Goal: Task Accomplishment & Management: Use online tool/utility

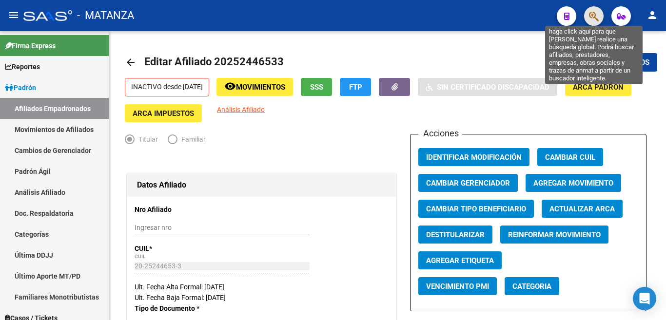
click at [598, 17] on icon "button" at bounding box center [594, 16] width 10 height 11
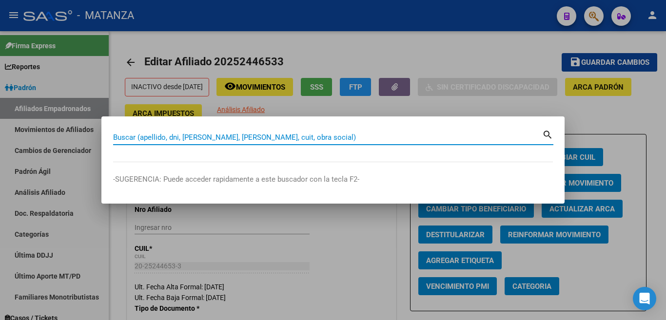
click at [371, 140] on input "Buscar (apellido, dni, [PERSON_NAME], [PERSON_NAME], cuit, obra social)" at bounding box center [327, 137] width 429 height 9
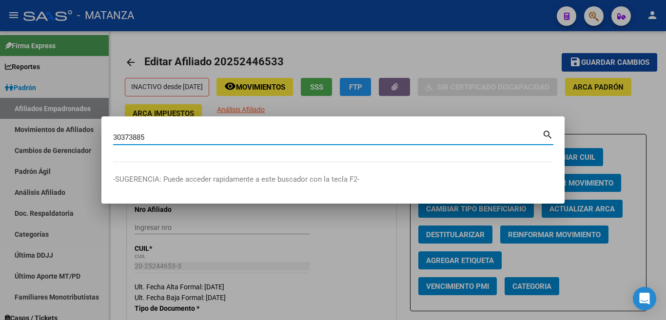
type input "30373885"
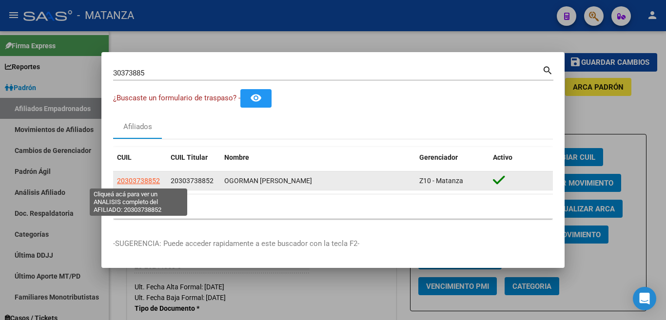
click at [149, 182] on span "20303738852" at bounding box center [138, 181] width 43 height 8
type textarea "20303738852"
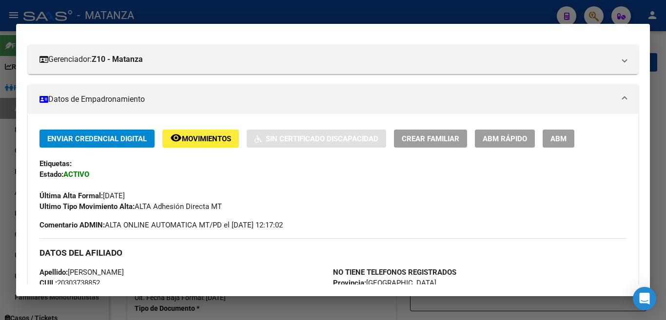
scroll to position [101, 0]
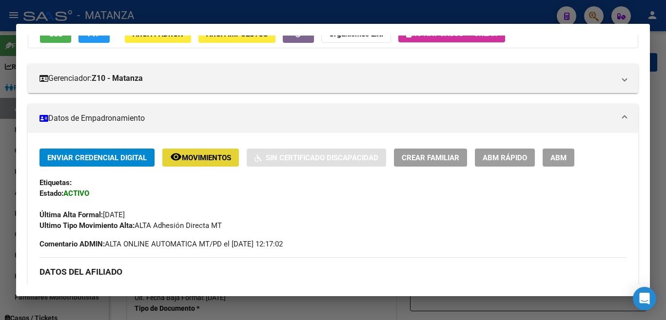
click at [191, 155] on span "Movimientos" at bounding box center [206, 158] width 49 height 9
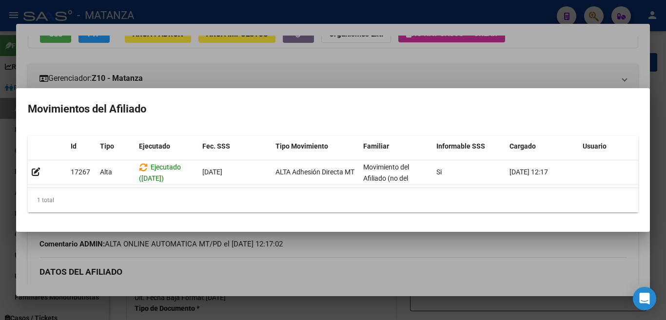
click at [482, 68] on div at bounding box center [333, 160] width 666 height 320
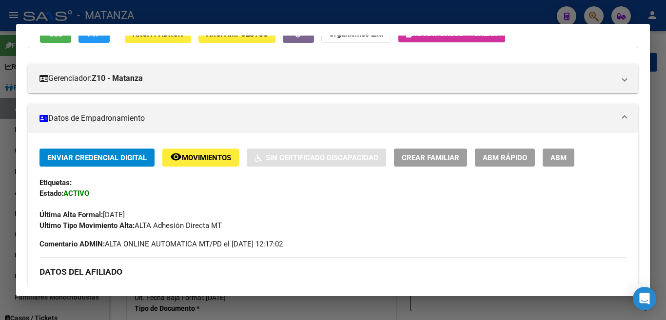
click at [562, 154] on span "ABM" at bounding box center [558, 158] width 16 height 9
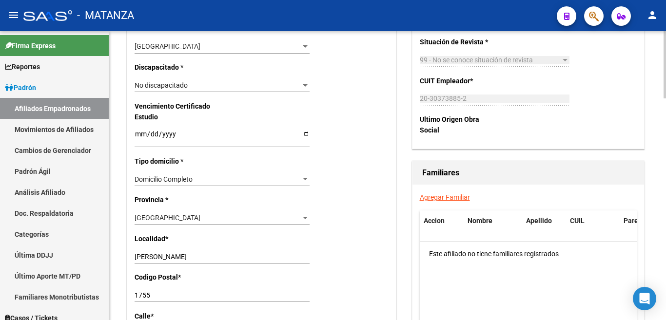
scroll to position [634, 0]
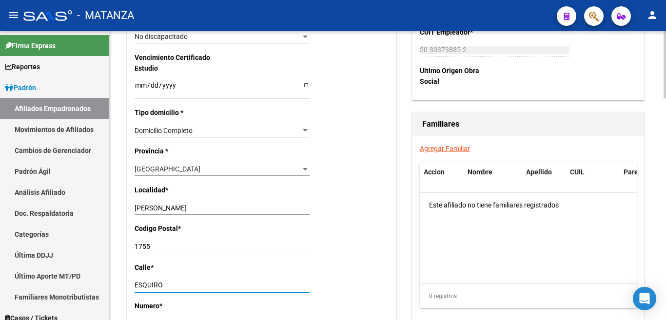
click at [168, 281] on input "ESQUIRO" at bounding box center [222, 285] width 175 height 8
type input "E"
type input "f"
type input "F"
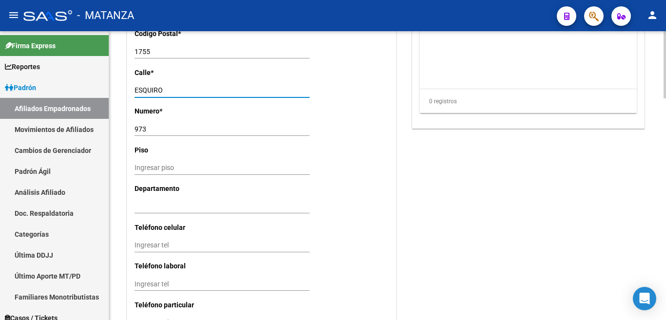
type input "ESQUIRO"
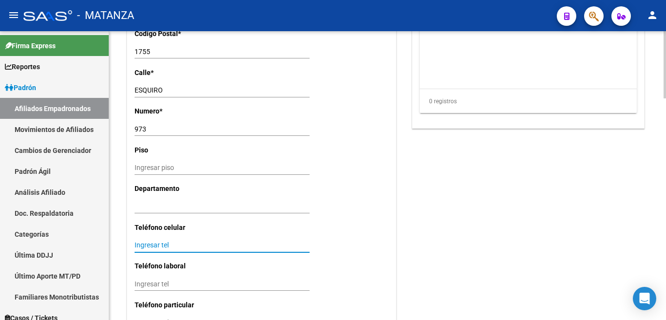
click at [198, 241] on input "Ingresar tel" at bounding box center [222, 245] width 175 height 8
type input "1139443092"
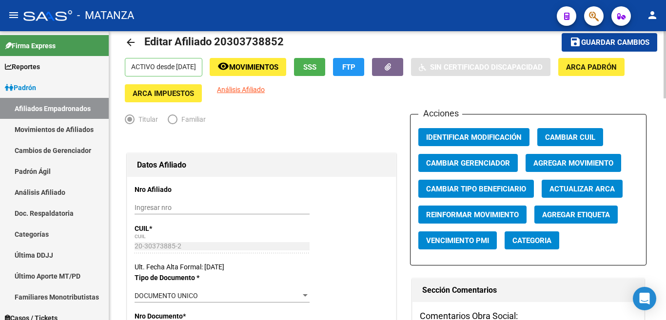
scroll to position [0, 0]
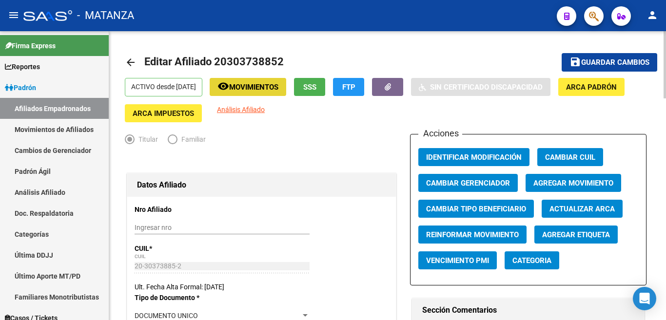
click at [265, 86] on span "Movimientos" at bounding box center [253, 87] width 49 height 9
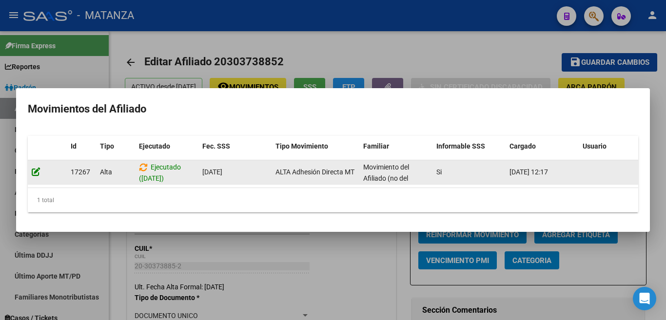
click at [33, 169] on icon at bounding box center [36, 171] width 9 height 9
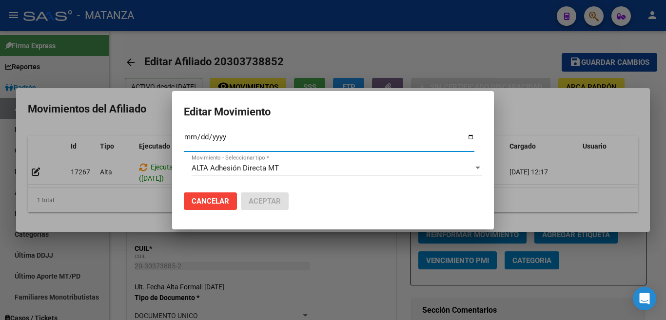
type input "[DATE]"
click at [263, 197] on span "Aceptar" at bounding box center [265, 201] width 32 height 9
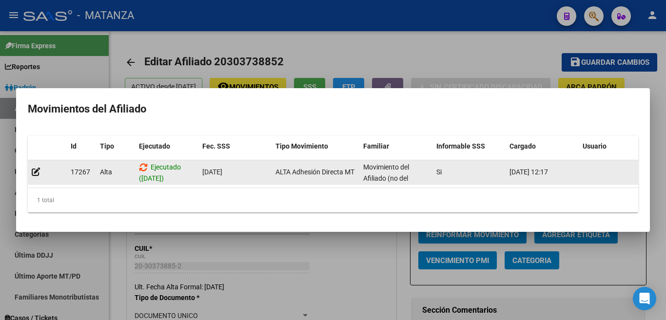
click at [143, 163] on icon at bounding box center [143, 167] width 9 height 9
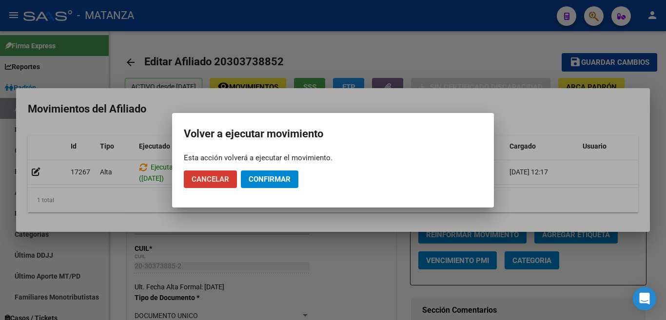
click at [280, 175] on span "Confirmar" at bounding box center [270, 179] width 42 height 9
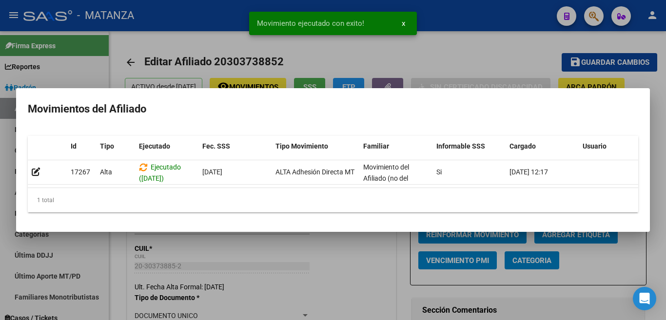
click at [415, 55] on div at bounding box center [333, 160] width 666 height 320
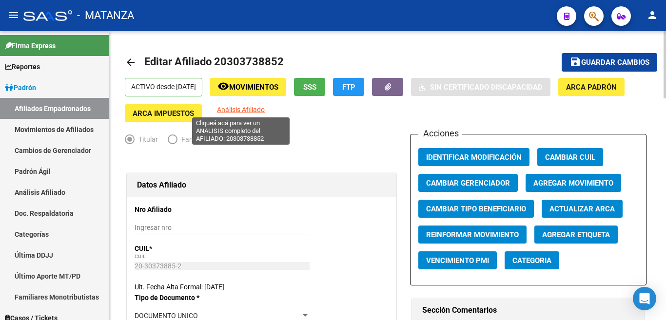
click at [250, 110] on span "Análisis Afiliado" at bounding box center [241, 110] width 48 height 8
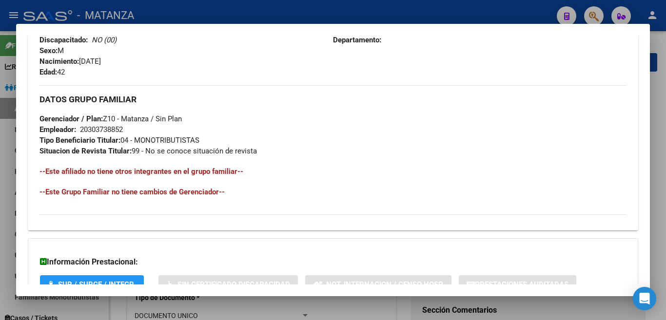
scroll to position [461, 0]
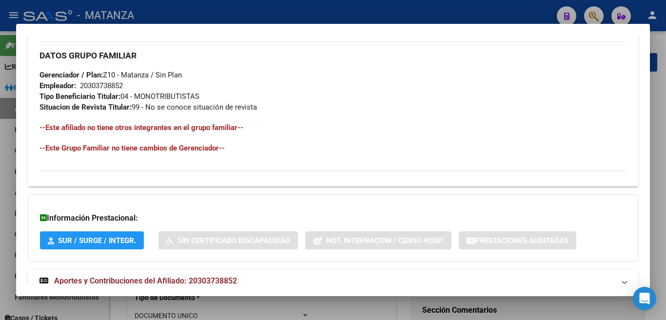
drag, startPoint x: 34, startPoint y: 144, endPoint x: 304, endPoint y: 154, distance: 269.7
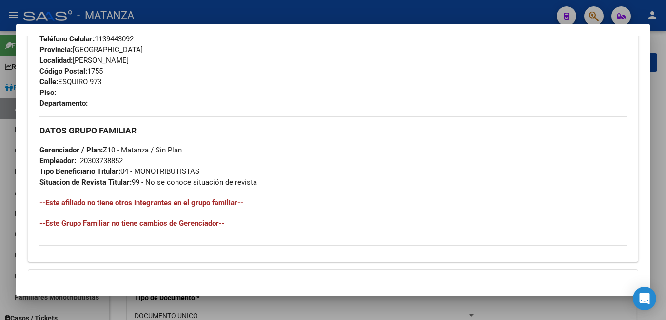
scroll to position [536, 0]
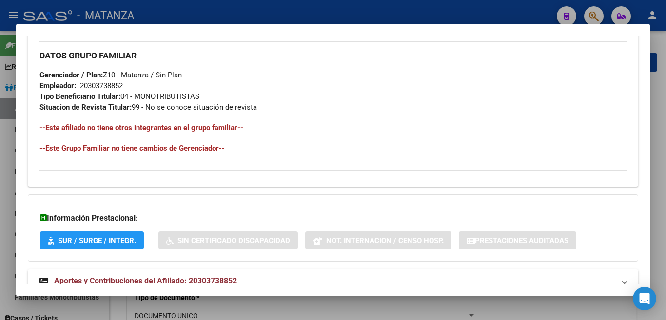
click at [327, 7] on div at bounding box center [333, 160] width 666 height 320
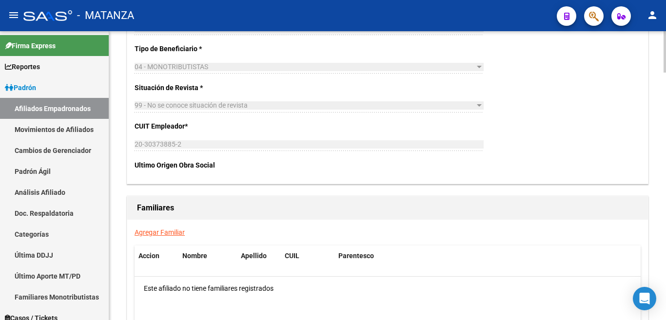
scroll to position [1608, 0]
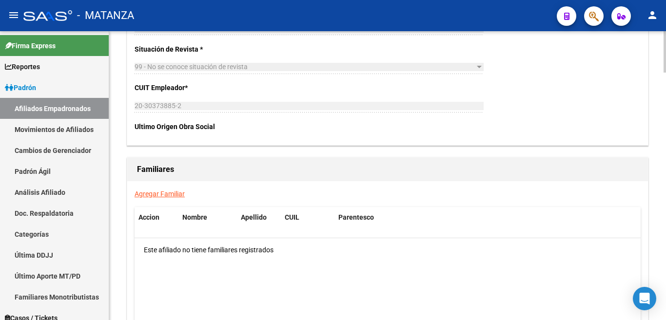
click at [152, 190] on link "Agregar Familiar" at bounding box center [160, 194] width 50 height 8
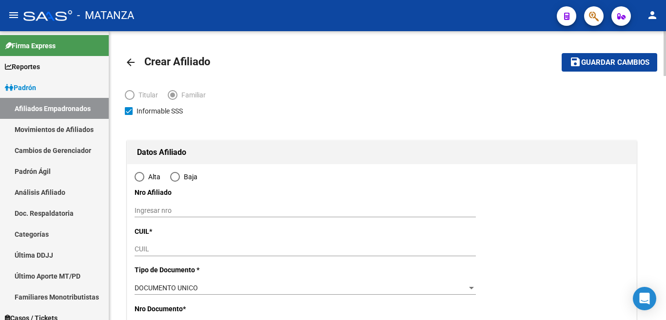
type input "[PERSON_NAME]"
type input "1755"
type input "ESQUIRO"
type input "973"
radio input "true"
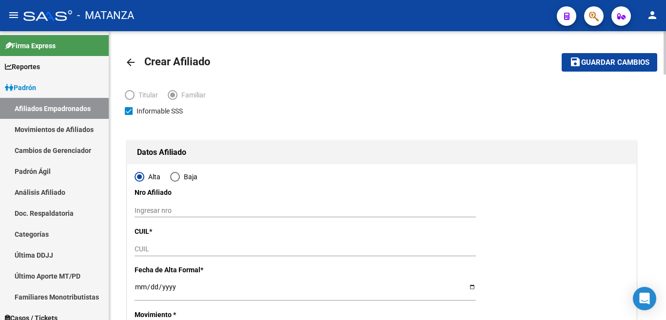
type input "20-30373885-2"
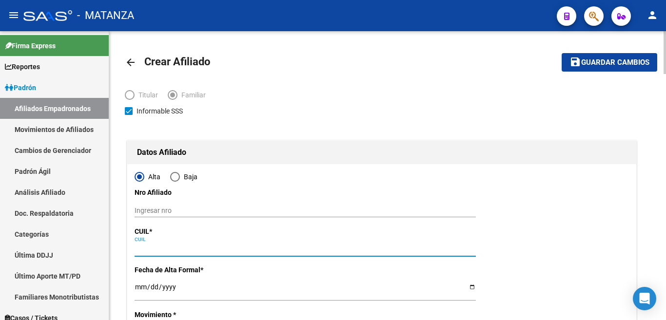
click at [174, 252] on input "CUIL" at bounding box center [305, 249] width 341 height 8
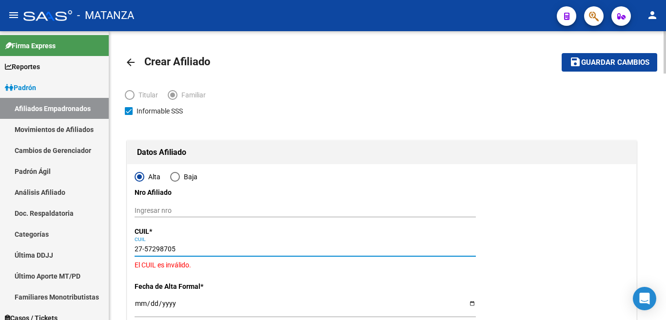
type input "27-57298705-7"
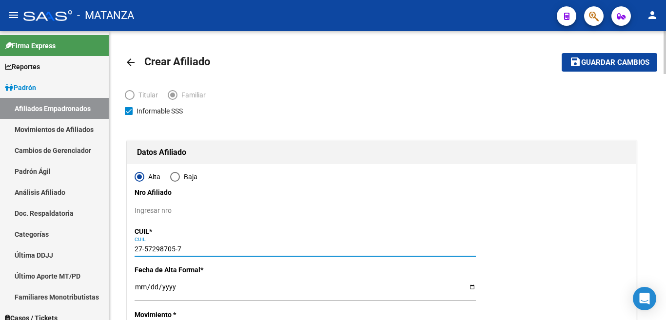
type input "57298705"
type input "O GORMAN"
type input "EIDEN"
type input "[DATE]"
type input "[PERSON_NAME]"
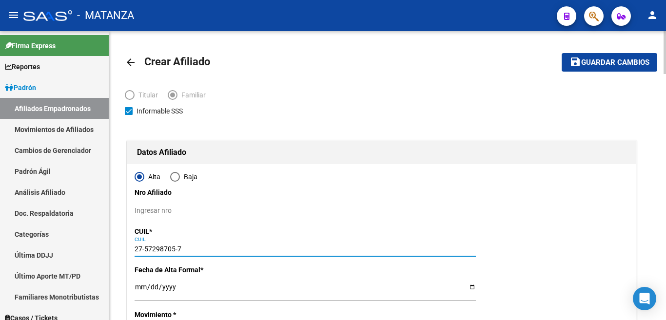
type input "M ESQUIRO"
type input "973"
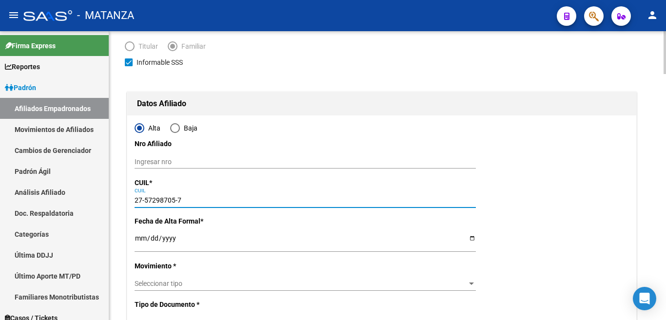
type input "27-57298705-7"
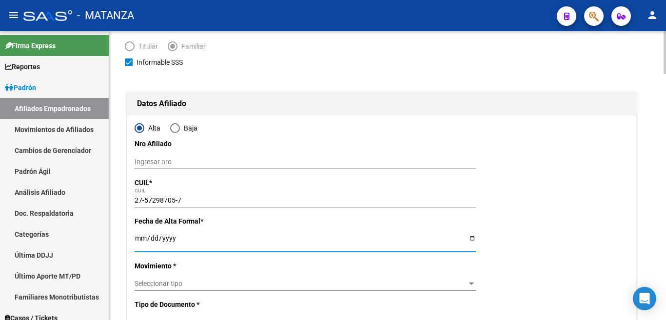
click at [139, 241] on input "Ingresar fecha" at bounding box center [305, 241] width 341 height 15
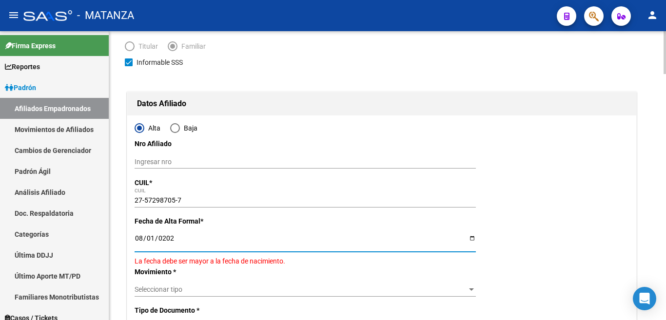
type input "[DATE]"
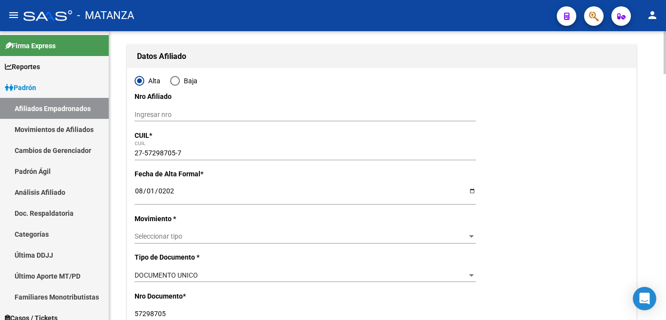
scroll to position [146, 0]
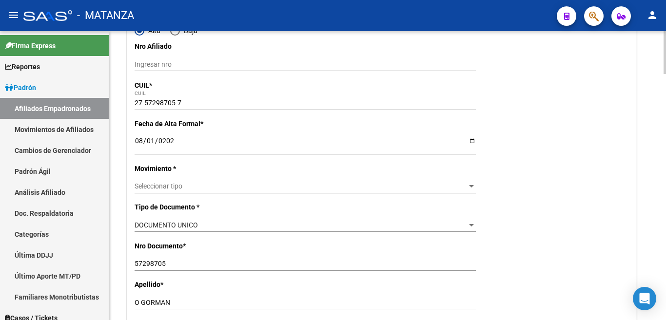
click at [465, 184] on span "Seleccionar tipo" at bounding box center [301, 186] width 332 height 8
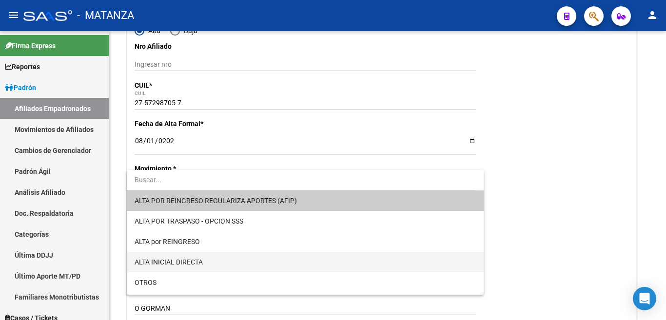
click at [450, 258] on span "ALTA INICIAL DIRECTA" at bounding box center [305, 262] width 341 height 20
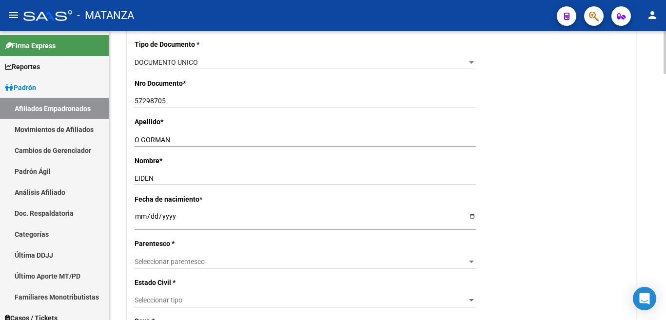
scroll to position [341, 0]
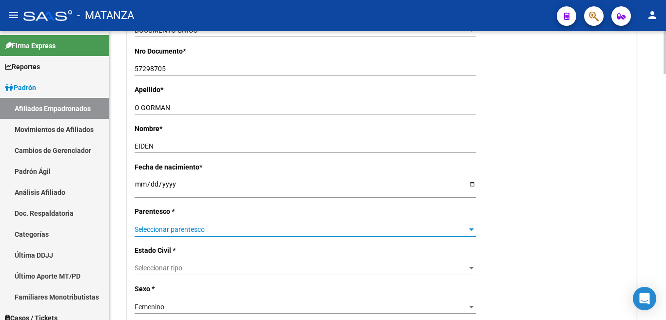
click at [468, 226] on div at bounding box center [471, 230] width 9 height 8
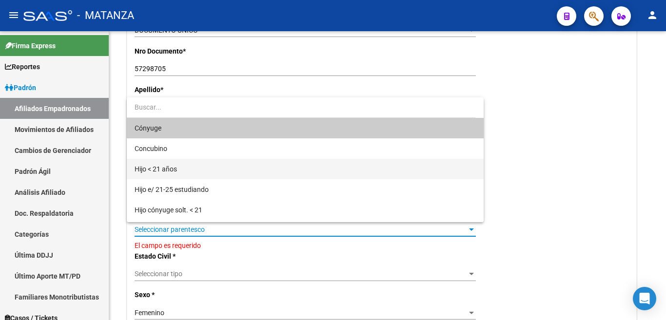
click at [338, 169] on span "Hijo < 21 años" at bounding box center [305, 169] width 341 height 20
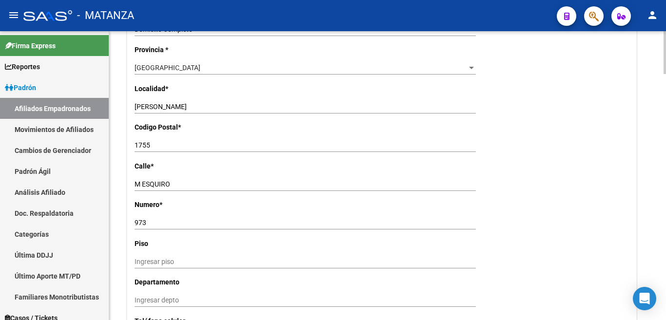
scroll to position [828, 0]
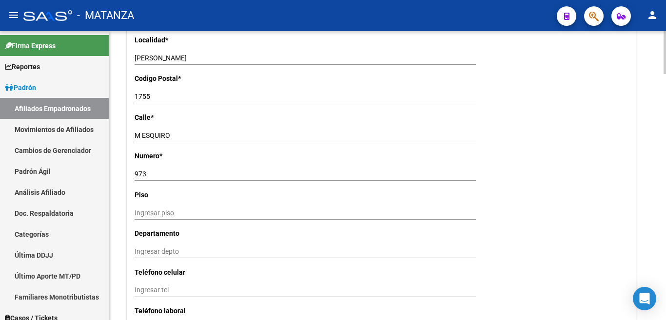
click at [300, 284] on div "Ingresar tel" at bounding box center [305, 291] width 341 height 14
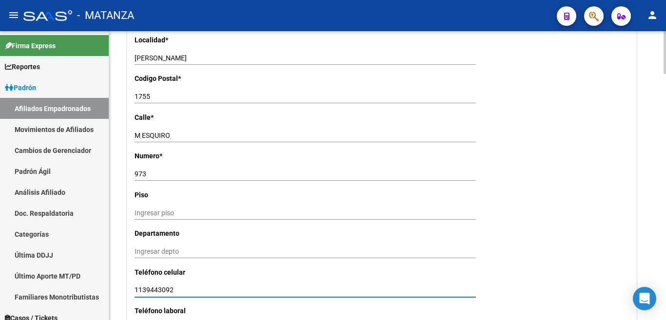
type input "1139443092"
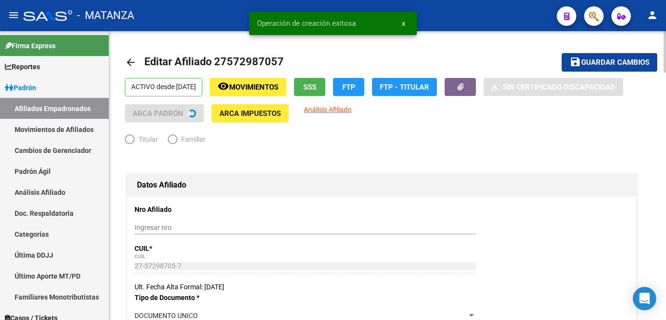
radio input "true"
type input "20-30373885-2"
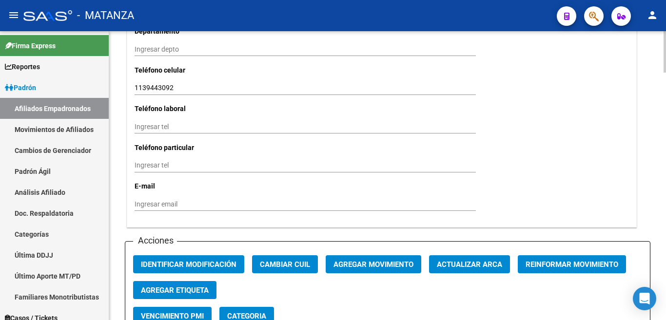
scroll to position [1023, 0]
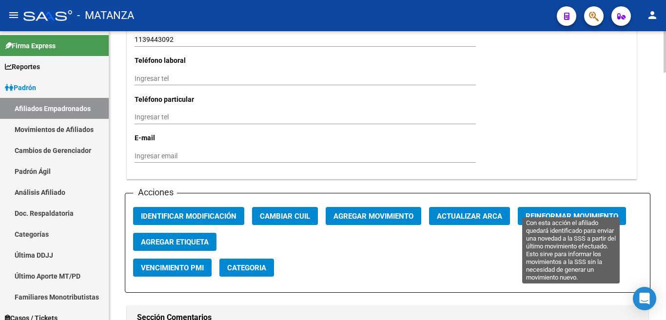
click at [556, 212] on span "Reinformar Movimiento" at bounding box center [571, 216] width 93 height 9
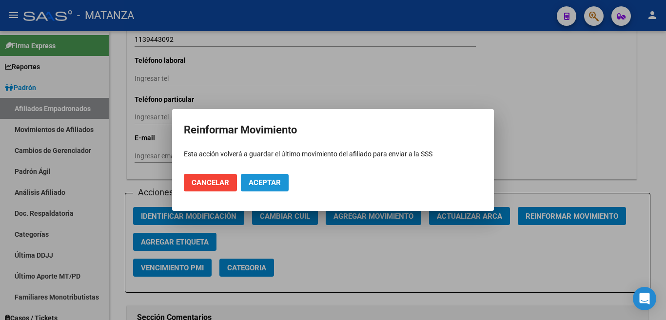
click at [262, 180] on span "Aceptar" at bounding box center [265, 182] width 32 height 9
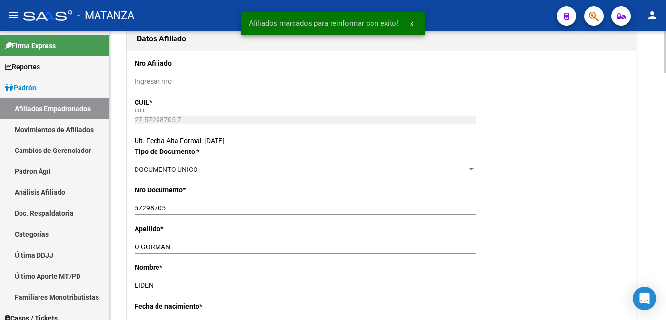
scroll to position [0, 0]
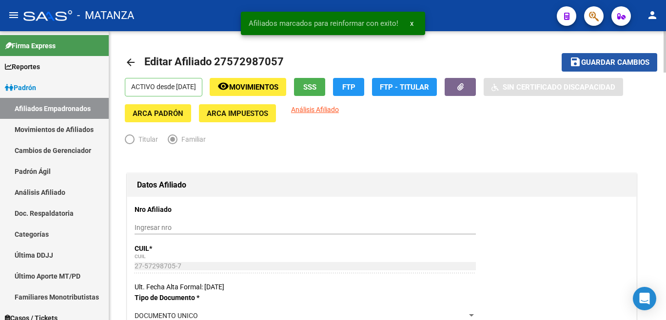
click at [614, 62] on span "Guardar cambios" at bounding box center [615, 62] width 68 height 9
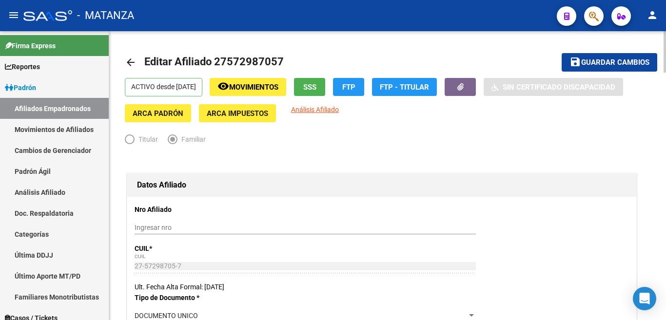
click at [319, 115] on app-link-go-to "Análisis Afiliado" at bounding box center [315, 113] width 48 height 18
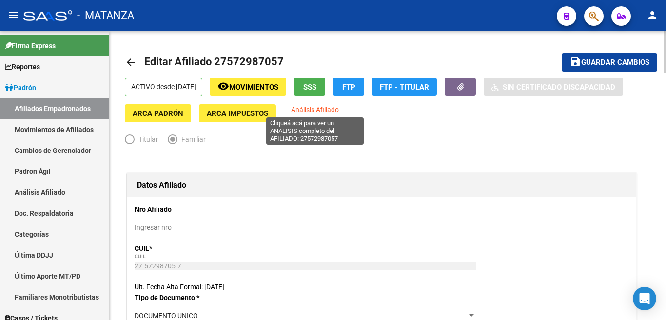
click at [319, 112] on span "Análisis Afiliado" at bounding box center [315, 110] width 48 height 8
type textarea "27572987057"
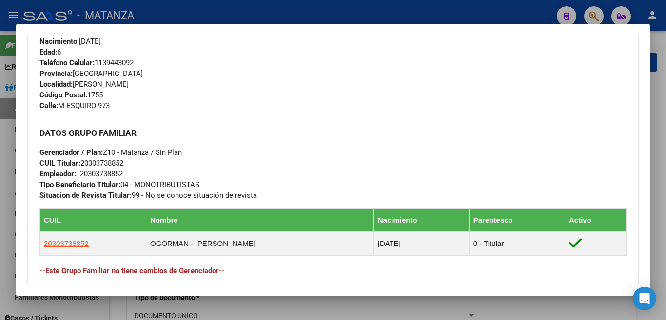
scroll to position [493, 0]
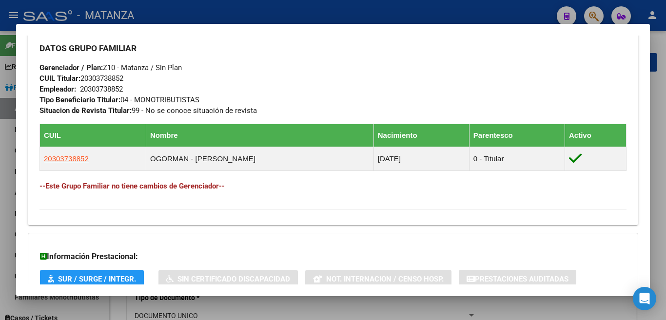
drag, startPoint x: 29, startPoint y: 91, endPoint x: 275, endPoint y: 185, distance: 264.1
click at [429, 9] on div at bounding box center [333, 160] width 666 height 320
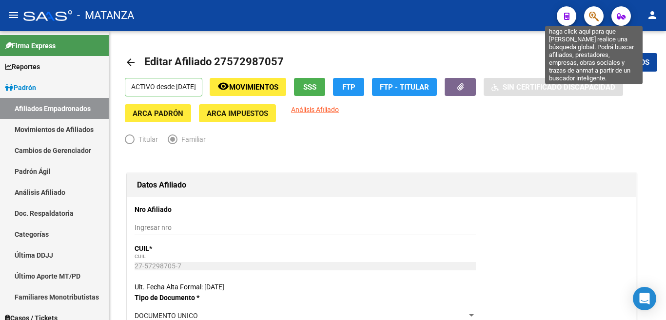
click at [595, 17] on icon "button" at bounding box center [594, 16] width 10 height 11
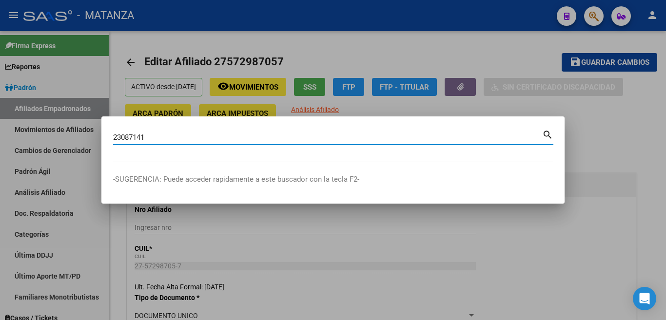
type input "23087141"
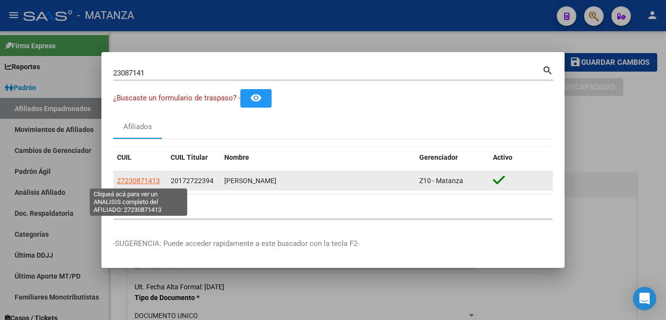
click at [147, 177] on span "27230871413" at bounding box center [138, 181] width 43 height 8
type textarea "27230871413"
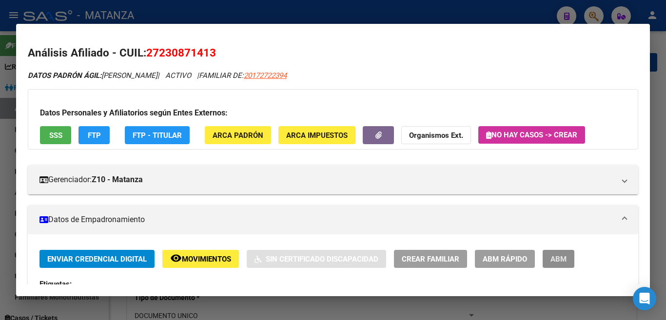
click at [559, 261] on span "ABM" at bounding box center [558, 259] width 16 height 9
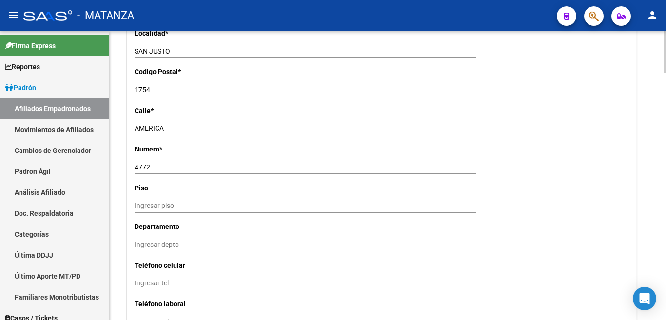
scroll to position [1023, 0]
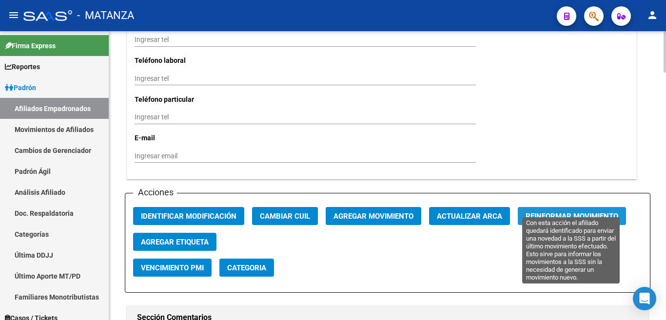
click at [554, 212] on span "Reinformar Movimiento" at bounding box center [571, 216] width 93 height 9
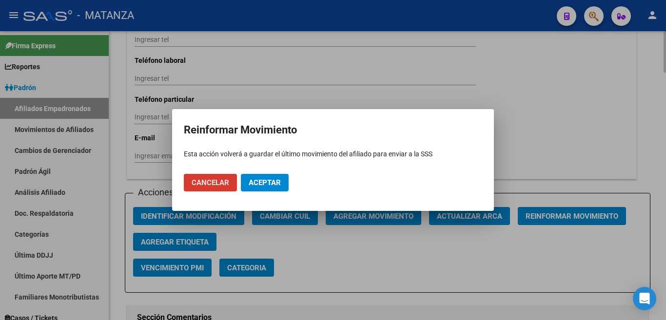
click at [184, 174] on button "Cancelar" at bounding box center [210, 183] width 53 height 18
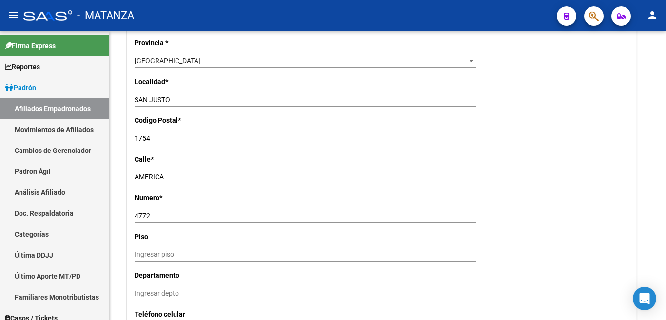
scroll to position [439, 0]
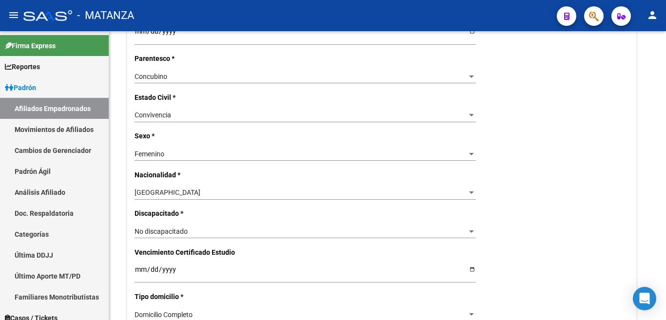
click at [596, 9] on span "button" at bounding box center [594, 16] width 10 height 20
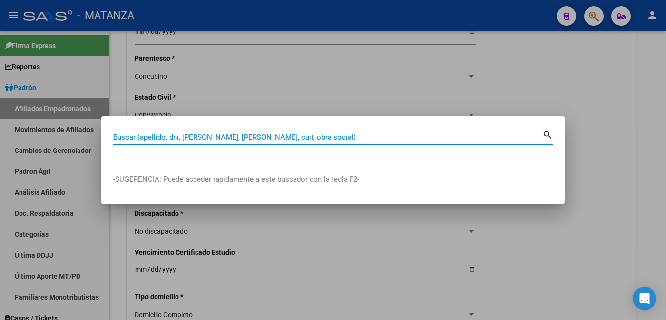
click at [534, 141] on input "Buscar (apellido, dni, [PERSON_NAME], [PERSON_NAME], cuit, obra social)" at bounding box center [327, 137] width 429 height 9
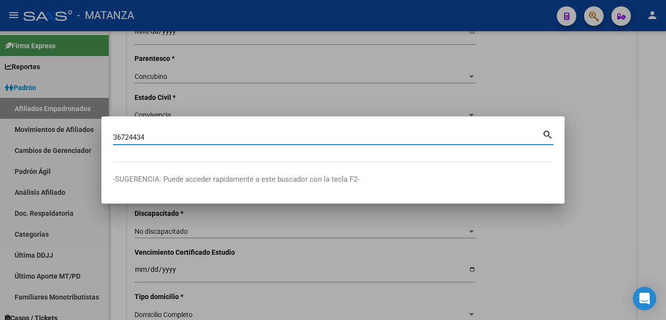
type input "36724434"
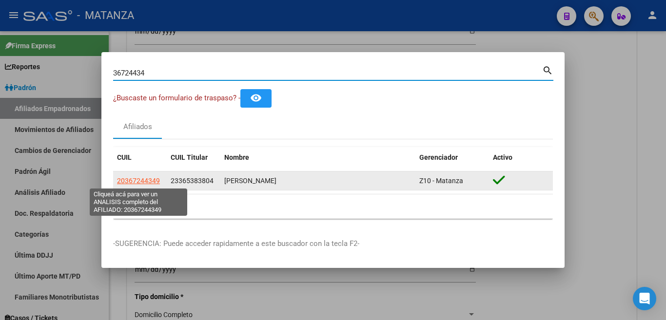
click at [153, 181] on span "20367244349" at bounding box center [138, 181] width 43 height 8
type textarea "20367244349"
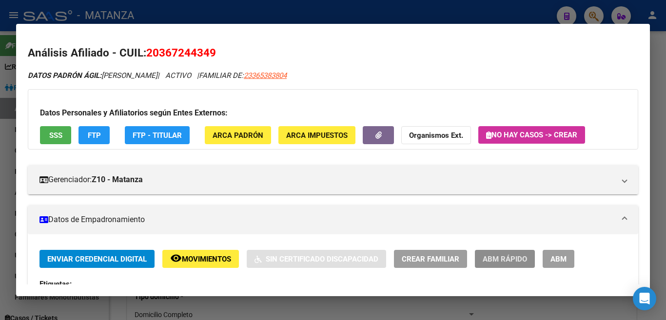
click at [511, 256] on span "ABM Rápido" at bounding box center [504, 259] width 44 height 9
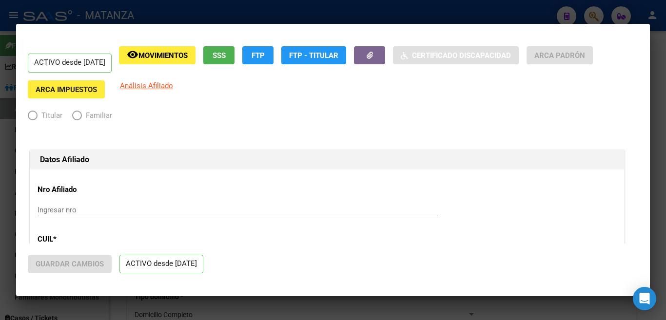
radio input "true"
type input "34-99925756-0"
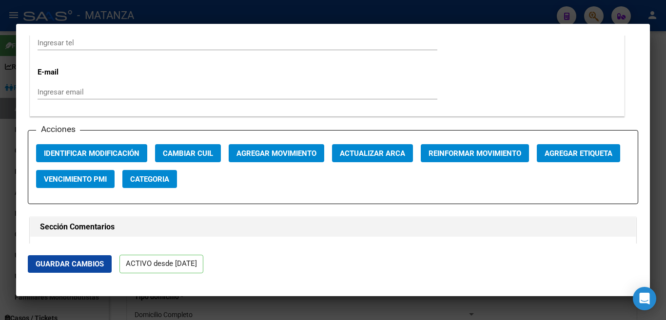
scroll to position [1316, 0]
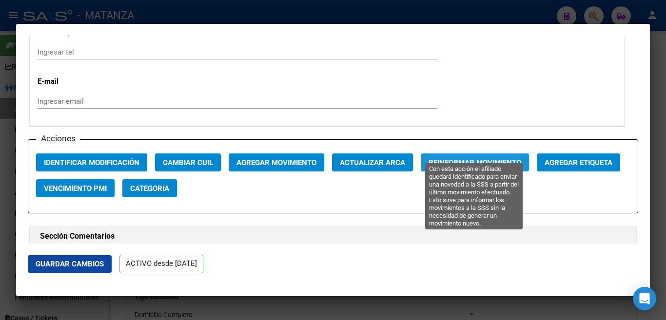
click at [442, 158] on span "Reinformar Movimiento" at bounding box center [474, 162] width 93 height 9
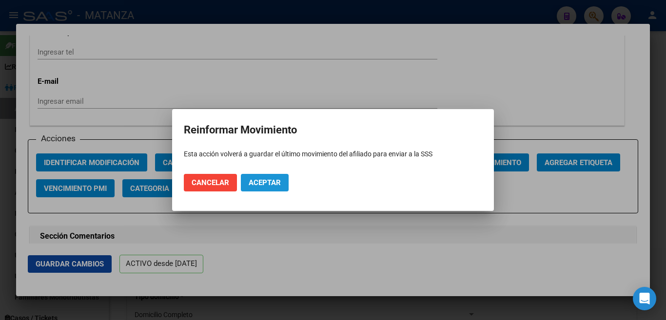
click at [271, 185] on span "Aceptar" at bounding box center [265, 182] width 32 height 9
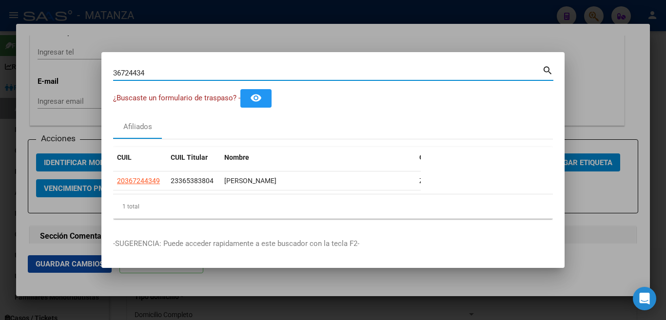
type input "3672443"
type input "367244"
type input "36724"
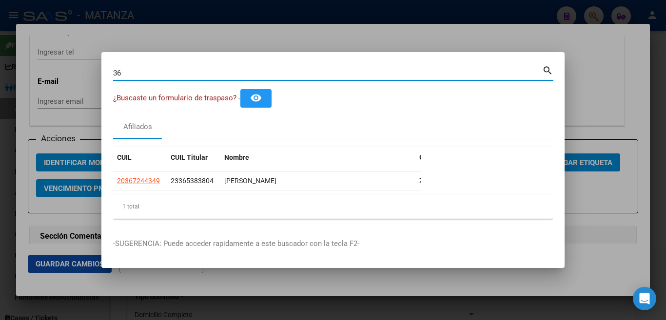
type input "3"
type input "32"
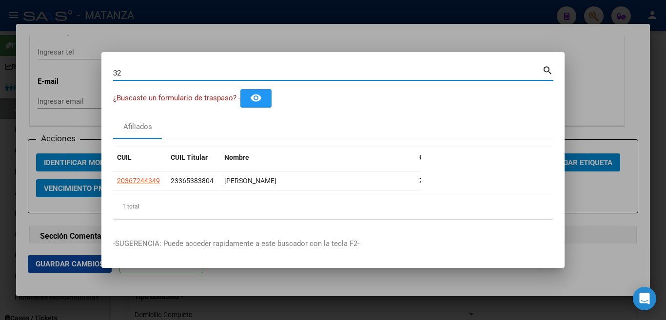
type input "323"
type input "3234"
type input "32343"
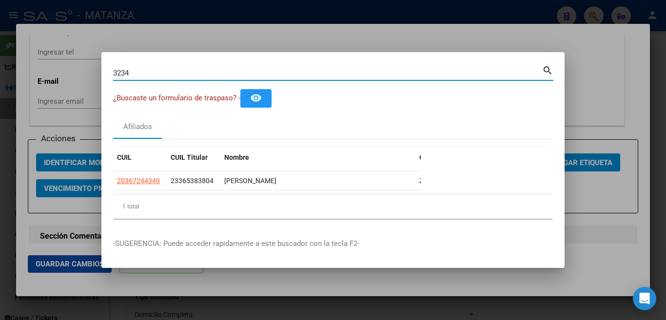
type input "32343"
type input "323430"
type input "3234300"
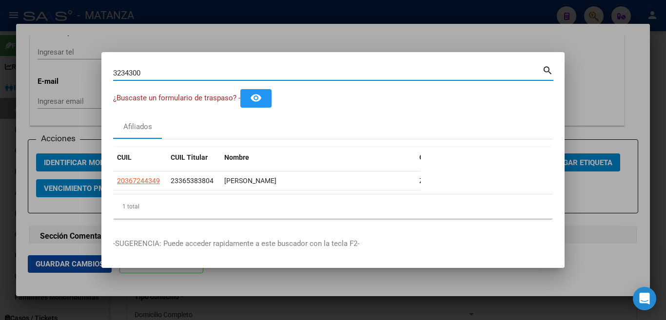
type input "32343005"
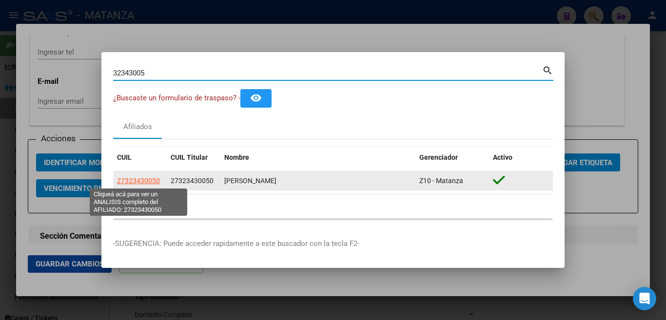
click at [147, 181] on span "27323430050" at bounding box center [138, 181] width 43 height 8
type textarea "27323430050"
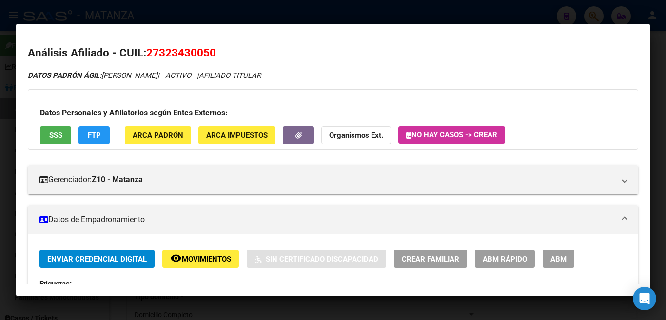
click at [516, 255] on span "ABM Rápido" at bounding box center [504, 259] width 44 height 9
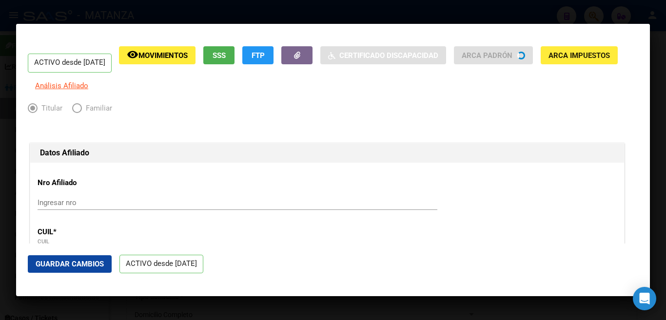
radio input "true"
type input "34-99925756-0"
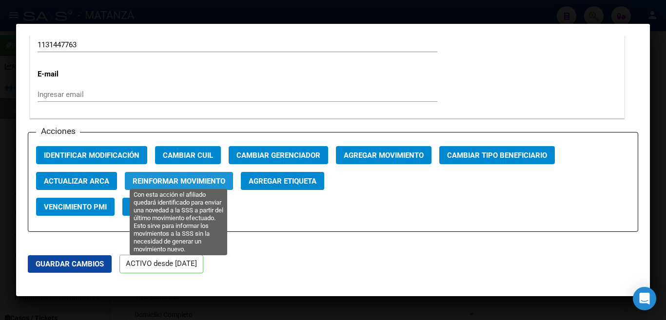
click at [182, 177] on span "Reinformar Movimiento" at bounding box center [179, 181] width 93 height 9
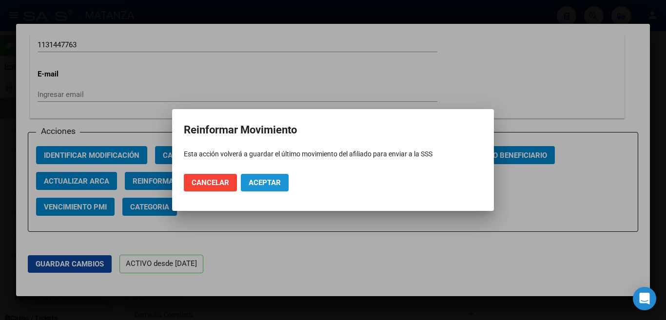
click at [263, 186] on span "Aceptar" at bounding box center [265, 182] width 32 height 9
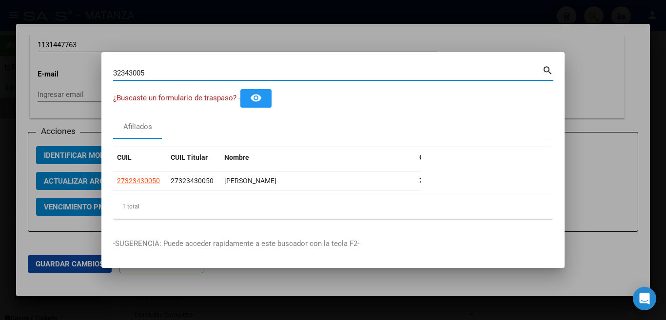
type input "3234300"
type input "3"
type input "2"
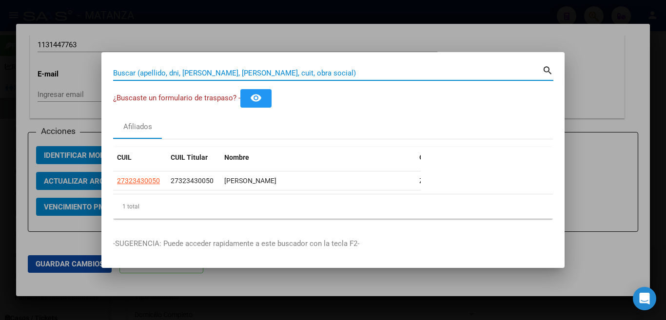
type input "2"
type input "26"
type input "262"
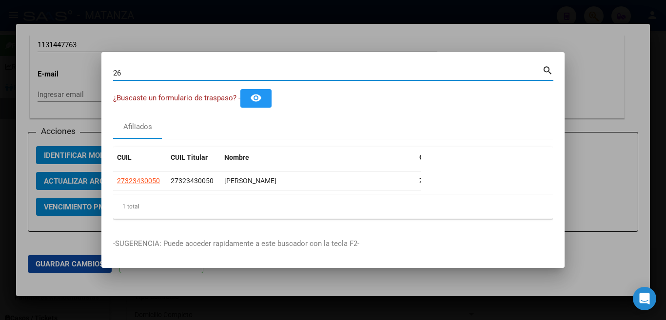
type input "262"
type input "2624"
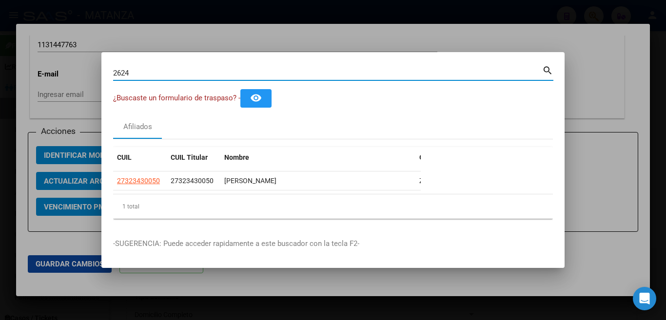
type input "26240"
type input "262400"
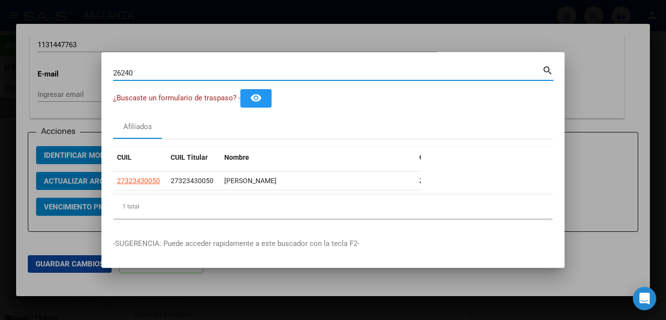
type input "262400"
type input "2624005"
type input "26240053"
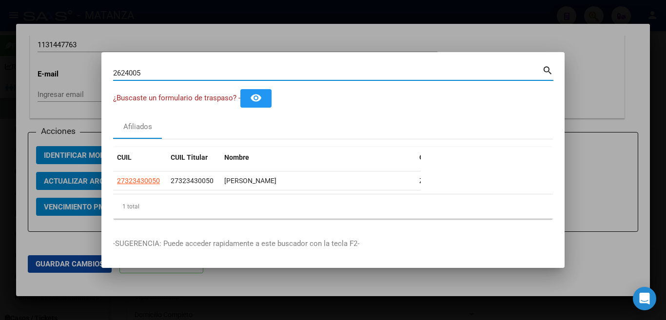
type input "26240053"
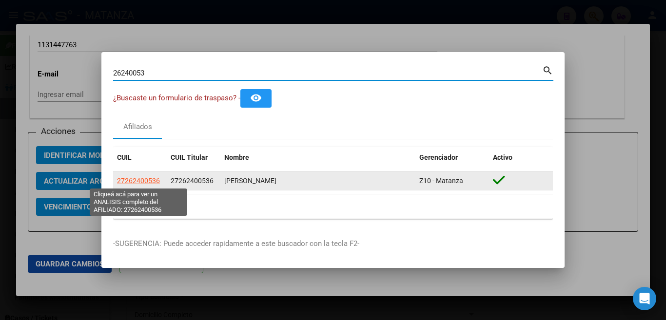
click at [132, 184] on span "27262400536" at bounding box center [138, 181] width 43 height 8
type textarea "27262400536"
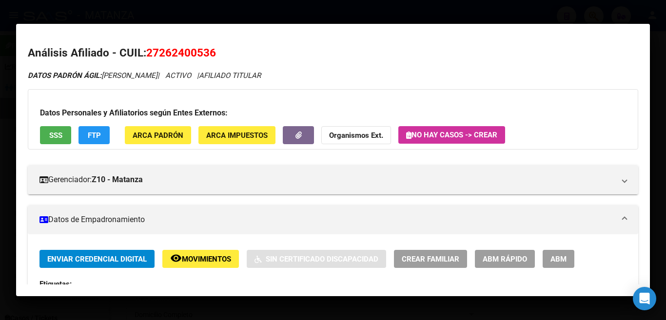
click at [560, 261] on span "ABM" at bounding box center [558, 259] width 16 height 9
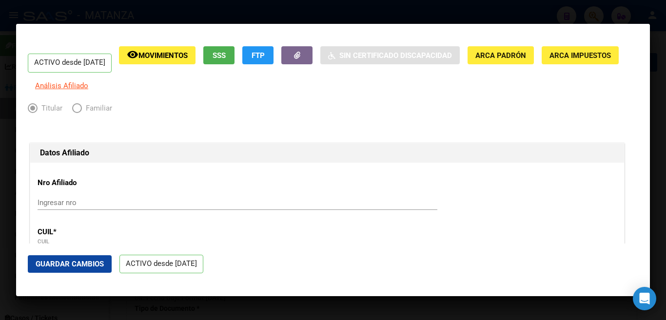
click at [353, 2] on div at bounding box center [333, 160] width 666 height 320
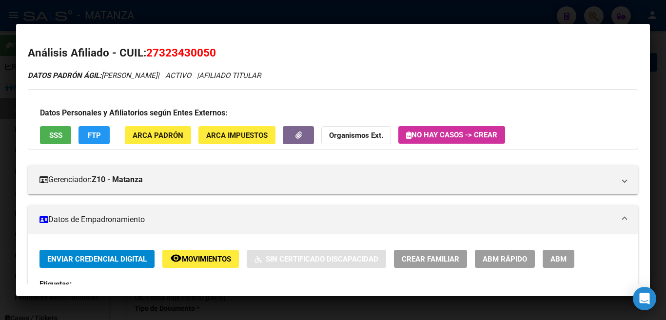
click at [353, 7] on div at bounding box center [333, 160] width 666 height 320
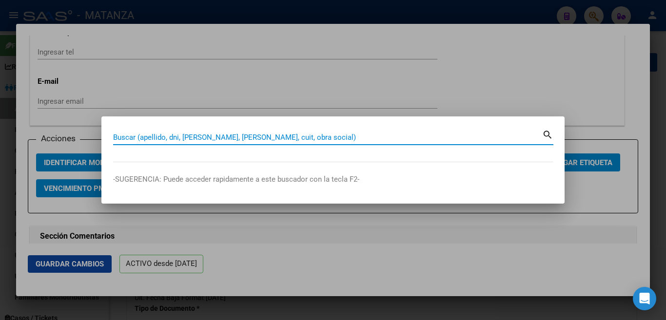
click at [222, 139] on input "Buscar (apellido, dni, [PERSON_NAME], [PERSON_NAME], cuit, obra social)" at bounding box center [327, 137] width 429 height 9
type input "2"
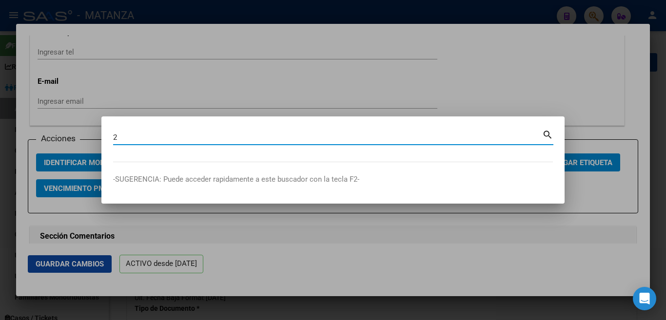
type input "26"
type input "262"
type input "2624"
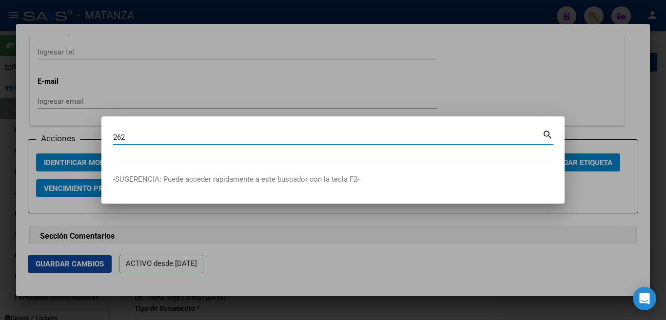
type input "2624"
type input "26240"
type input "262400"
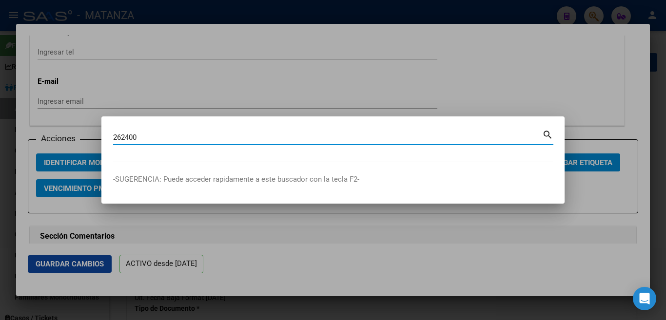
type input "2624005"
type input "26240053"
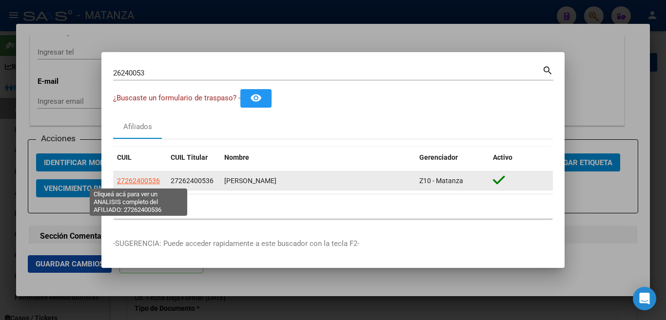
click at [145, 179] on span "27262400536" at bounding box center [138, 181] width 43 height 8
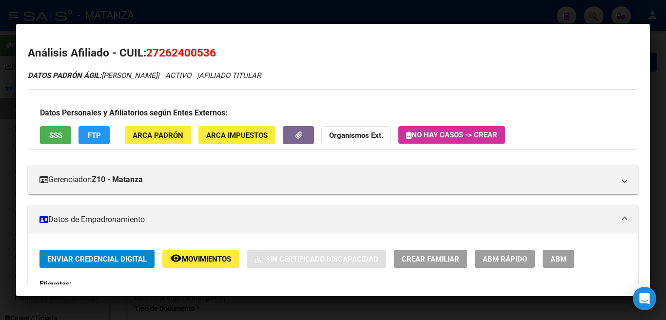
click at [556, 260] on span "ABM" at bounding box center [558, 259] width 16 height 9
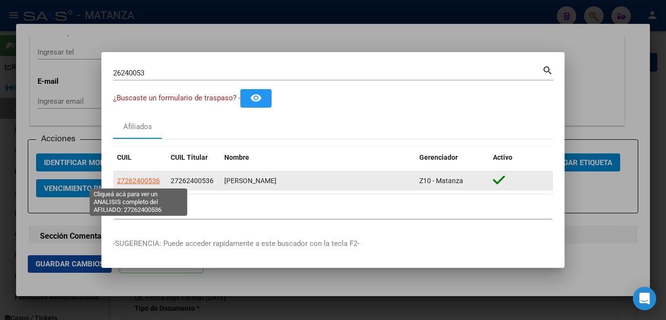
click at [154, 182] on span "27262400536" at bounding box center [138, 181] width 43 height 8
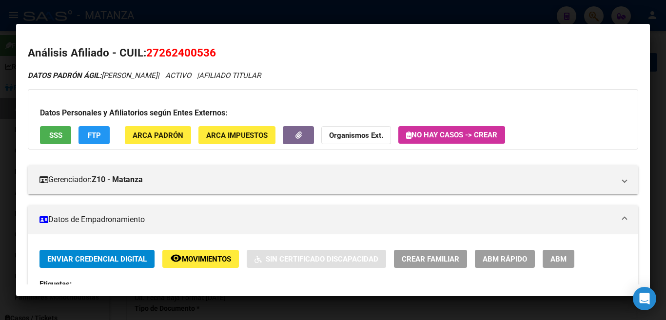
click at [487, 259] on span "ABM Rápido" at bounding box center [504, 259] width 44 height 9
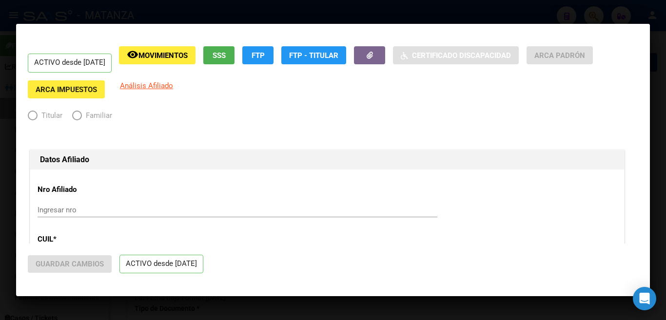
radio input "true"
type input "27-26240053-6"
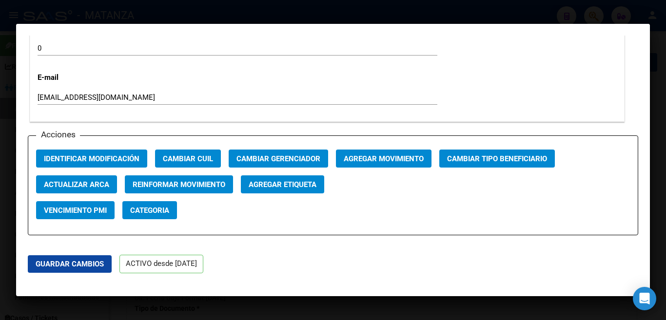
scroll to position [1413, 0]
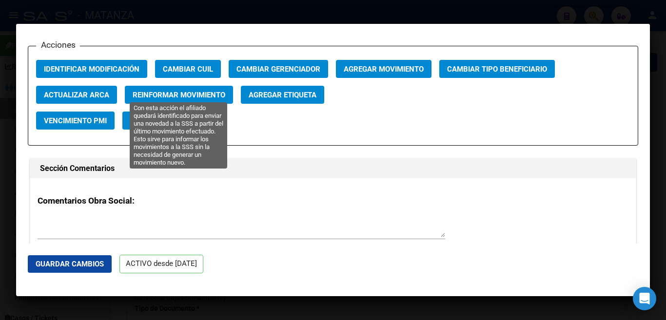
click at [137, 91] on span "Reinformar Movimiento" at bounding box center [179, 95] width 93 height 9
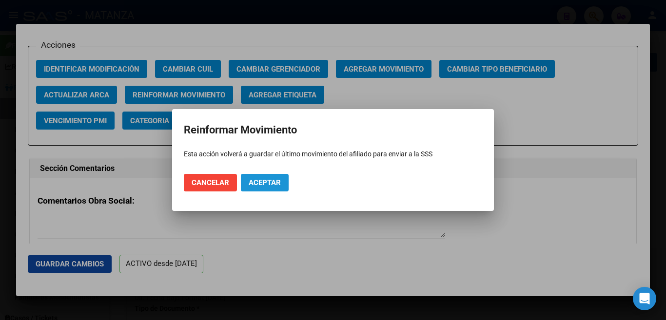
click at [276, 183] on span "Aceptar" at bounding box center [265, 182] width 32 height 9
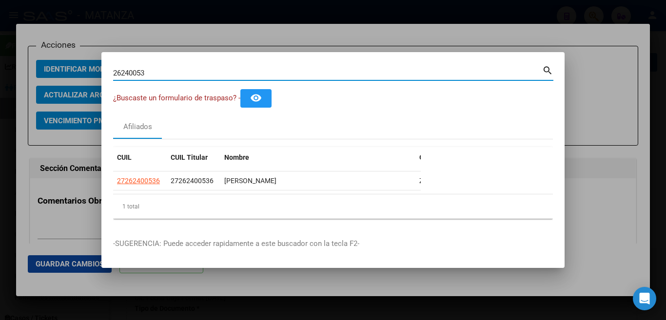
type input "2624005"
type input "26"
type input "2"
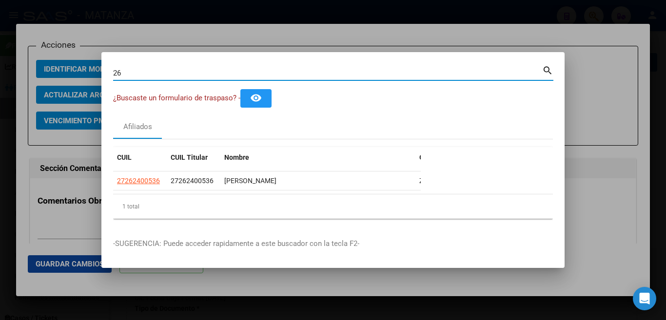
type input "2"
type input "1"
type input "13"
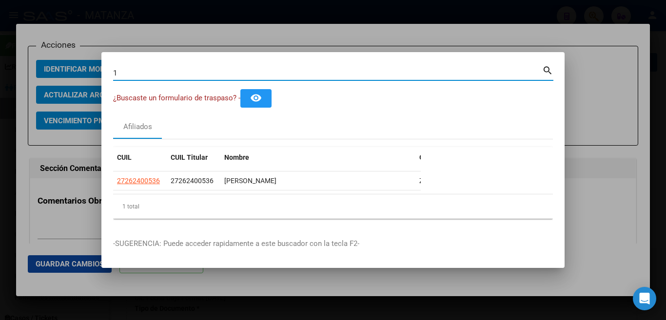
type input "13"
type input "135"
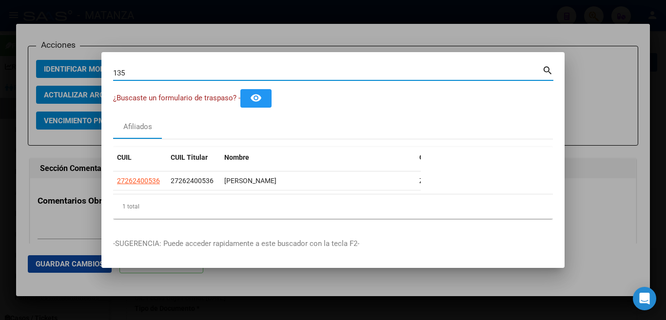
type input "1355"
type input "13554"
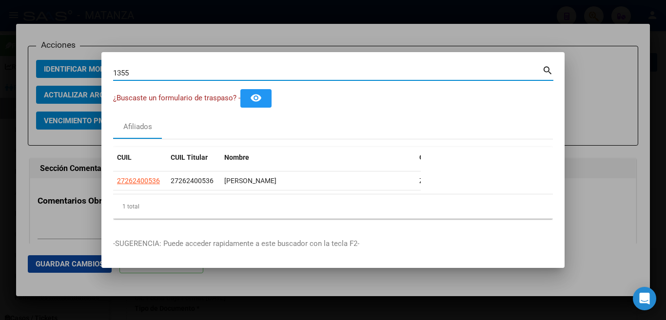
type input "13554"
type input "135543"
type input "1355436"
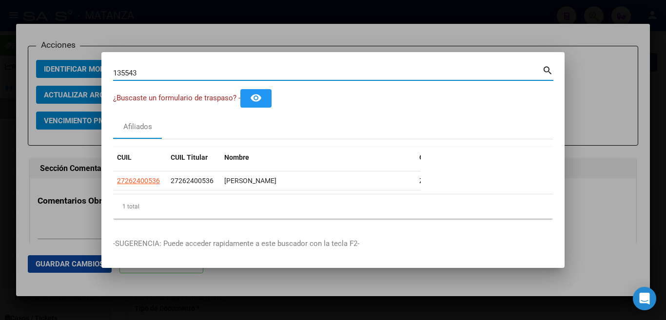
type input "1355436"
type input "13554368"
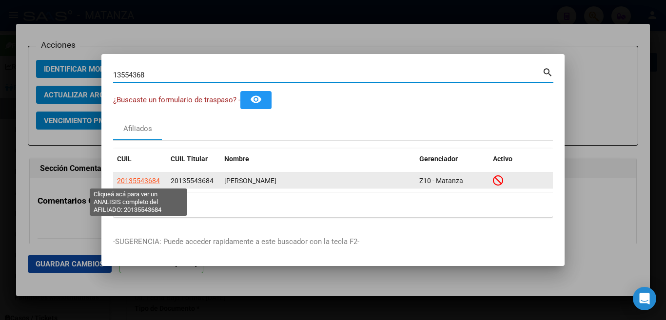
click at [128, 179] on span "20135543684" at bounding box center [138, 181] width 43 height 8
type textarea "20135543684"
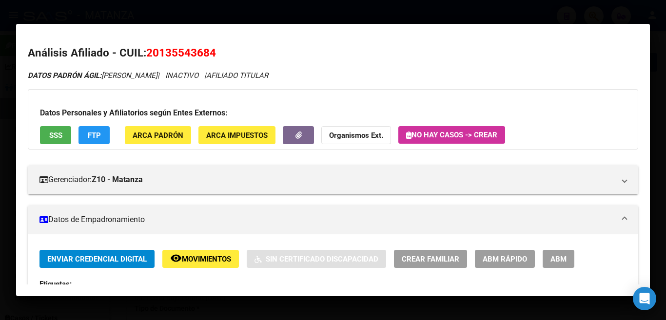
click at [515, 258] on span "ABM Rápido" at bounding box center [504, 259] width 44 height 9
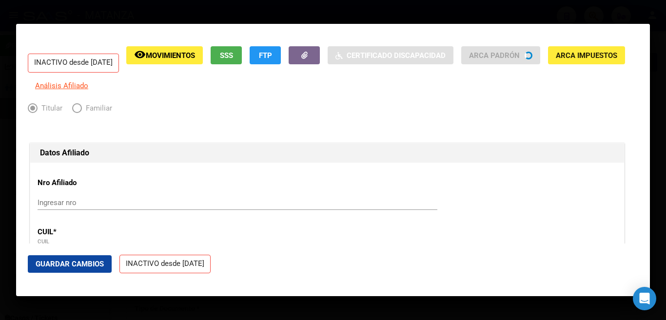
radio input "true"
type input "34-99925756-0"
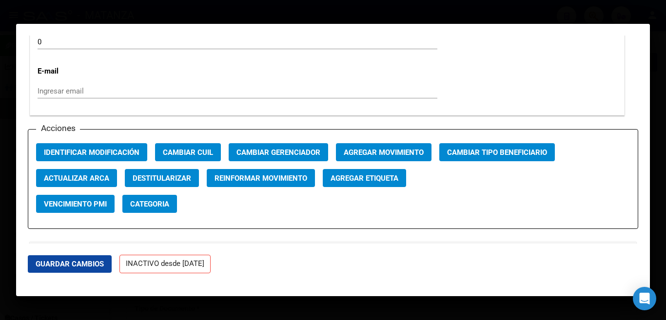
scroll to position [1316, 0]
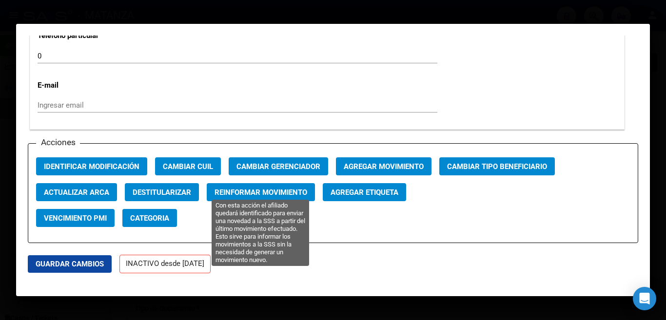
click at [237, 193] on button "Reinformar Movimiento" at bounding box center [261, 192] width 108 height 18
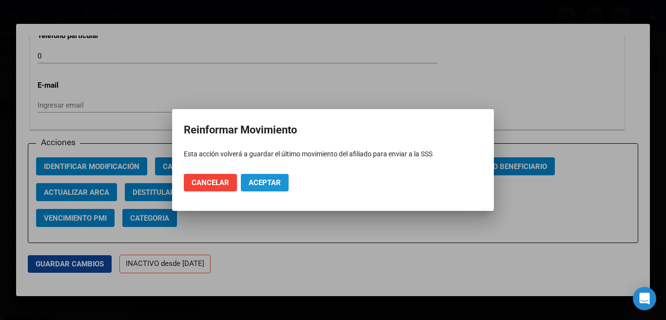
click at [264, 186] on span "Aceptar" at bounding box center [265, 182] width 32 height 9
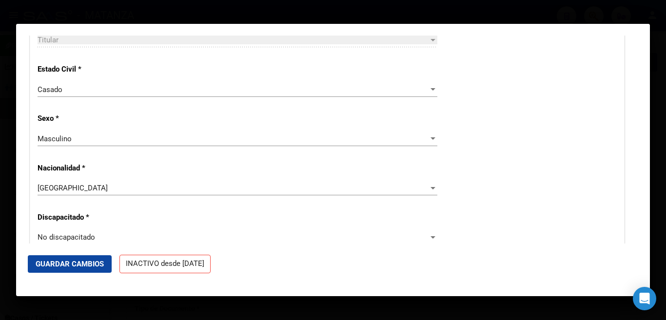
scroll to position [487, 0]
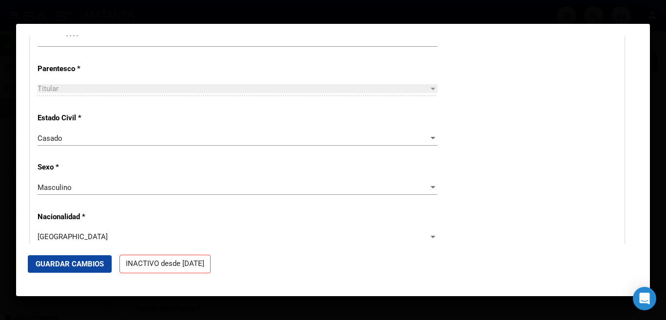
click at [349, 7] on div at bounding box center [333, 160] width 666 height 320
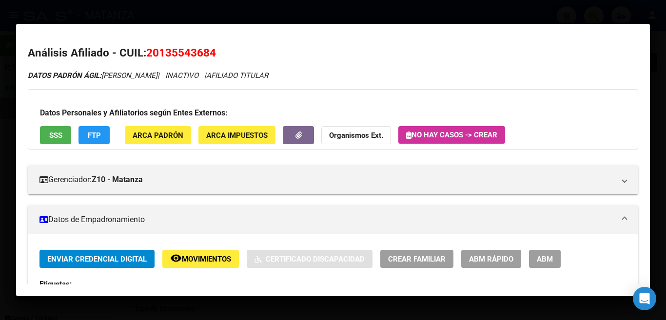
click at [348, 6] on div at bounding box center [333, 160] width 666 height 320
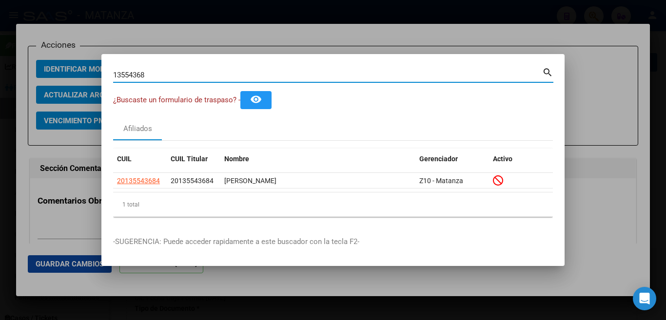
click at [250, 74] on input "13554368" at bounding box center [327, 75] width 429 height 9
type input "1355436"
type input "1"
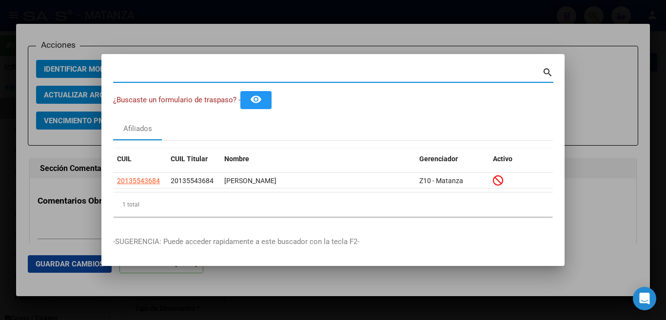
type input "1"
type input "16"
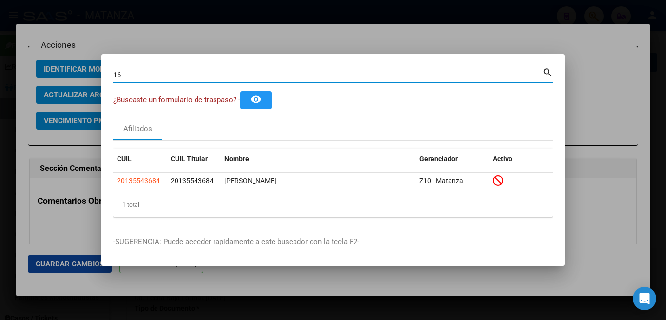
type input "167"
type input "1676"
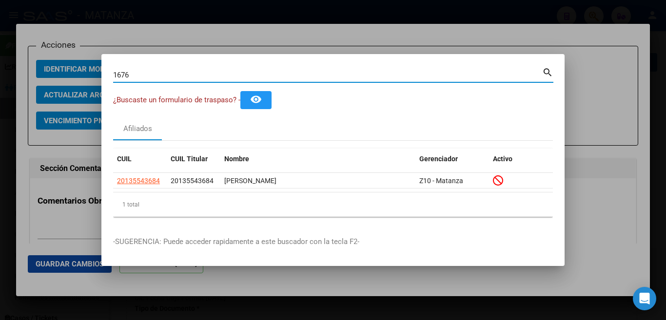
type input "16765"
type input "167650"
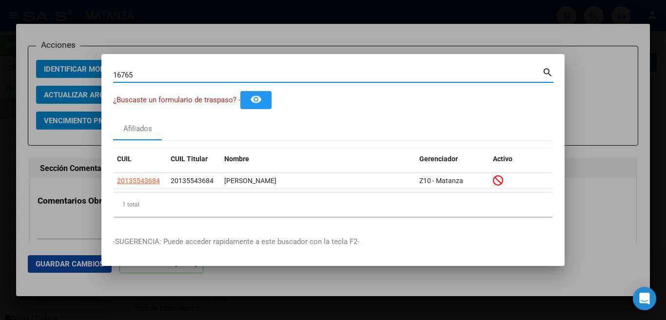
type input "167650"
type input "1676507"
type input "16765070"
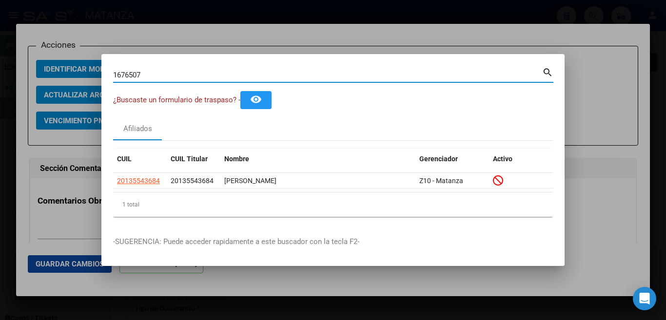
type input "16765070"
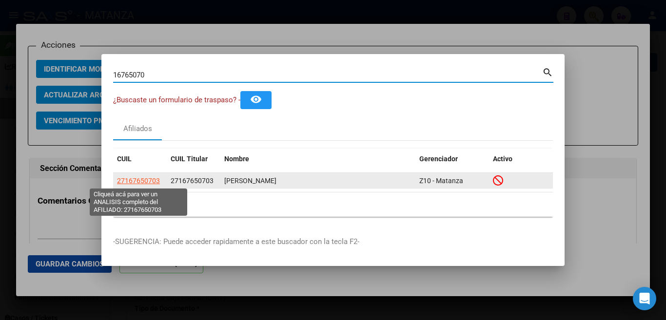
click at [119, 177] on span "27167650703" at bounding box center [138, 181] width 43 height 8
type textarea "27167650703"
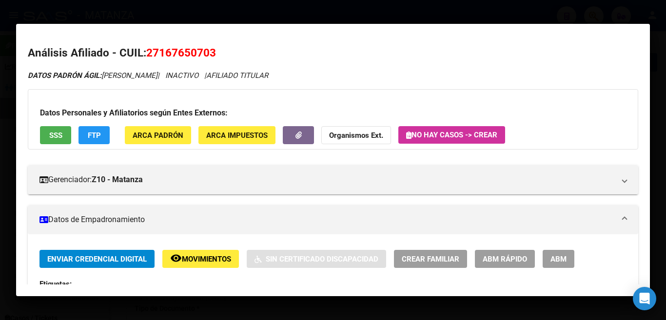
click at [552, 257] on span "ABM" at bounding box center [558, 259] width 16 height 9
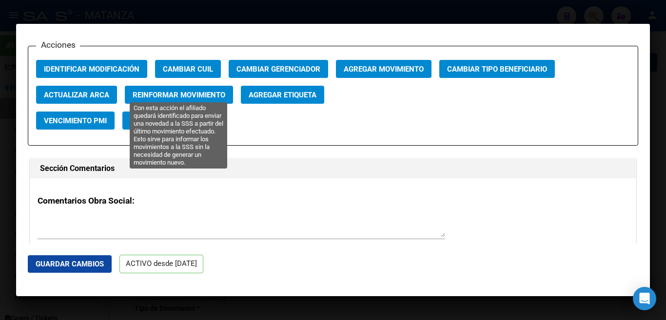
click at [165, 91] on span "Reinformar Movimiento" at bounding box center [179, 95] width 93 height 9
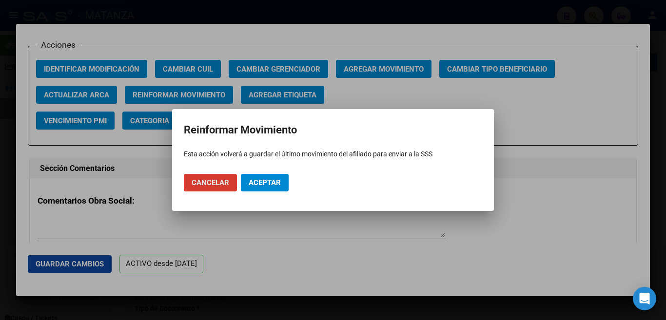
click at [274, 182] on span "Aceptar" at bounding box center [265, 182] width 32 height 9
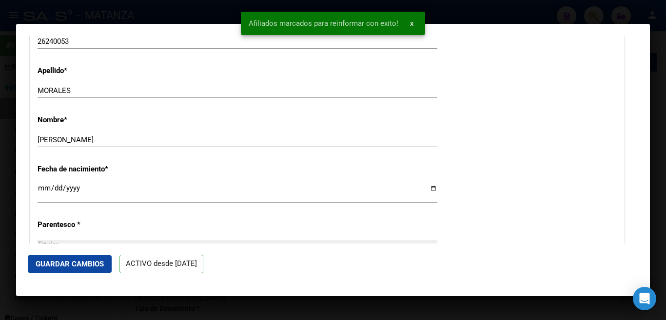
scroll to position [292, 0]
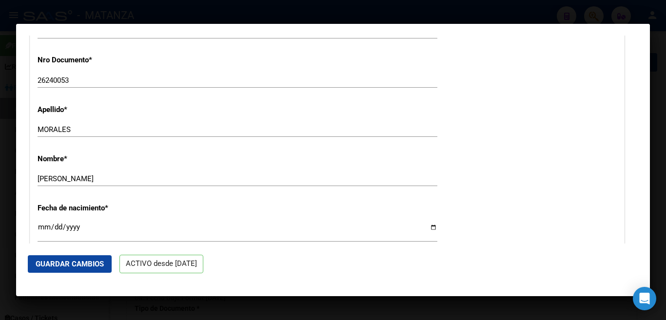
click at [164, 11] on div at bounding box center [333, 160] width 666 height 320
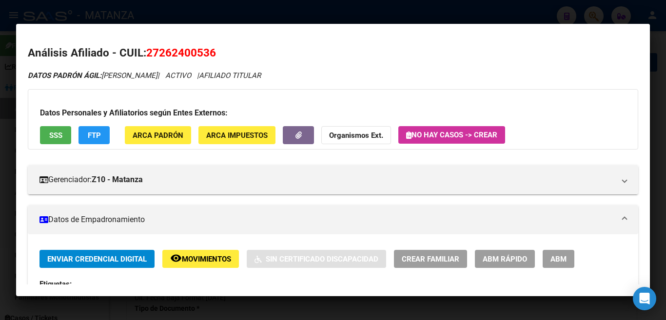
click at [164, 11] on div at bounding box center [333, 160] width 666 height 320
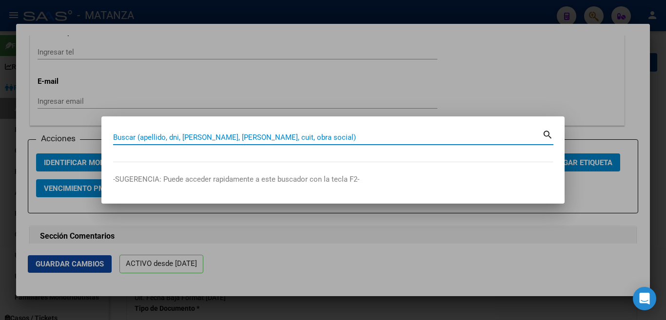
click at [189, 135] on input "Buscar (apellido, dni, [PERSON_NAME], [PERSON_NAME], cuit, obra social)" at bounding box center [327, 137] width 429 height 9
type input "1"
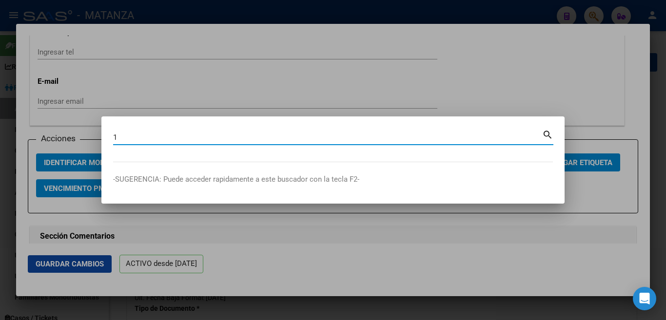
type input "16"
type input "167"
type input "1676"
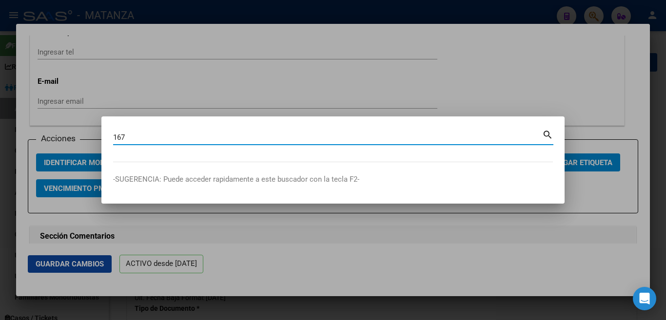
type input "1676"
type input "16765"
type input "167650"
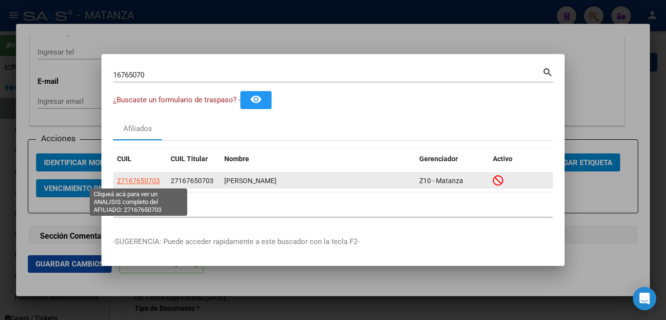
click at [137, 182] on span "27167650703" at bounding box center [138, 181] width 43 height 8
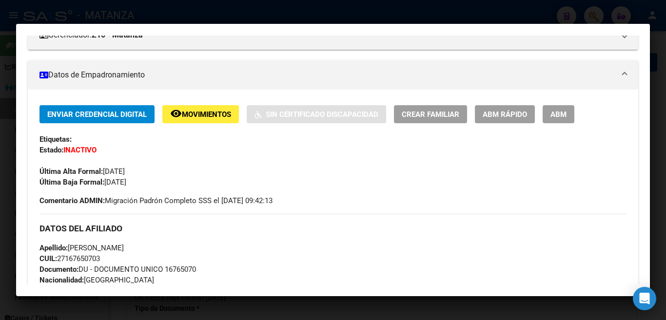
scroll to position [146, 0]
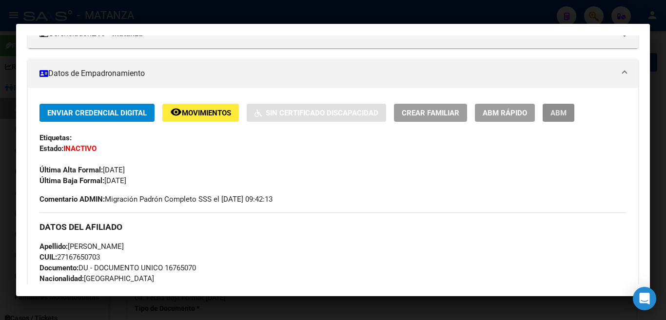
click at [550, 114] on span "ABM" at bounding box center [558, 113] width 16 height 9
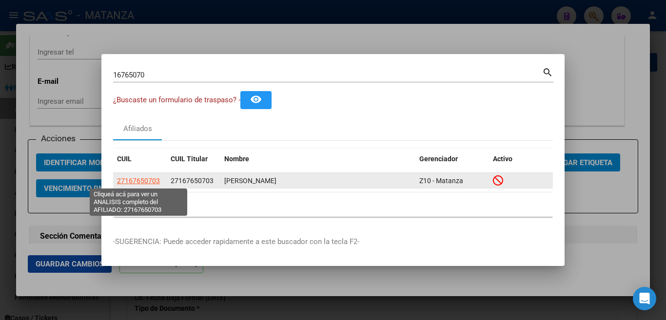
click at [124, 177] on span "27167650703" at bounding box center [138, 181] width 43 height 8
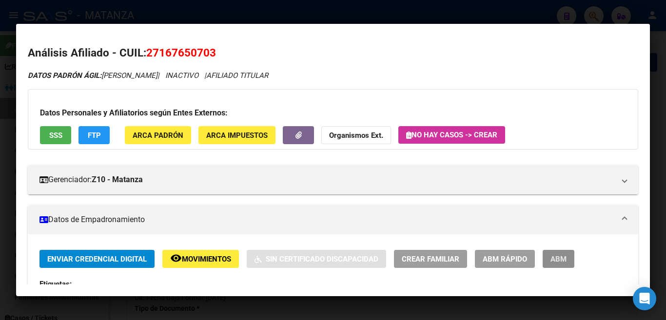
click at [558, 261] on span "ABM" at bounding box center [558, 259] width 16 height 9
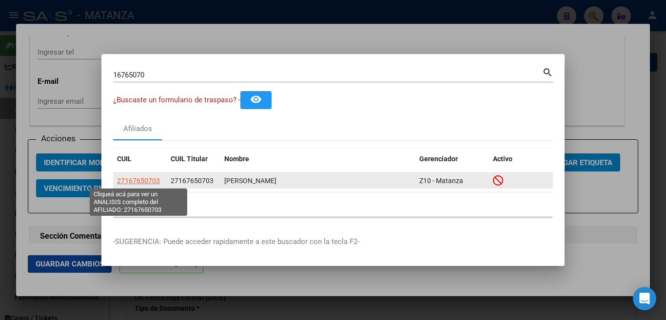
click at [134, 180] on span "27167650703" at bounding box center [138, 181] width 43 height 8
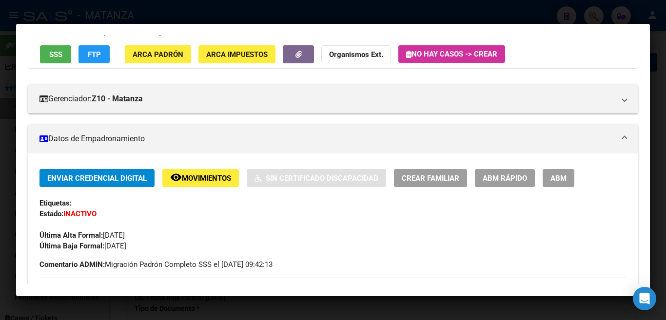
scroll to position [80, 0]
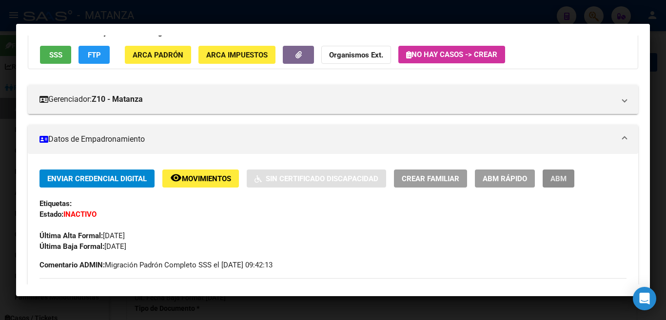
click at [557, 178] on span "ABM" at bounding box center [558, 178] width 16 height 9
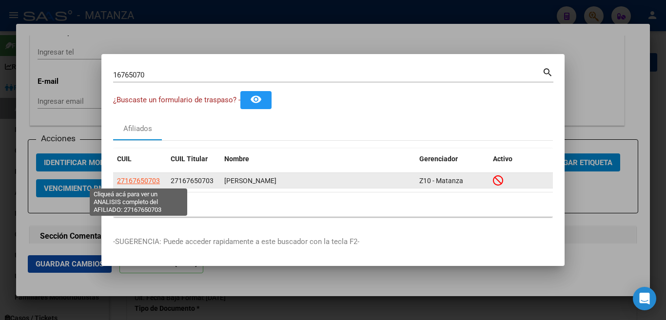
click at [136, 183] on span "27167650703" at bounding box center [138, 181] width 43 height 8
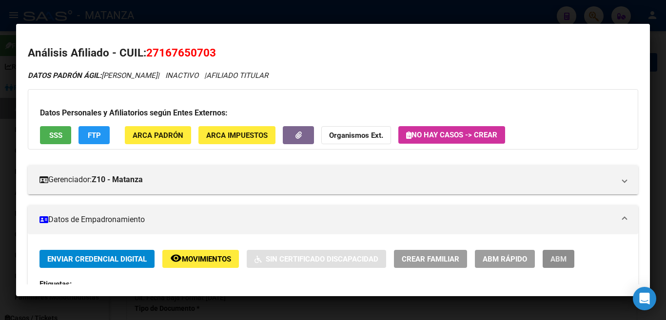
click at [556, 261] on span "ABM" at bounding box center [558, 259] width 16 height 9
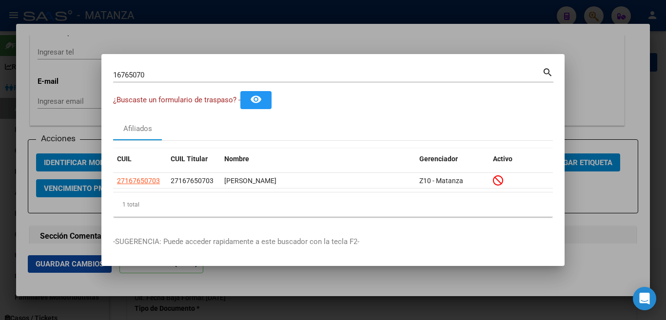
click at [464, 5] on div at bounding box center [333, 160] width 666 height 320
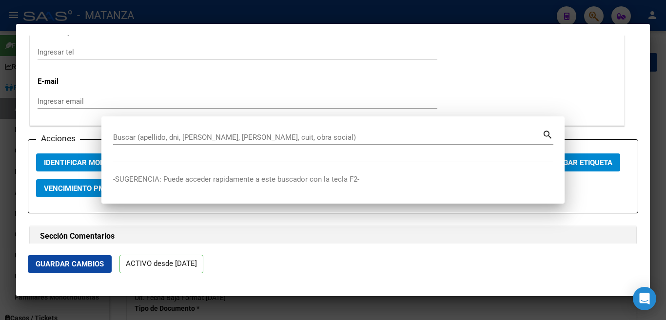
click at [464, 5] on div at bounding box center [333, 160] width 666 height 320
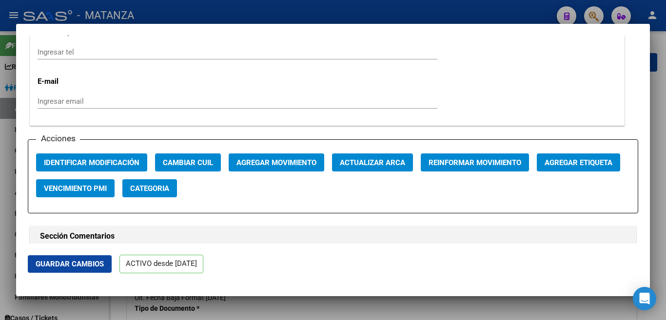
click at [464, 5] on div at bounding box center [333, 160] width 666 height 320
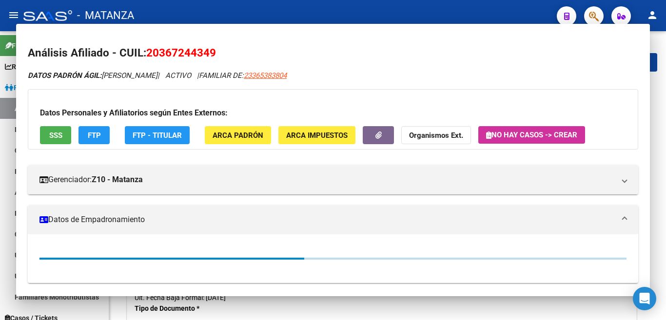
click at [464, 5] on div "- MATANZA" at bounding box center [285, 15] width 525 height 21
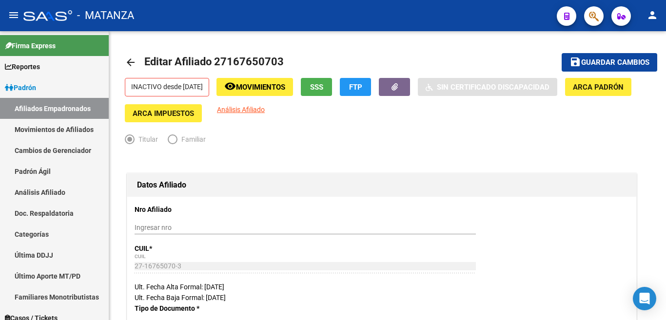
click at [464, 5] on div "- MATANZA" at bounding box center [285, 15] width 525 height 21
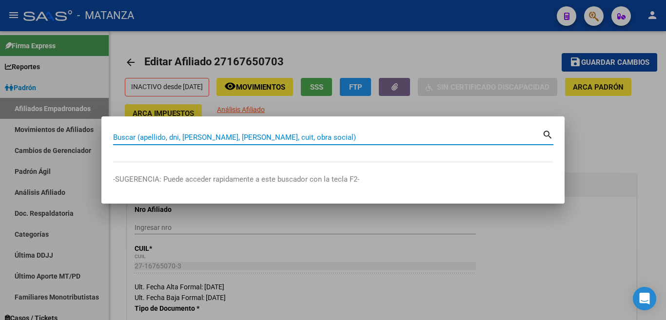
click at [405, 138] on input "Buscar (apellido, dni, [PERSON_NAME], [PERSON_NAME], cuit, obra social)" at bounding box center [327, 137] width 429 height 9
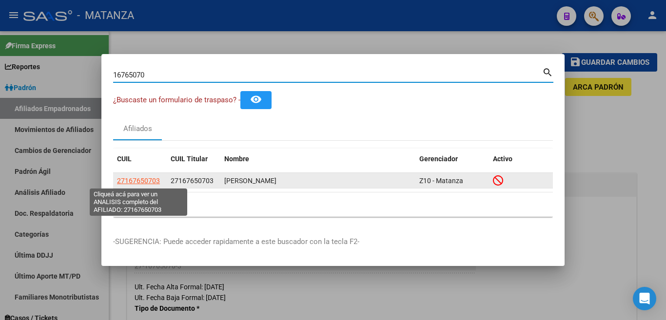
click at [139, 180] on span "27167650703" at bounding box center [138, 181] width 43 height 8
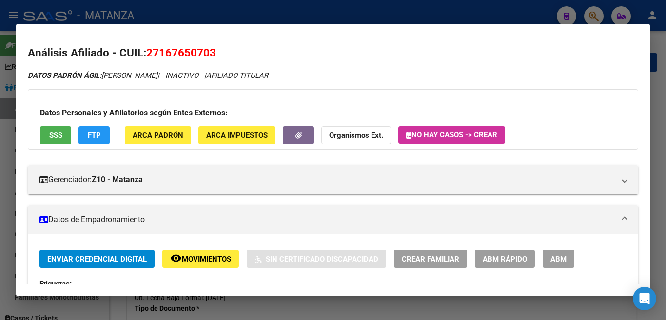
click at [546, 259] on button "ABM" at bounding box center [558, 259] width 32 height 18
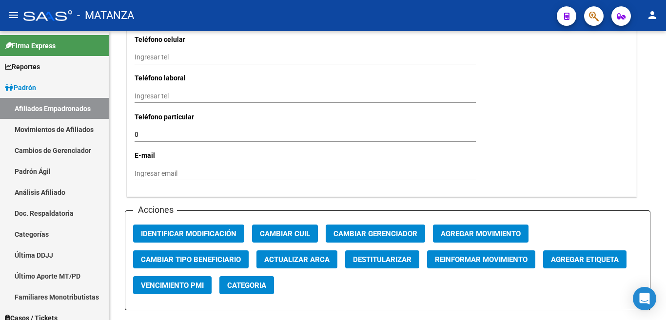
scroll to position [1121, 0]
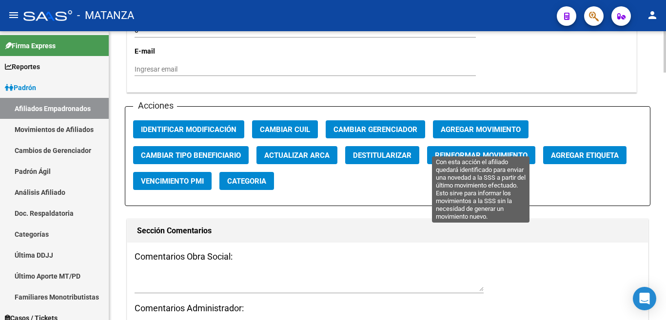
click at [464, 146] on button "Reinformar Movimiento" at bounding box center [481, 155] width 108 height 18
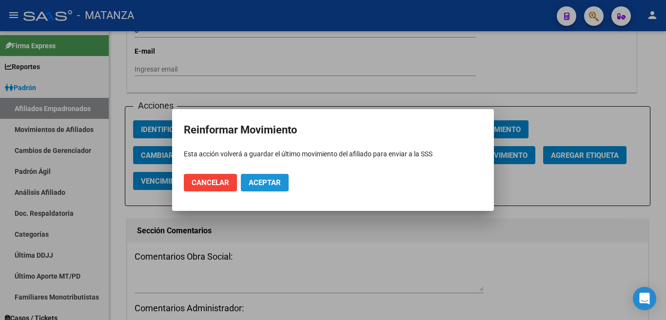
click at [272, 186] on span "Aceptar" at bounding box center [265, 182] width 32 height 9
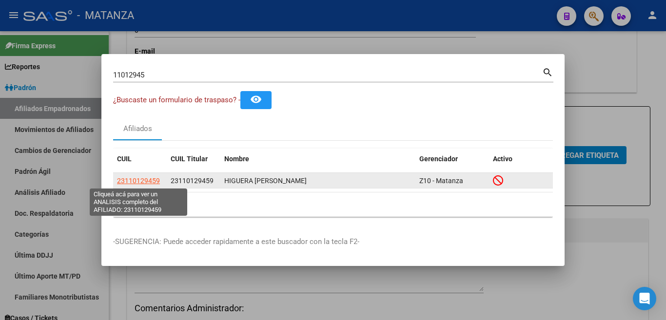
click at [138, 180] on span "23110129459" at bounding box center [138, 181] width 43 height 8
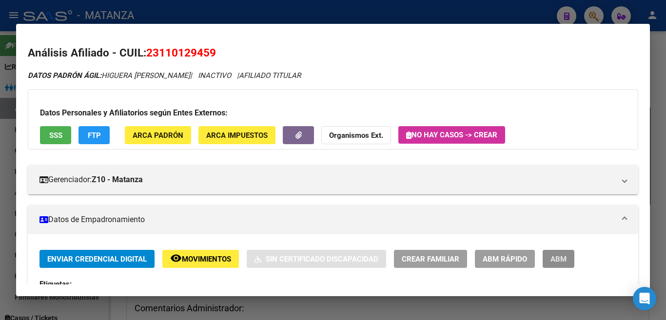
click at [548, 257] on button "ABM" at bounding box center [558, 259] width 32 height 18
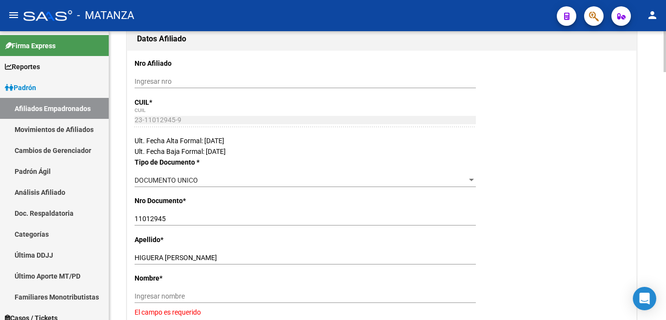
scroll to position [195, 0]
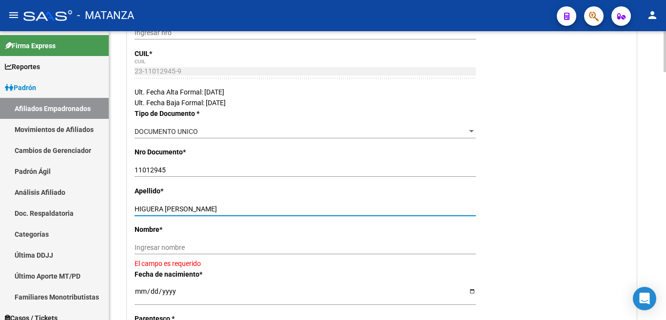
drag, startPoint x: 163, startPoint y: 210, endPoint x: 222, endPoint y: 209, distance: 58.5
click at [222, 209] on input "HIGUERA [PERSON_NAME]" at bounding box center [305, 209] width 341 height 8
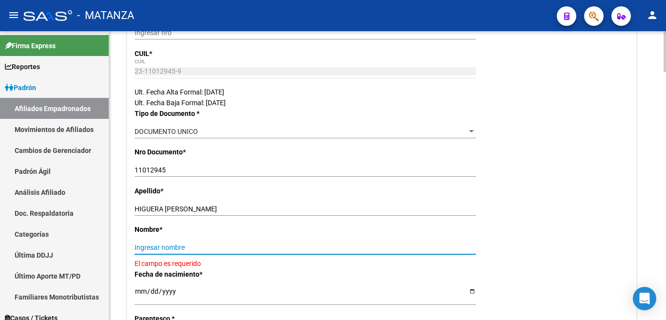
paste input "[PERSON_NAME]"
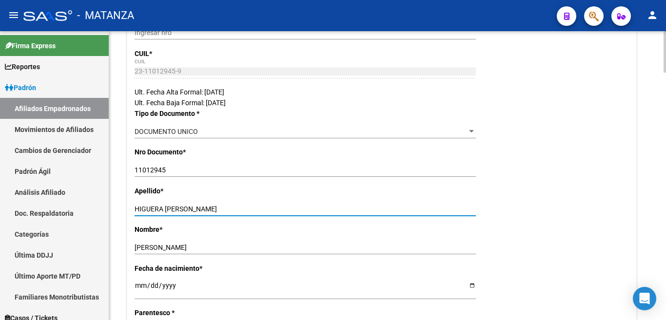
drag, startPoint x: 164, startPoint y: 209, endPoint x: 243, endPoint y: 208, distance: 78.5
click at [243, 208] on input "HIGUERA [PERSON_NAME]" at bounding box center [305, 209] width 341 height 8
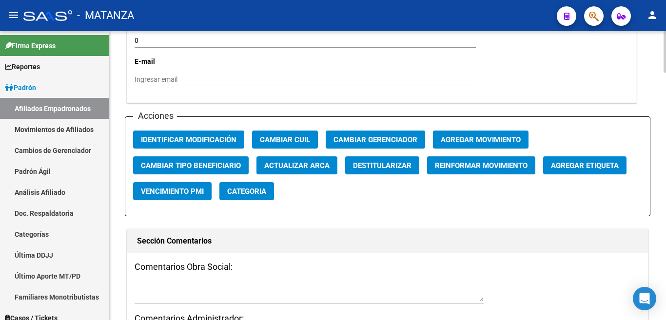
scroll to position [1121, 0]
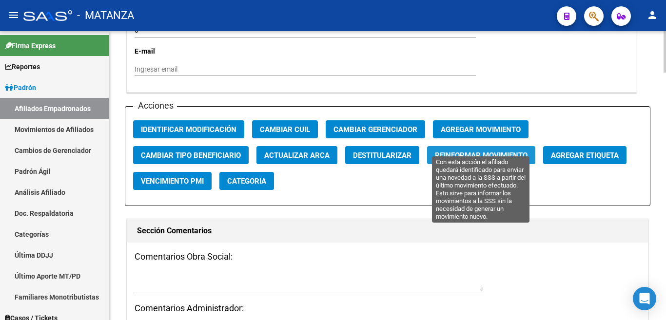
click at [475, 151] on span "Reinformar Movimiento" at bounding box center [481, 155] width 93 height 9
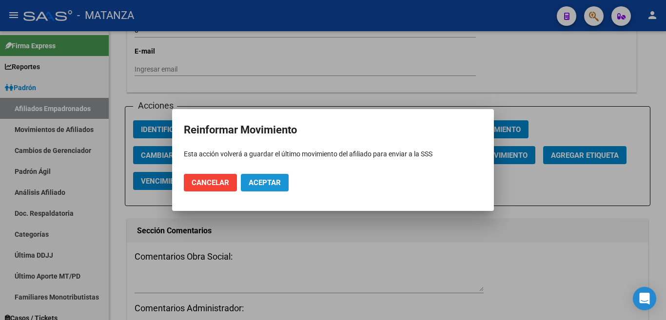
click at [268, 182] on span "Aceptar" at bounding box center [265, 182] width 32 height 9
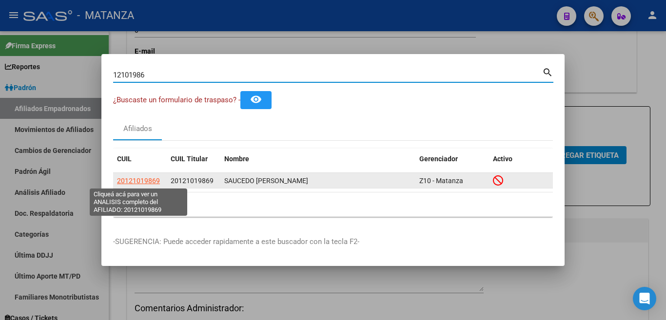
click at [139, 181] on span "20121019869" at bounding box center [138, 181] width 43 height 8
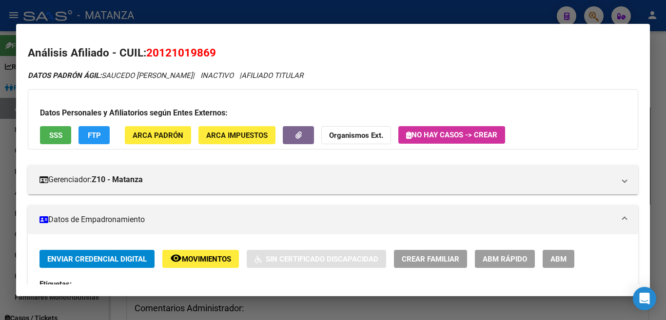
click at [563, 258] on span "ABM" at bounding box center [558, 259] width 16 height 9
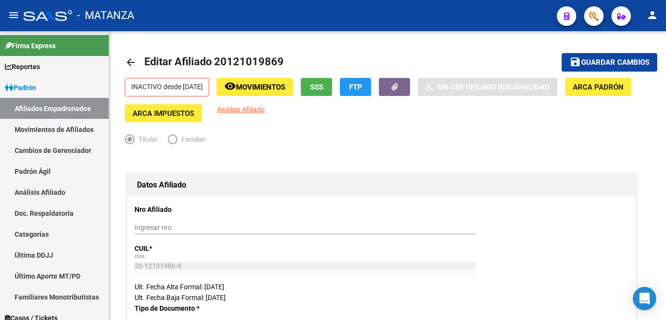
scroll to position [146, 0]
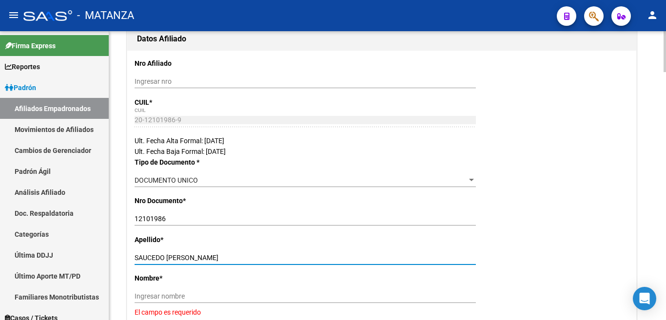
drag, startPoint x: 165, startPoint y: 258, endPoint x: 214, endPoint y: 256, distance: 49.7
click at [214, 256] on input "SAUCEDO [PERSON_NAME]" at bounding box center [305, 258] width 341 height 8
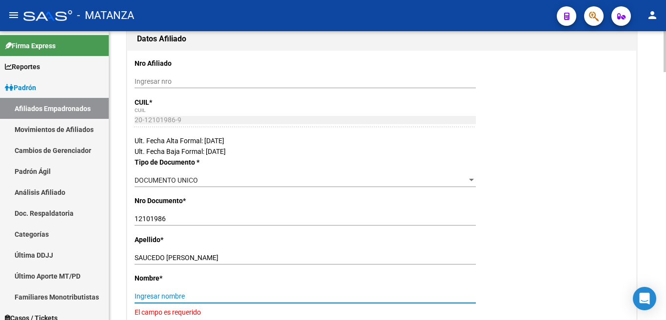
paste input "[PERSON_NAME]"
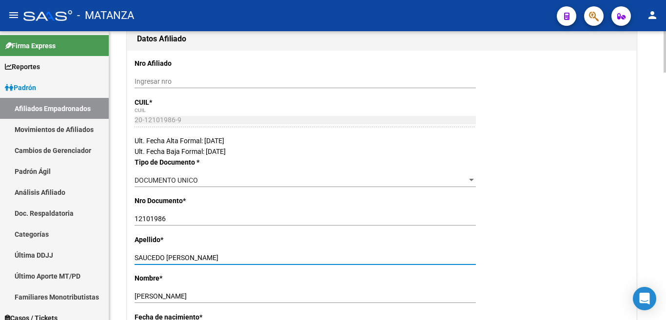
drag, startPoint x: 164, startPoint y: 257, endPoint x: 239, endPoint y: 258, distance: 74.6
click at [239, 258] on input "SAUCEDO [PERSON_NAME]" at bounding box center [305, 258] width 341 height 8
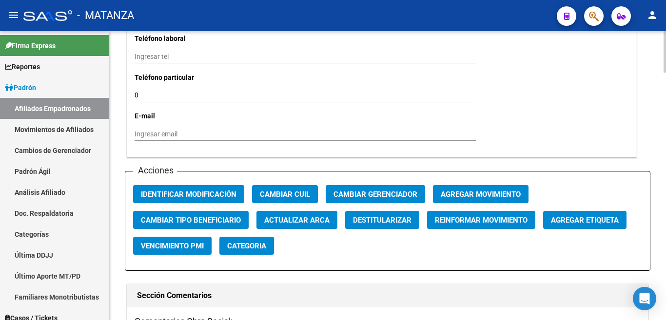
scroll to position [1121, 0]
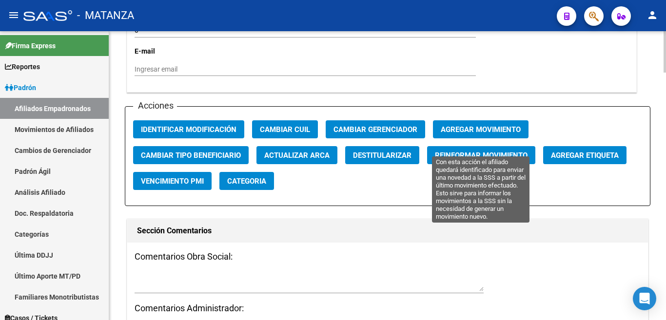
click at [443, 149] on button "Reinformar Movimiento" at bounding box center [481, 155] width 108 height 18
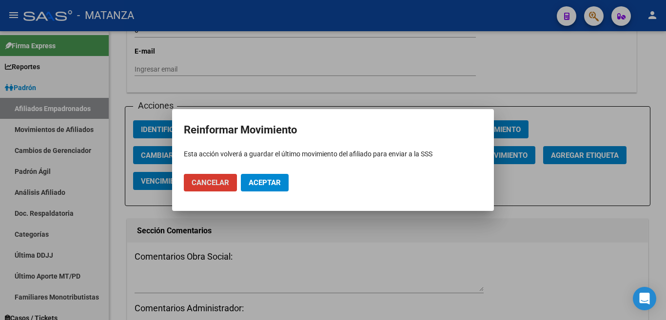
click at [271, 183] on span "Aceptar" at bounding box center [265, 182] width 32 height 9
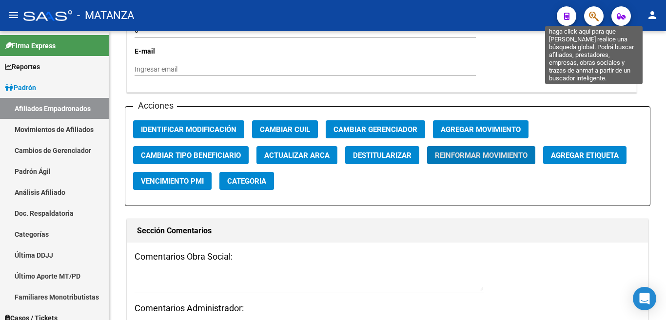
click at [594, 18] on icon "button" at bounding box center [594, 16] width 10 height 11
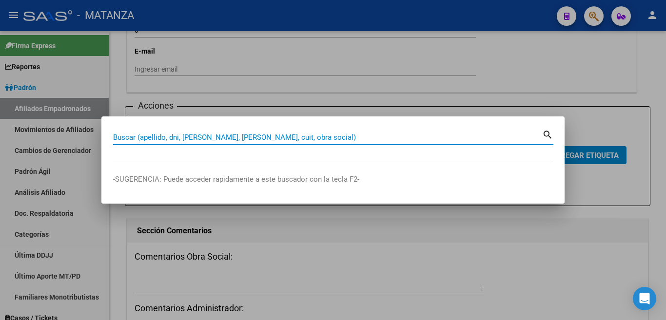
click at [325, 136] on input "Buscar (apellido, dni, [PERSON_NAME], [PERSON_NAME], cuit, obra social)" at bounding box center [327, 137] width 429 height 9
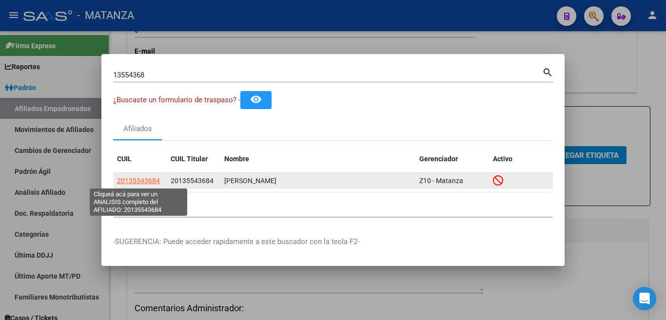
click at [127, 182] on span "20135543684" at bounding box center [138, 181] width 43 height 8
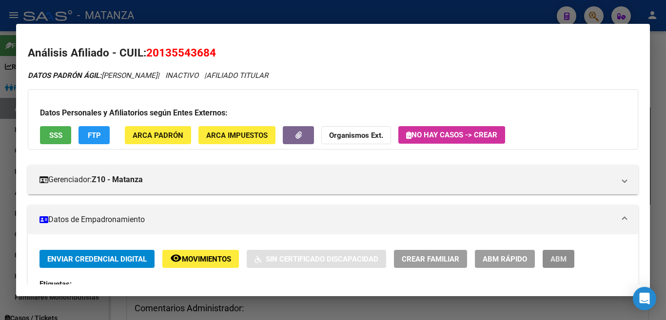
click at [568, 268] on button "ABM" at bounding box center [558, 259] width 32 height 18
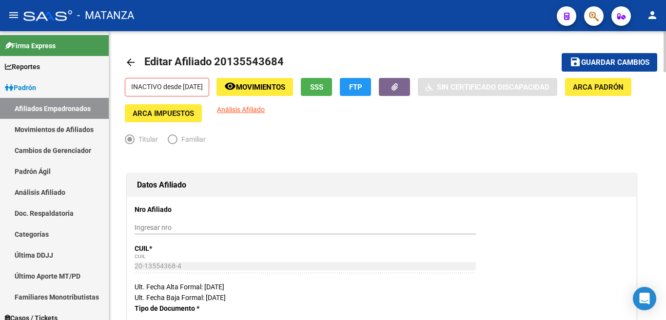
scroll to position [244, 0]
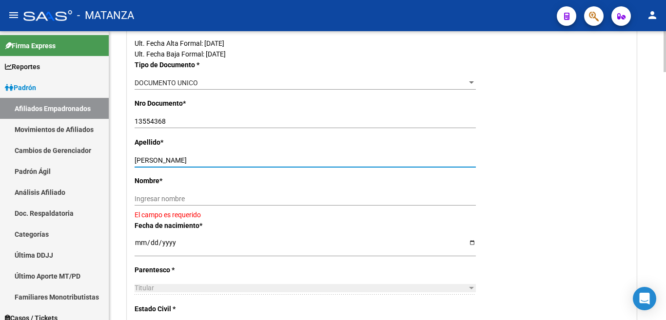
drag, startPoint x: 168, startPoint y: 160, endPoint x: 214, endPoint y: 159, distance: 46.3
click at [214, 159] on input "[PERSON_NAME]" at bounding box center [305, 160] width 341 height 8
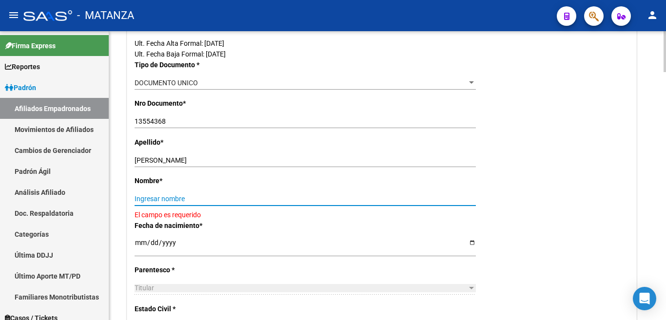
paste input "[PERSON_NAME]"
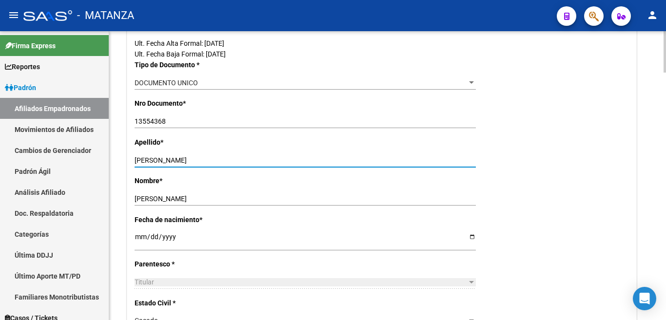
drag, startPoint x: 168, startPoint y: 160, endPoint x: 214, endPoint y: 160, distance: 45.8
click at [214, 160] on input "[PERSON_NAME]" at bounding box center [305, 160] width 341 height 8
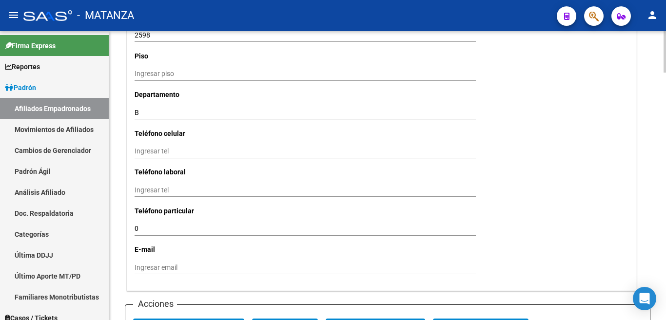
scroll to position [1072, 0]
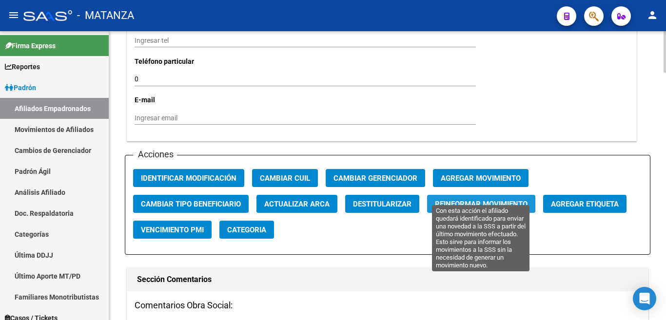
click at [463, 200] on span "Reinformar Movimiento" at bounding box center [481, 204] width 93 height 9
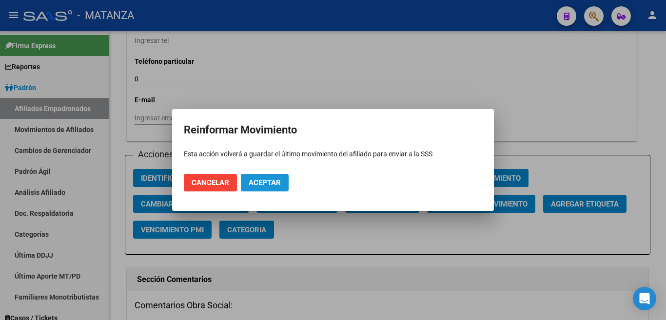
click at [262, 176] on button "Aceptar" at bounding box center [265, 183] width 48 height 18
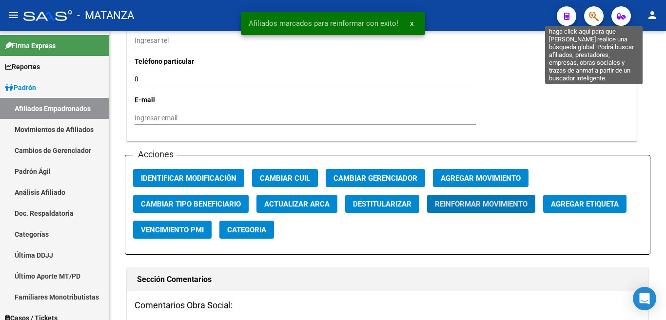
click at [595, 19] on icon "button" at bounding box center [594, 16] width 10 height 11
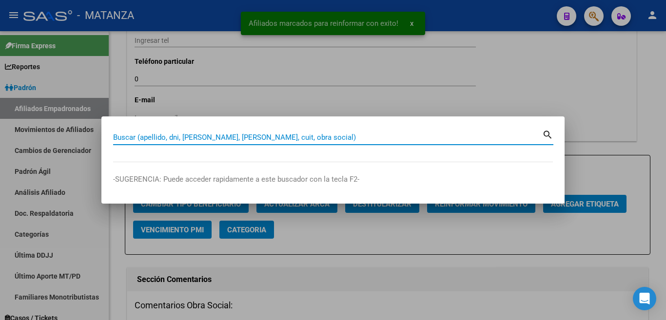
click at [444, 139] on input "Buscar (apellido, dni, [PERSON_NAME], [PERSON_NAME], cuit, obra social)" at bounding box center [327, 137] width 429 height 9
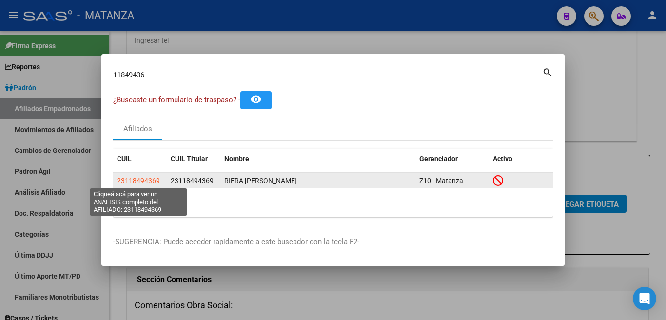
click at [140, 178] on span "23118494369" at bounding box center [138, 181] width 43 height 8
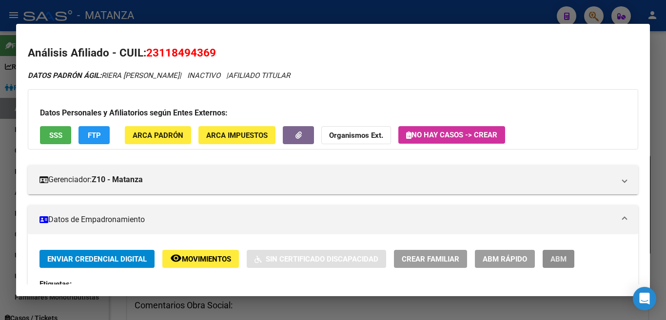
click at [550, 256] on span "ABM" at bounding box center [558, 259] width 16 height 9
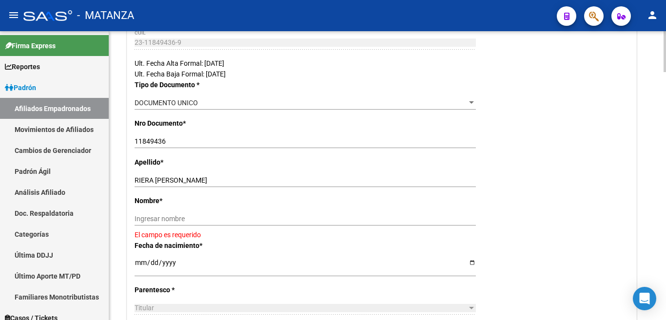
scroll to position [244, 0]
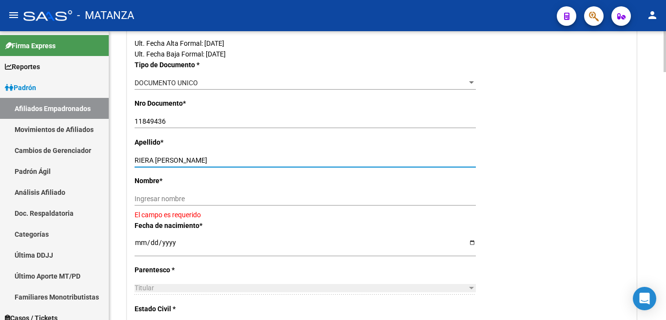
drag, startPoint x: 152, startPoint y: 159, endPoint x: 222, endPoint y: 159, distance: 70.7
click at [222, 159] on input "RIERA [PERSON_NAME]" at bounding box center [305, 160] width 341 height 8
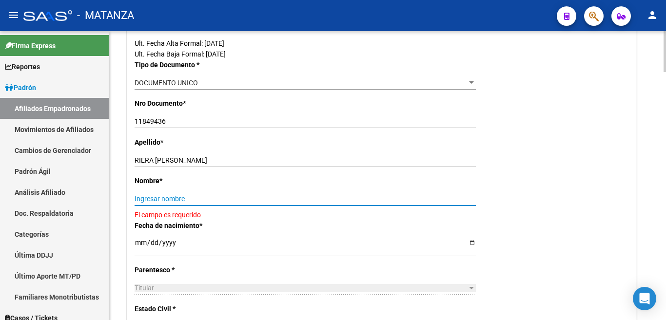
paste input "[PERSON_NAME]"
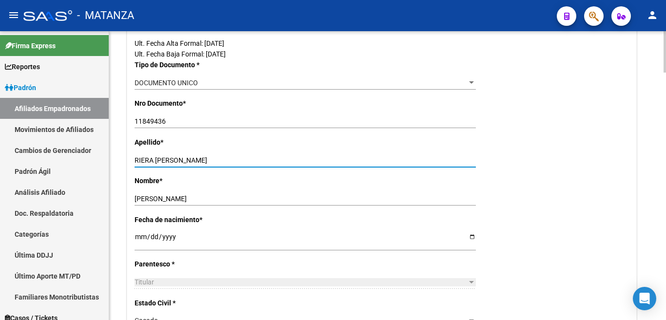
drag, startPoint x: 154, startPoint y: 160, endPoint x: 218, endPoint y: 160, distance: 63.8
click at [218, 160] on input "RIERA [PERSON_NAME]" at bounding box center [305, 160] width 341 height 8
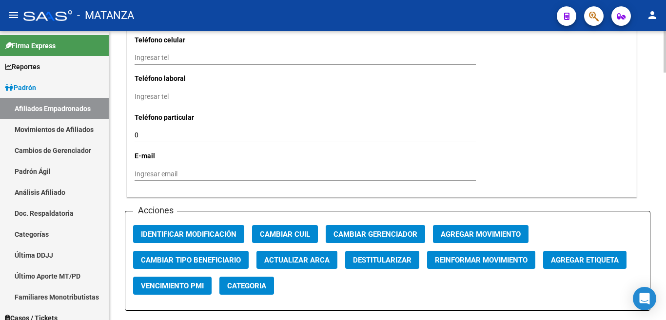
scroll to position [1023, 0]
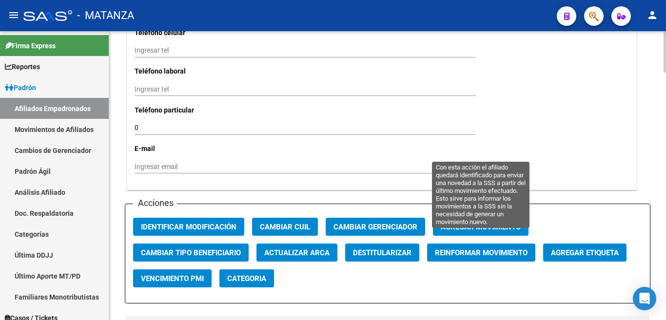
click at [481, 249] on span "Reinformar Movimiento" at bounding box center [481, 253] width 93 height 9
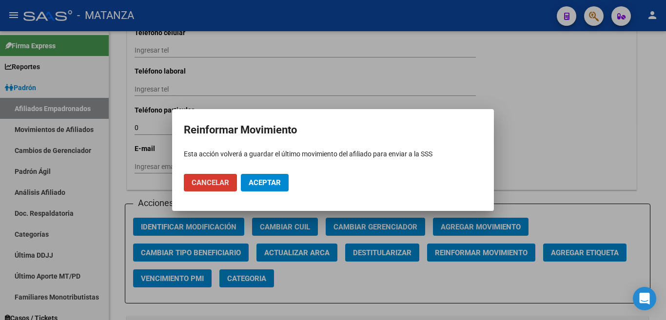
drag, startPoint x: 270, startPoint y: 187, endPoint x: 356, endPoint y: 204, distance: 87.5
click at [274, 186] on span "Aceptar" at bounding box center [265, 182] width 32 height 9
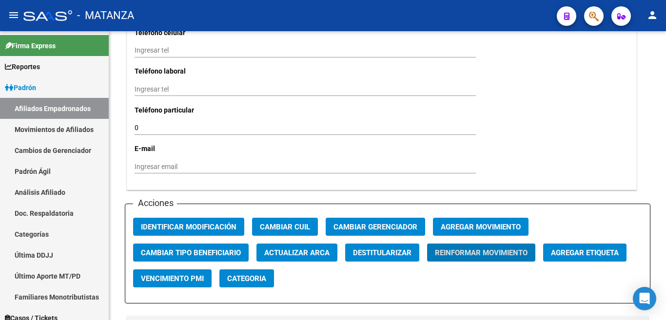
click at [592, 24] on span "button" at bounding box center [594, 16] width 10 height 20
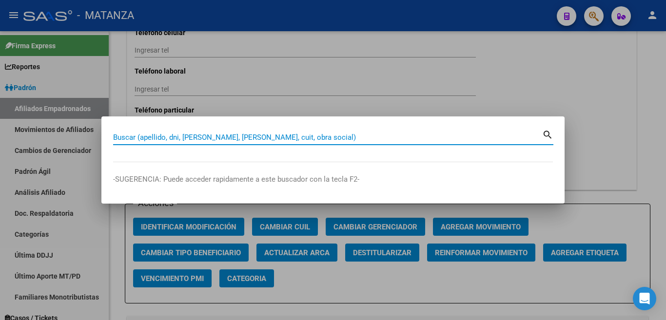
click at [497, 140] on input "Buscar (apellido, dni, [PERSON_NAME], [PERSON_NAME], cuit, obra social)" at bounding box center [327, 137] width 429 height 9
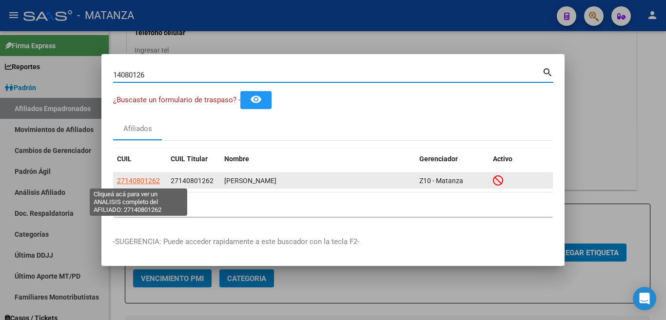
click at [135, 181] on span "27140801262" at bounding box center [138, 181] width 43 height 8
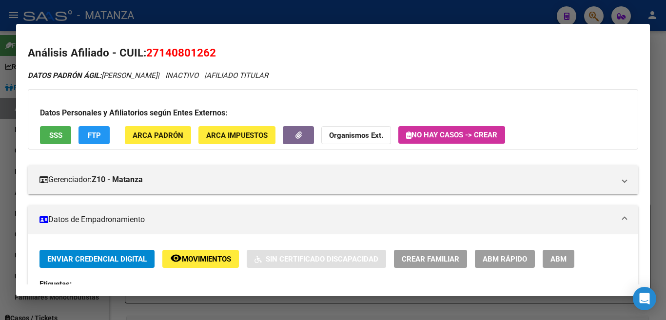
click at [554, 256] on span "ABM" at bounding box center [558, 259] width 16 height 9
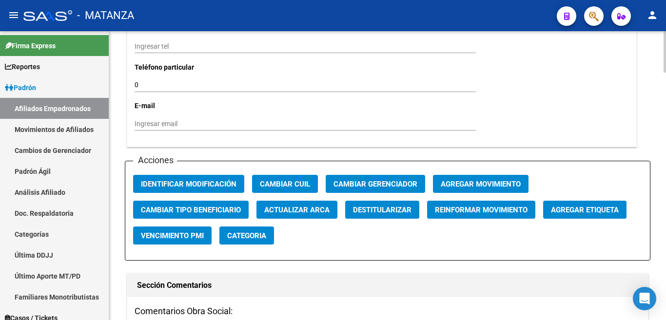
scroll to position [1072, 0]
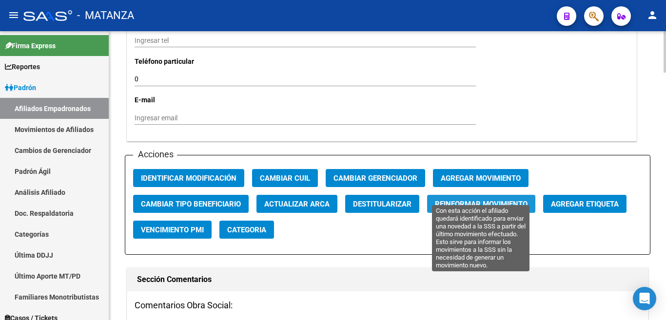
click at [494, 200] on span "Reinformar Movimiento" at bounding box center [481, 204] width 93 height 9
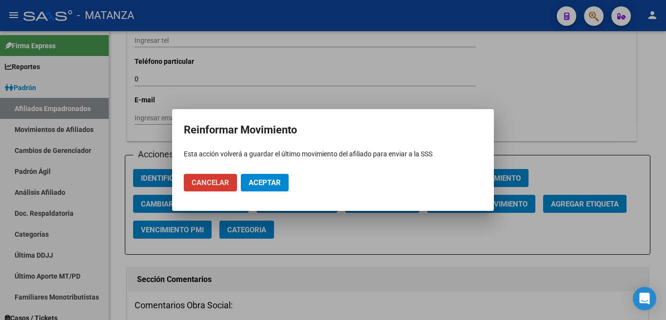
click at [270, 182] on span "Aceptar" at bounding box center [265, 182] width 32 height 9
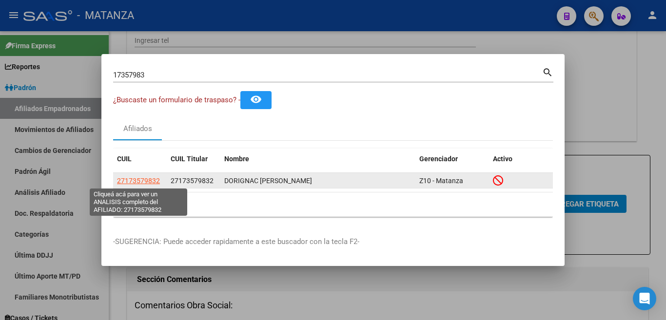
click at [148, 178] on span "27173579832" at bounding box center [138, 181] width 43 height 8
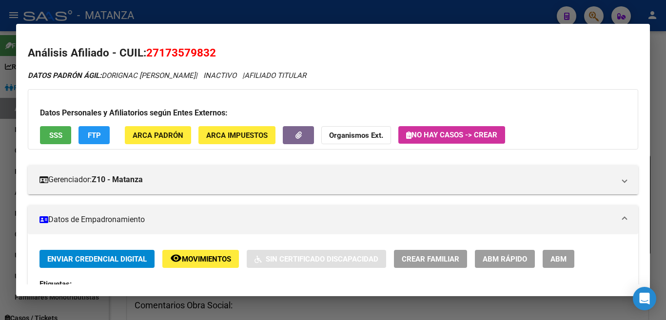
scroll to position [49, 0]
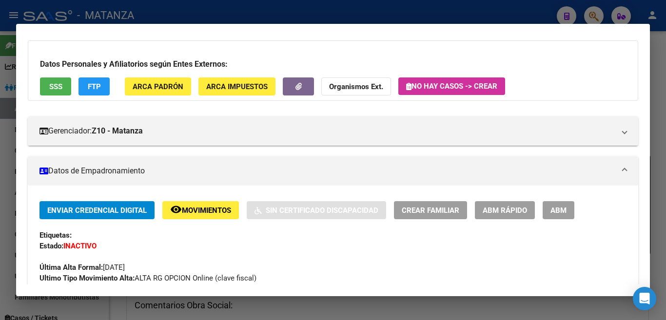
click at [557, 212] on span "ABM" at bounding box center [558, 210] width 16 height 9
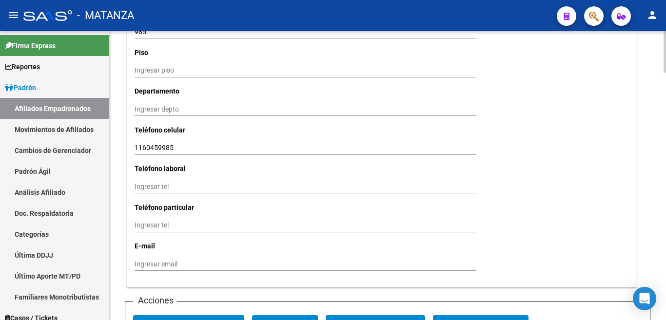
scroll to position [1170, 0]
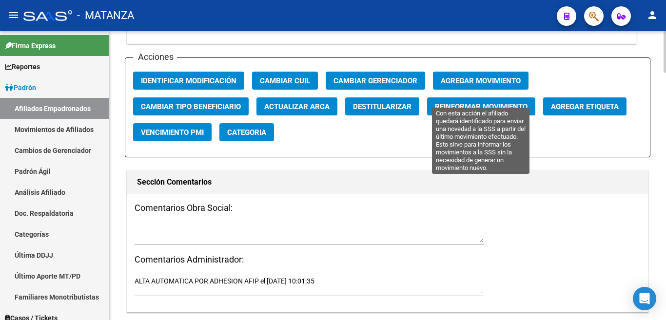
click at [478, 102] on span "Reinformar Movimiento" at bounding box center [481, 106] width 93 height 9
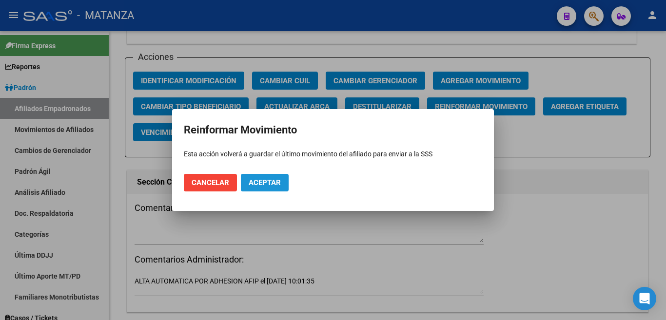
click at [270, 178] on span "Aceptar" at bounding box center [265, 182] width 32 height 9
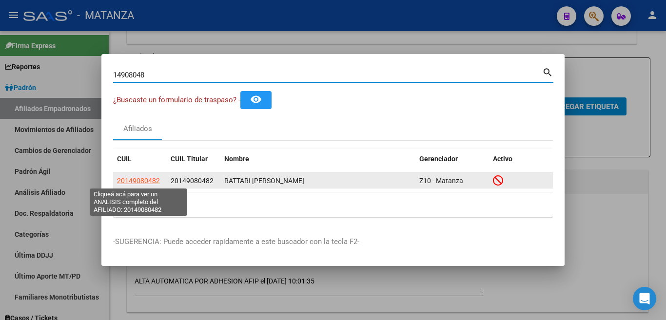
click at [141, 179] on span "20149080482" at bounding box center [138, 181] width 43 height 8
copy span "8"
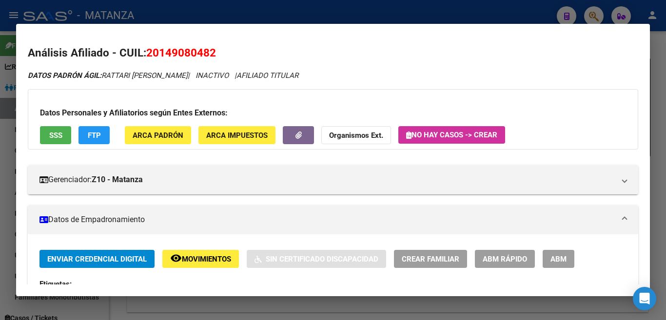
click at [568, 258] on button "ABM" at bounding box center [558, 259] width 32 height 18
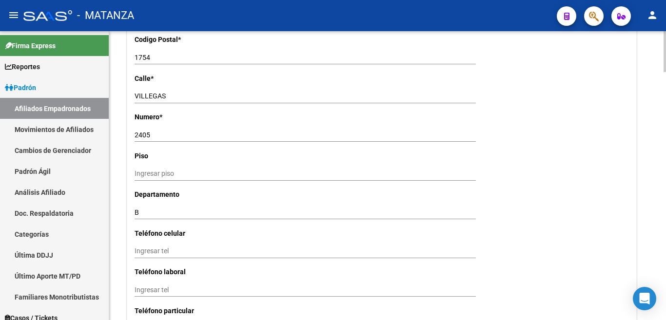
scroll to position [1121, 0]
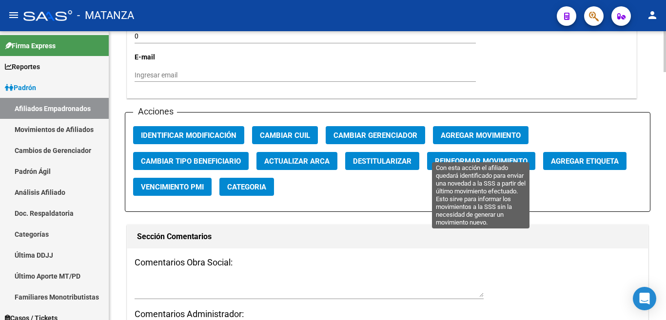
click at [476, 154] on button "Reinformar Movimiento" at bounding box center [481, 161] width 108 height 18
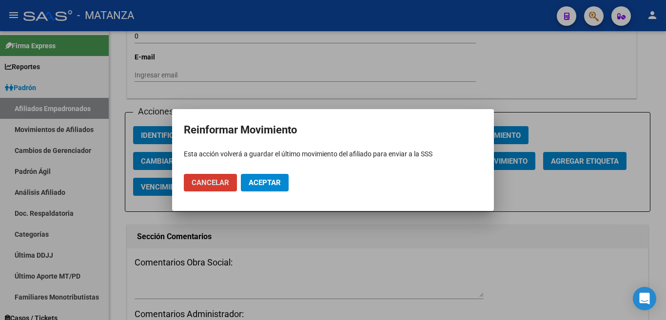
drag, startPoint x: 281, startPoint y: 184, endPoint x: 295, endPoint y: 220, distance: 38.7
click at [283, 192] on mat-dialog-actions "Cancelar Aceptar" at bounding box center [333, 182] width 298 height 33
drag, startPoint x: 267, startPoint y: 185, endPoint x: 267, endPoint y: 225, distance: 40.4
click at [266, 185] on span "Aceptar" at bounding box center [265, 182] width 32 height 9
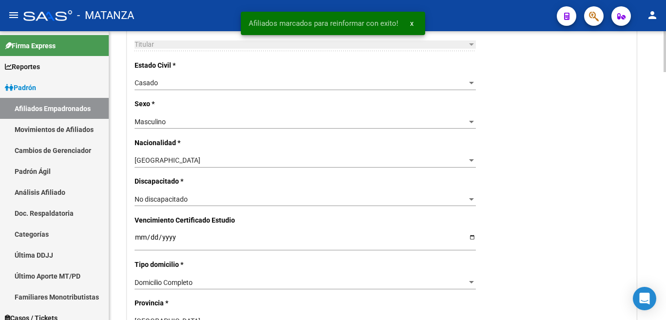
scroll to position [341, 0]
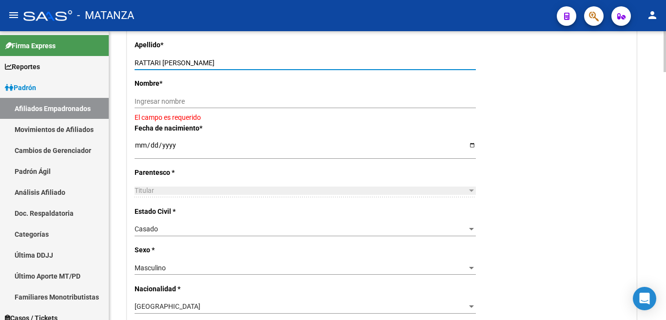
drag, startPoint x: 161, startPoint y: 62, endPoint x: 218, endPoint y: 63, distance: 57.0
click at [218, 63] on input "RATTARI [PERSON_NAME]" at bounding box center [305, 63] width 341 height 8
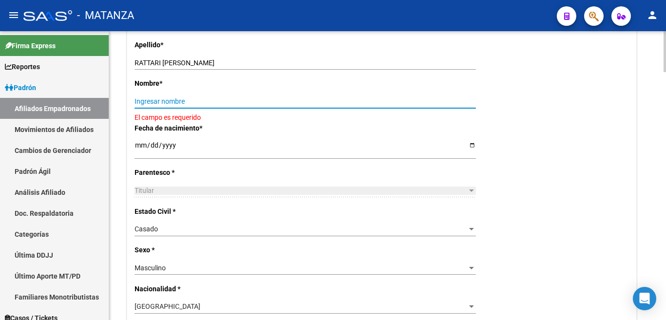
paste input "[PERSON_NAME]"
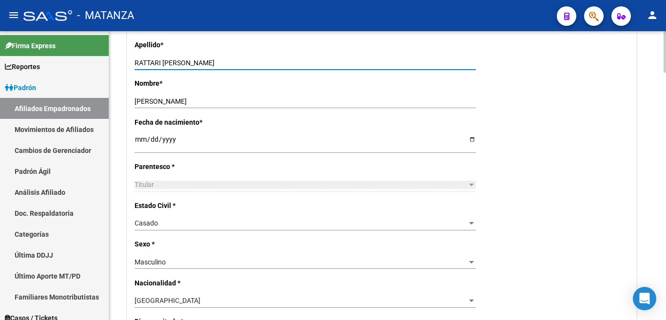
drag, startPoint x: 163, startPoint y: 62, endPoint x: 227, endPoint y: 61, distance: 64.3
click at [227, 61] on input "RATTARI [PERSON_NAME]" at bounding box center [305, 63] width 341 height 8
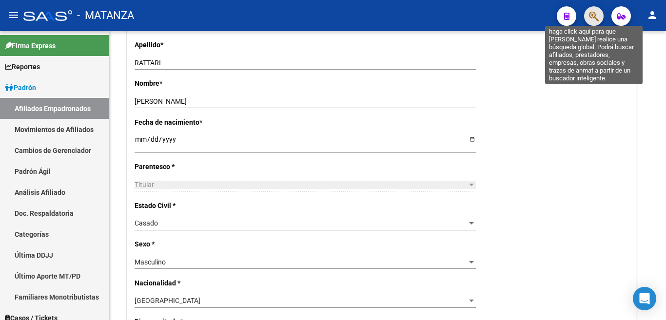
click at [593, 19] on icon "button" at bounding box center [594, 16] width 10 height 11
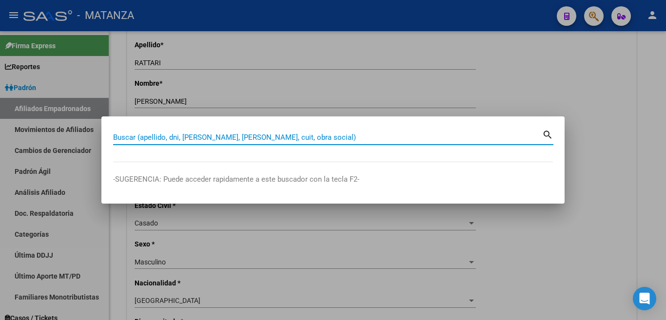
click at [385, 138] on input "Buscar (apellido, dni, [PERSON_NAME], [PERSON_NAME], cuit, obra social)" at bounding box center [327, 137] width 429 height 9
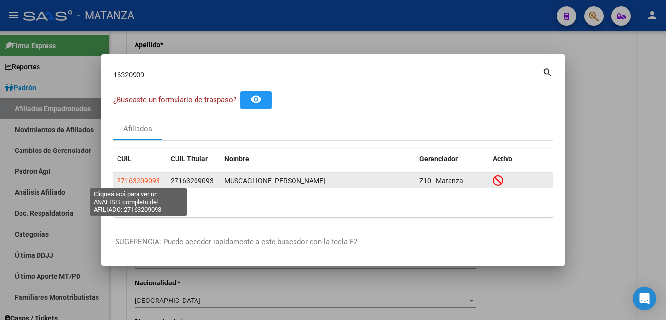
click at [146, 180] on span "27163209093" at bounding box center [138, 181] width 43 height 8
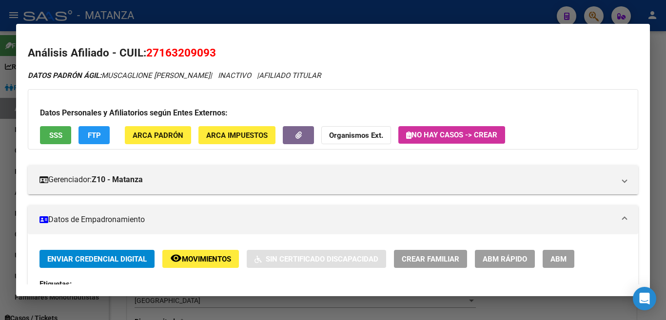
click at [562, 258] on span "ABM" at bounding box center [558, 259] width 16 height 9
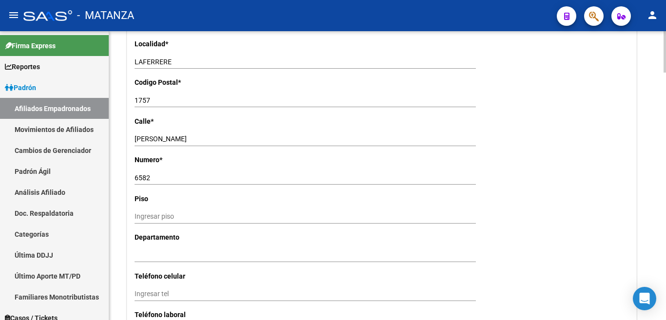
scroll to position [975, 0]
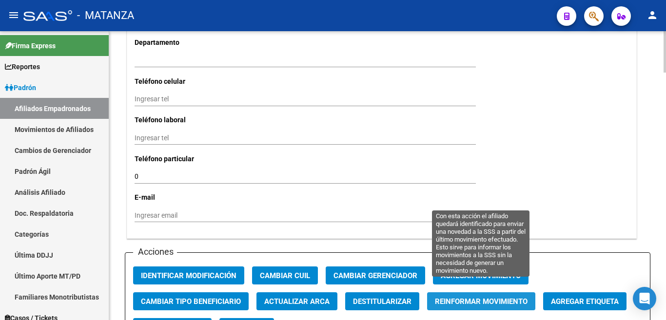
click at [482, 297] on span "Reinformar Movimiento" at bounding box center [481, 301] width 93 height 9
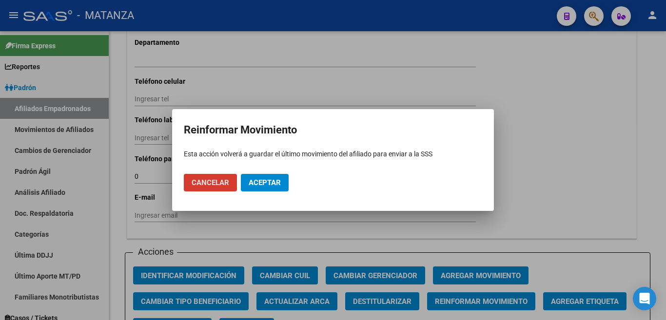
click at [274, 186] on span "Aceptar" at bounding box center [265, 182] width 32 height 9
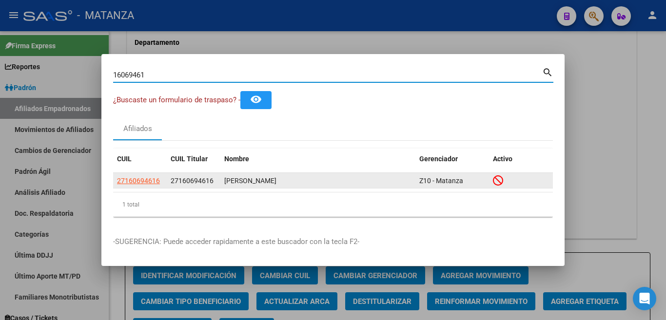
click at [145, 175] on app-link-go-to "27160694616" at bounding box center [138, 180] width 43 height 11
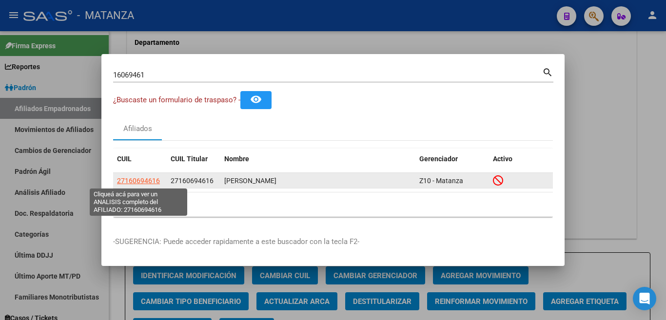
click at [146, 182] on span "27160694616" at bounding box center [138, 181] width 43 height 8
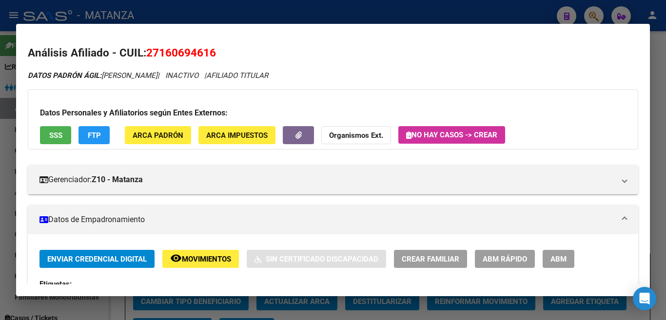
click at [554, 254] on button "ABM" at bounding box center [558, 259] width 32 height 18
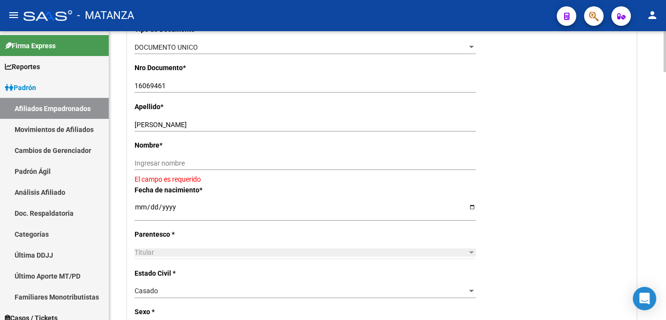
scroll to position [292, 0]
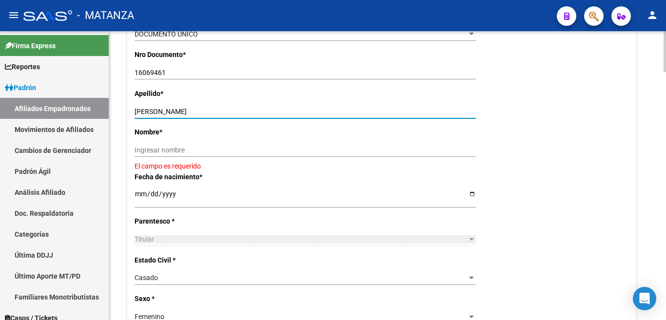
drag, startPoint x: 155, startPoint y: 113, endPoint x: 208, endPoint y: 114, distance: 52.6
click at [208, 114] on input "[PERSON_NAME]" at bounding box center [305, 112] width 341 height 8
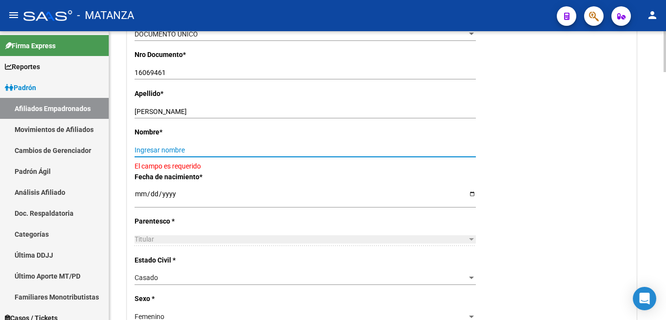
paste input "[PERSON_NAME]"
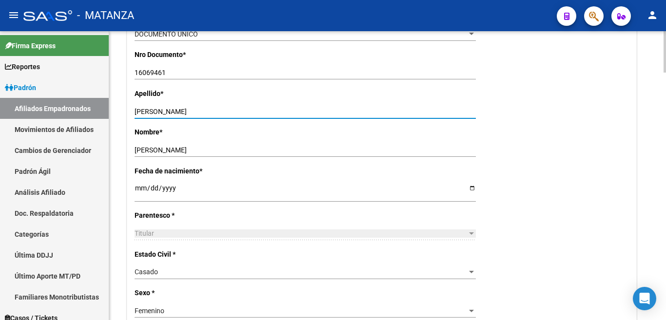
drag, startPoint x: 156, startPoint y: 113, endPoint x: 222, endPoint y: 113, distance: 65.8
click at [222, 113] on input "[PERSON_NAME]" at bounding box center [305, 112] width 341 height 8
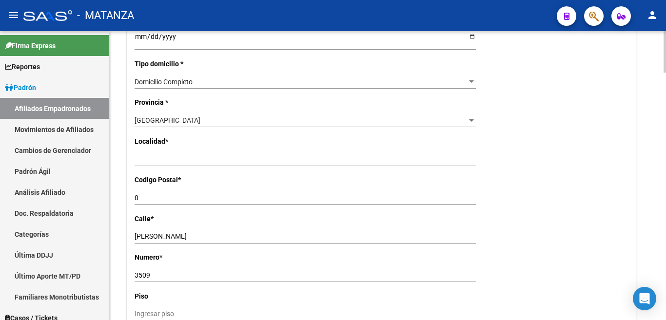
scroll to position [975, 0]
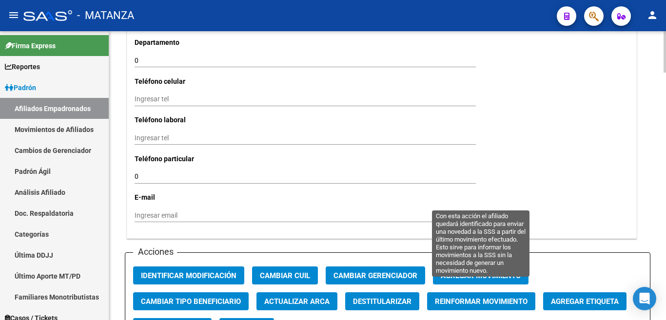
click at [501, 297] on span "Reinformar Movimiento" at bounding box center [481, 301] width 93 height 9
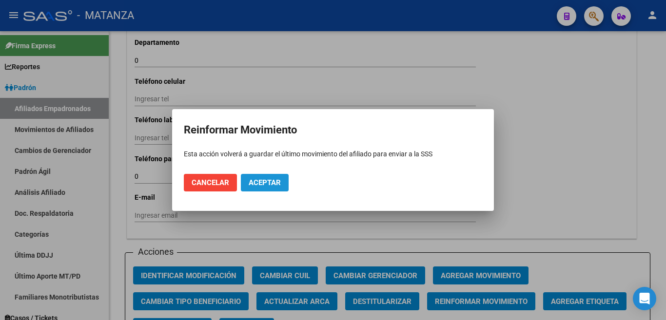
click at [285, 183] on button "Aceptar" at bounding box center [265, 183] width 48 height 18
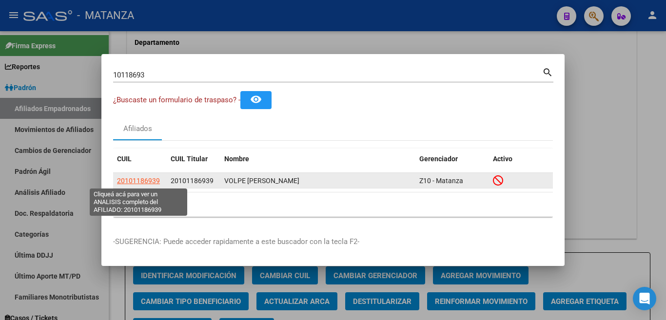
click at [136, 177] on span "20101186939" at bounding box center [138, 181] width 43 height 8
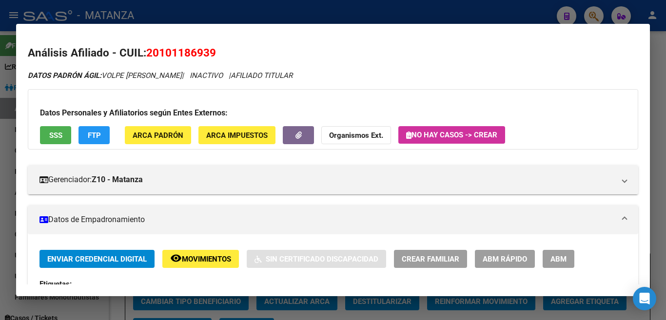
click at [565, 262] on span "ABM" at bounding box center [558, 259] width 16 height 9
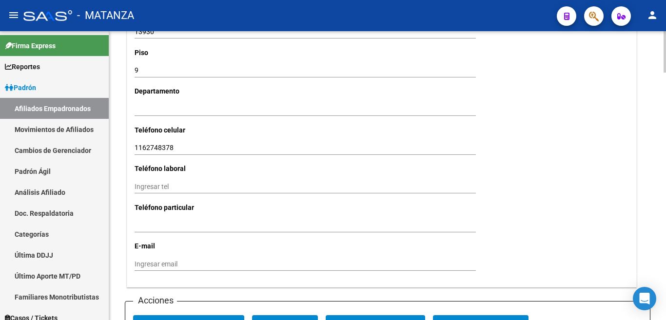
scroll to position [1072, 0]
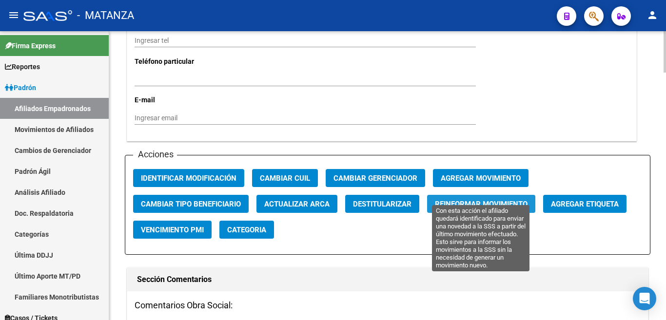
click at [495, 200] on button "Reinformar Movimiento" at bounding box center [481, 204] width 108 height 18
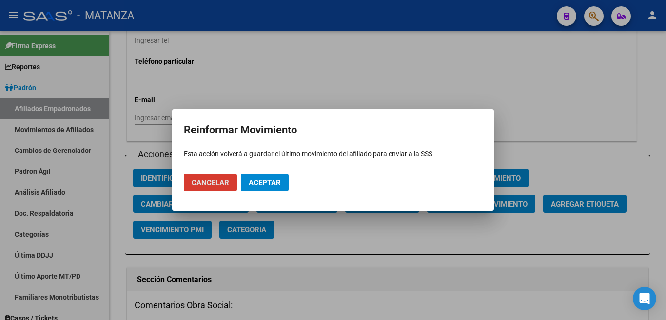
click at [278, 177] on button "Aceptar" at bounding box center [265, 183] width 48 height 18
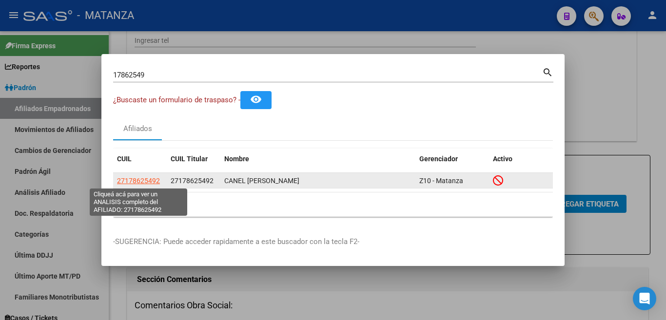
click at [149, 182] on span "27178625492" at bounding box center [138, 181] width 43 height 8
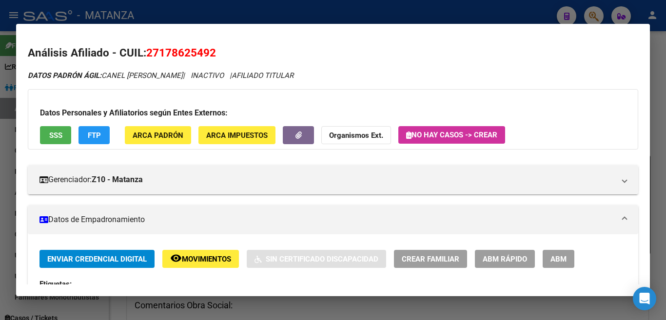
click at [554, 267] on button "ABM" at bounding box center [558, 259] width 32 height 18
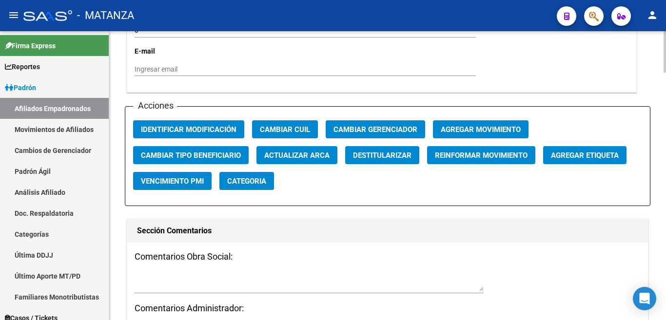
scroll to position [1170, 0]
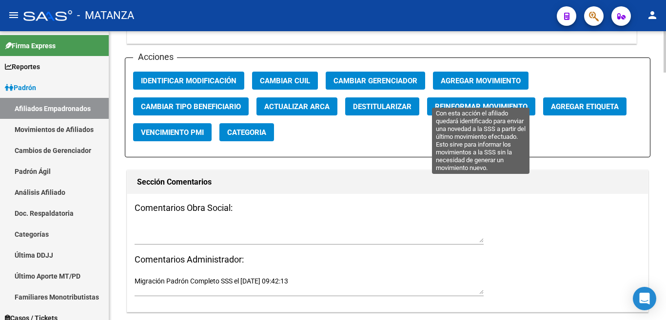
drag, startPoint x: 480, startPoint y: 97, endPoint x: 477, endPoint y: 104, distance: 7.4
click at [477, 104] on button "Reinformar Movimiento" at bounding box center [481, 106] width 108 height 18
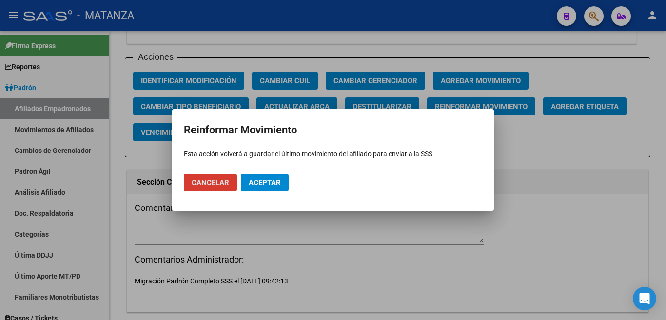
click at [260, 183] on span "Aceptar" at bounding box center [265, 182] width 32 height 9
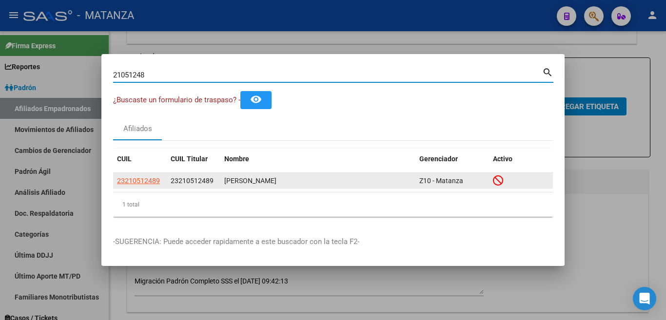
click at [149, 186] on app-link-go-to "23210512489" at bounding box center [138, 180] width 43 height 11
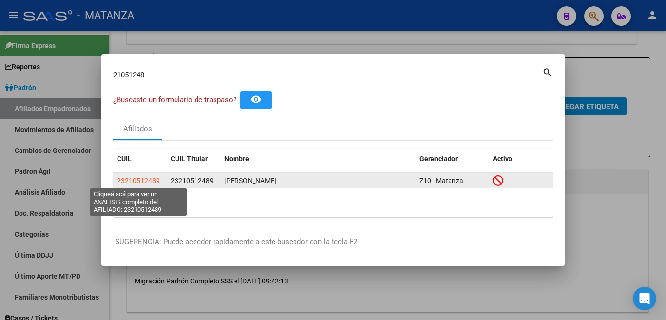
click at [154, 182] on span "23210512489" at bounding box center [138, 181] width 43 height 8
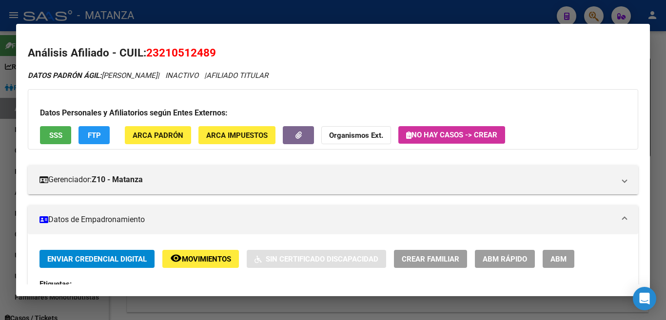
click at [556, 261] on span "ABM" at bounding box center [558, 259] width 16 height 9
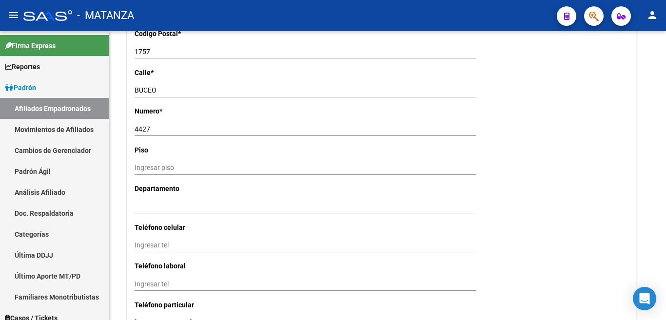
scroll to position [1072, 0]
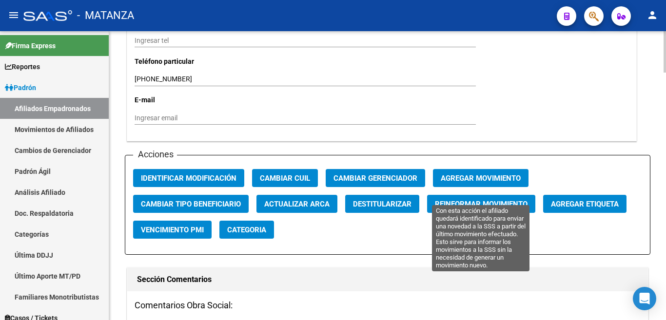
click at [486, 200] on span "Reinformar Movimiento" at bounding box center [481, 204] width 93 height 9
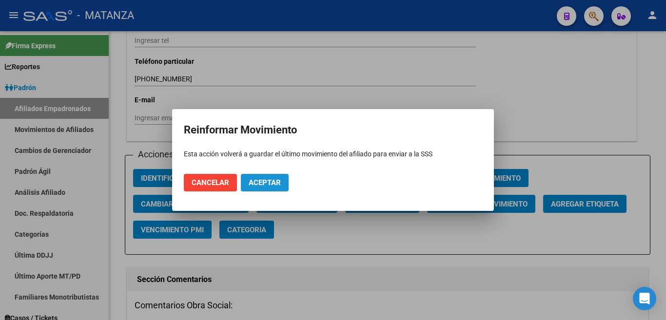
click at [265, 186] on span "Aceptar" at bounding box center [265, 182] width 32 height 9
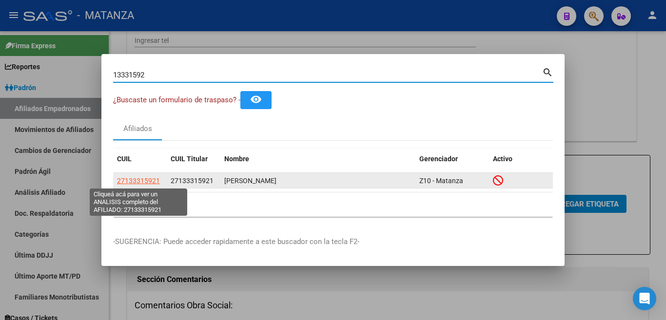
click at [144, 181] on span "27133315921" at bounding box center [138, 181] width 43 height 8
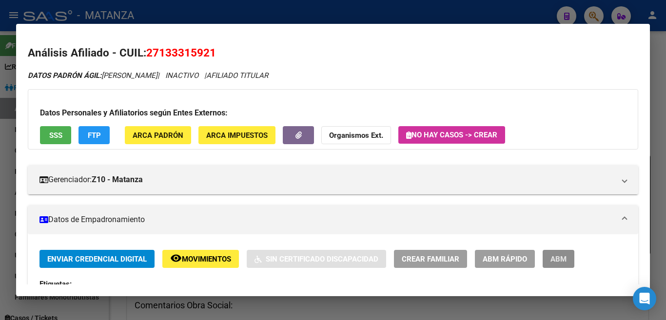
click at [563, 257] on span "ABM" at bounding box center [558, 259] width 16 height 9
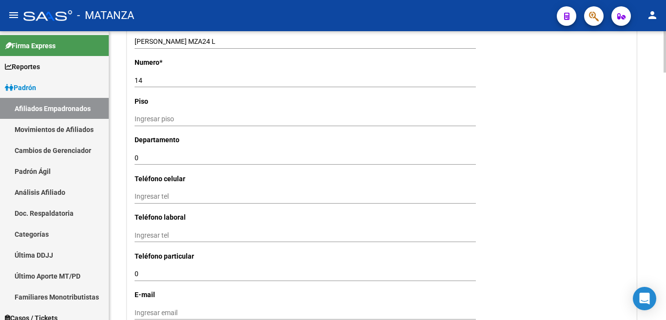
scroll to position [1170, 0]
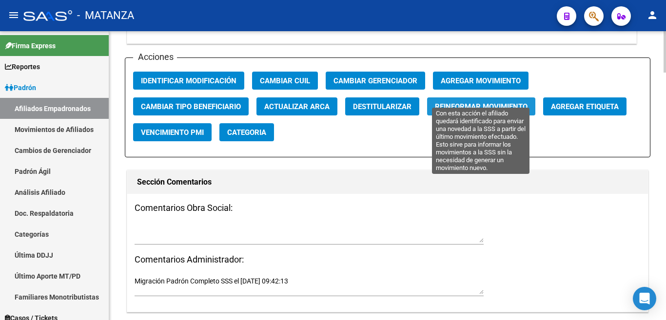
click at [457, 102] on span "Reinformar Movimiento" at bounding box center [481, 106] width 93 height 9
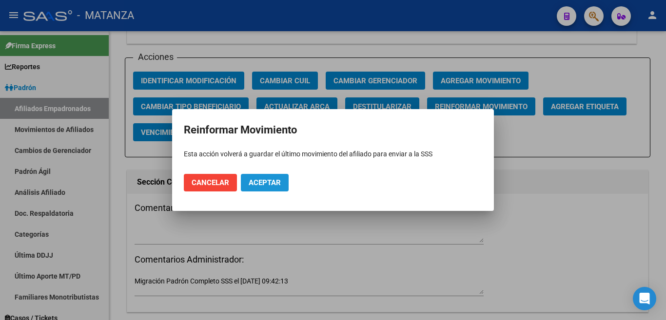
click at [270, 177] on button "Aceptar" at bounding box center [265, 183] width 48 height 18
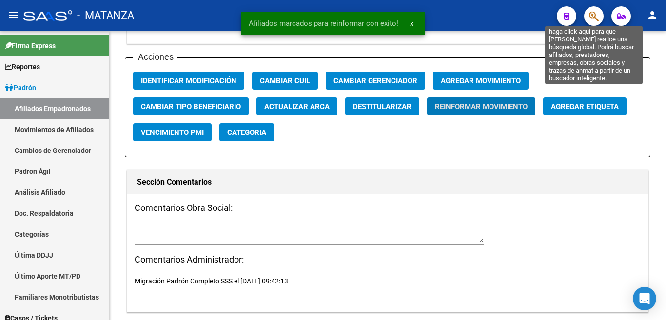
click at [591, 15] on icon "button" at bounding box center [594, 16] width 10 height 11
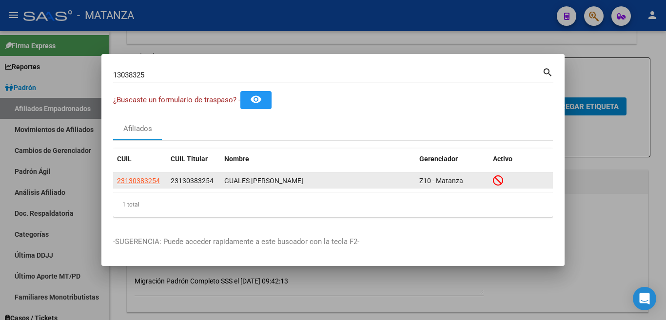
click at [116, 185] on datatable-body-cell "23130383254" at bounding box center [140, 180] width 54 height 15
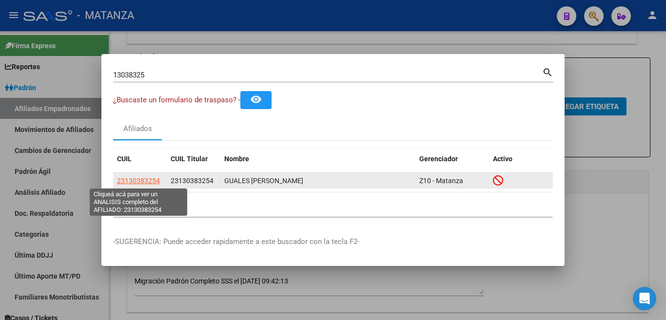
click at [135, 181] on span "23130383254" at bounding box center [138, 181] width 43 height 8
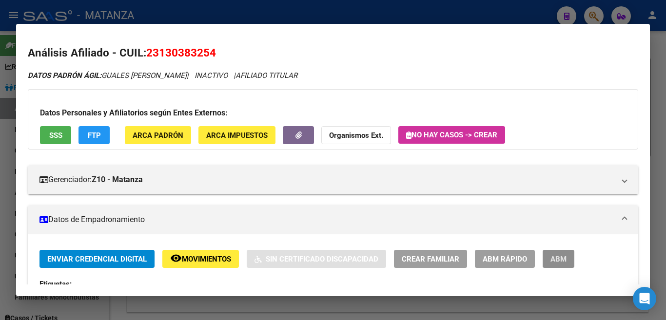
click at [560, 258] on span "ABM" at bounding box center [558, 259] width 16 height 9
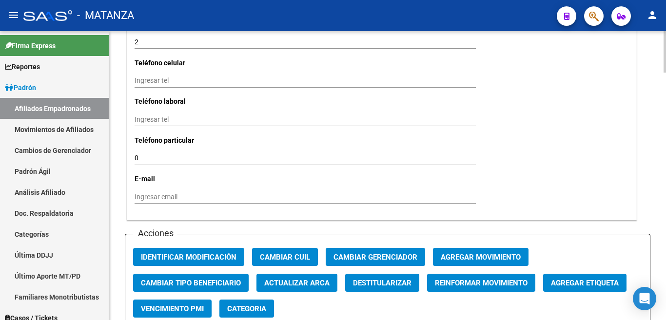
scroll to position [1023, 0]
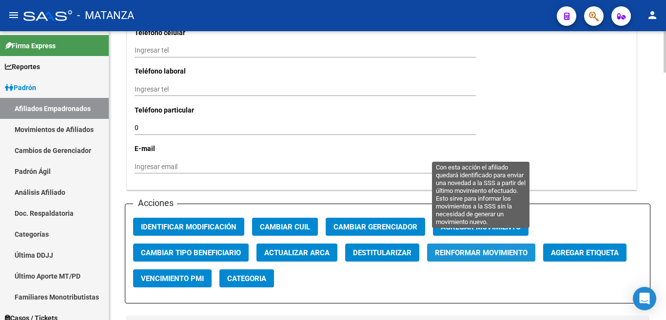
click at [475, 244] on button "Reinformar Movimiento" at bounding box center [481, 253] width 108 height 18
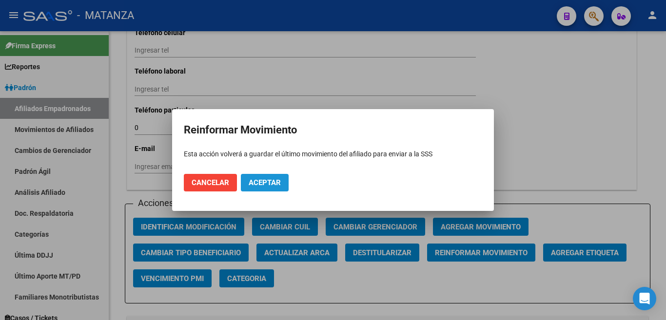
click at [258, 182] on span "Aceptar" at bounding box center [265, 182] width 32 height 9
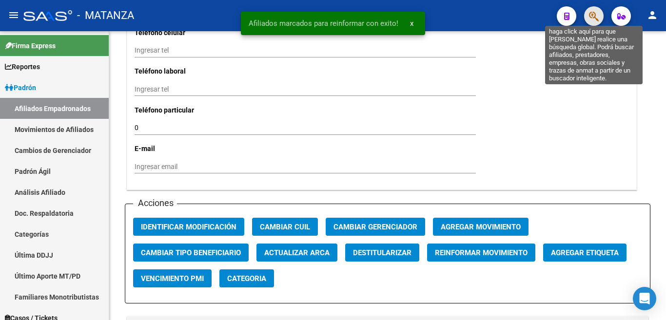
click at [593, 17] on icon "button" at bounding box center [594, 16] width 10 height 11
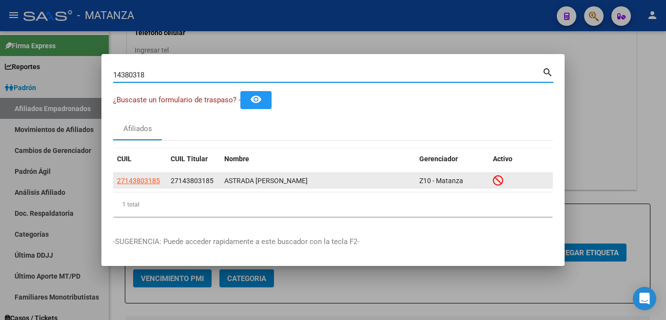
click at [138, 176] on app-link-go-to "27143803185" at bounding box center [138, 180] width 43 height 11
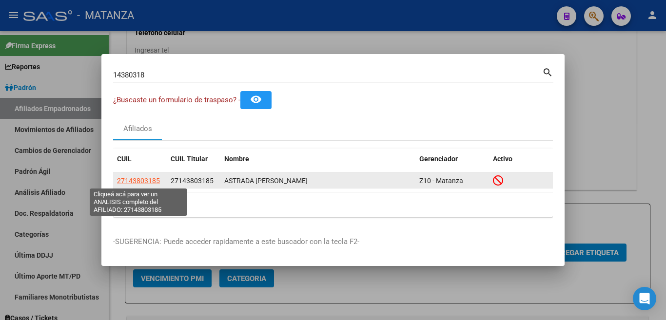
click at [138, 180] on span "27143803185" at bounding box center [138, 181] width 43 height 8
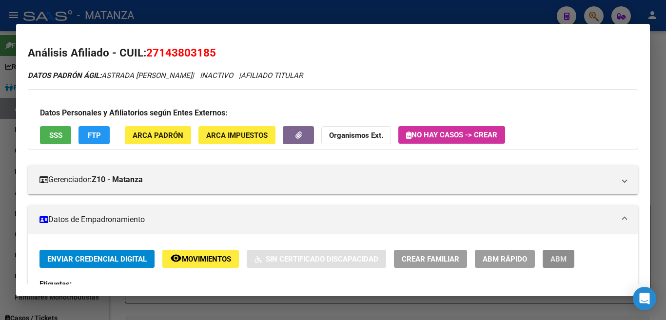
drag, startPoint x: 550, startPoint y: 253, endPoint x: 517, endPoint y: 272, distance: 38.0
click at [550, 253] on button "ABM" at bounding box center [558, 259] width 32 height 18
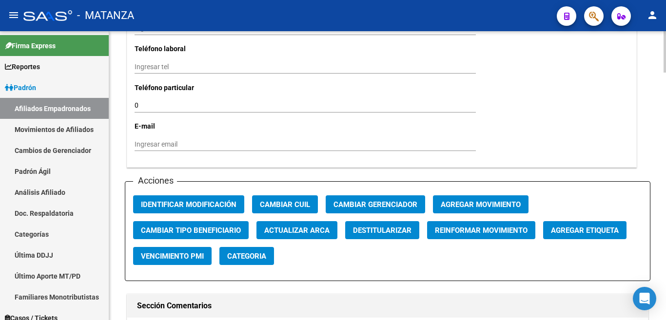
scroll to position [1072, 0]
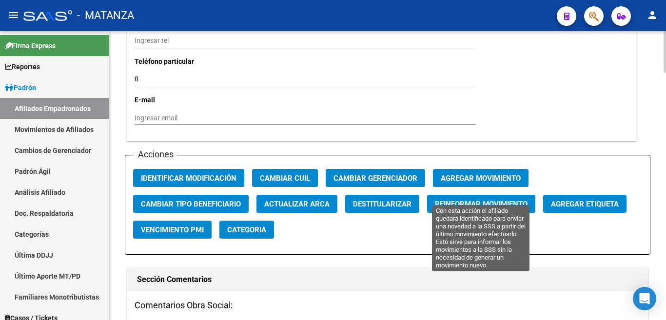
click at [477, 200] on span "Reinformar Movimiento" at bounding box center [481, 204] width 93 height 9
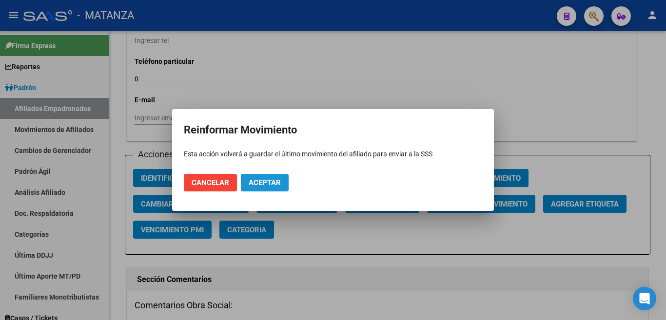
click at [283, 185] on button "Aceptar" at bounding box center [265, 183] width 48 height 18
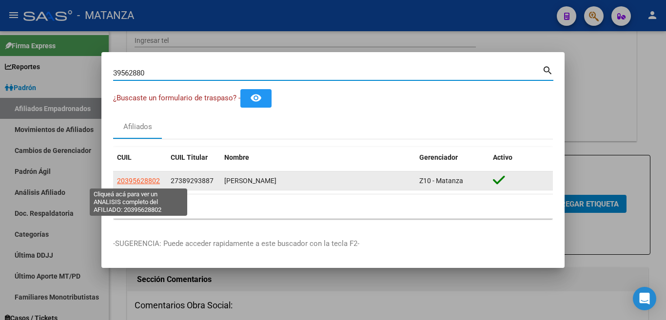
click at [149, 183] on span "20395628802" at bounding box center [138, 181] width 43 height 8
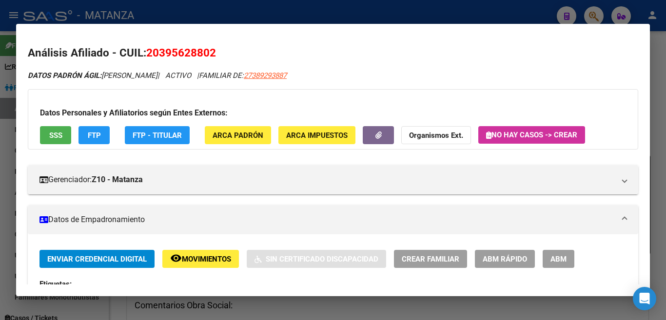
click at [561, 261] on span "ABM" at bounding box center [558, 259] width 16 height 9
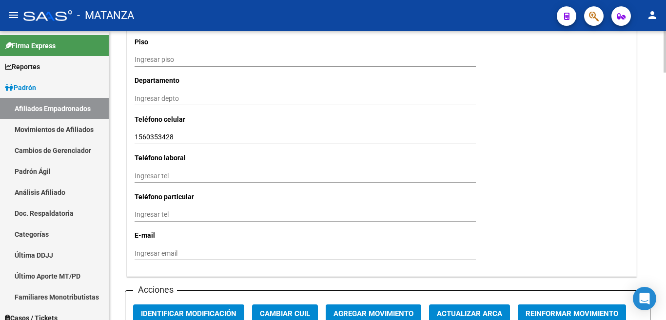
scroll to position [975, 0]
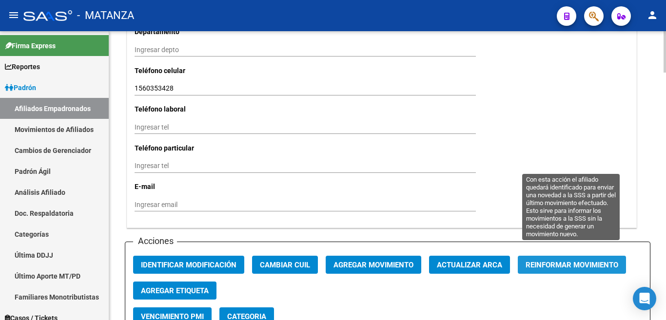
click at [543, 261] on span "Reinformar Movimiento" at bounding box center [571, 265] width 93 height 9
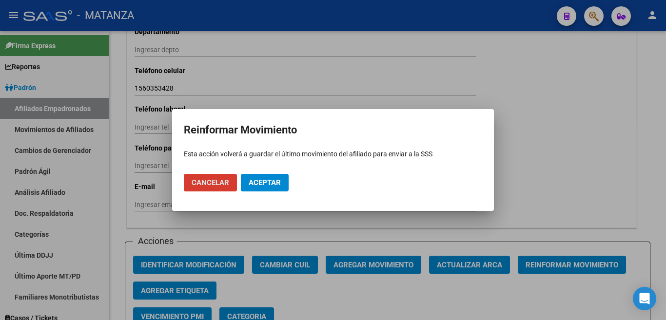
drag, startPoint x: 272, startPoint y: 182, endPoint x: 277, endPoint y: 178, distance: 5.6
click at [274, 180] on span "Aceptar" at bounding box center [265, 182] width 32 height 9
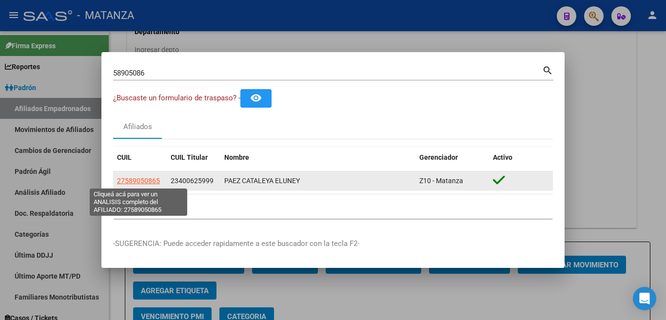
click at [140, 184] on span "27589050865" at bounding box center [138, 181] width 43 height 8
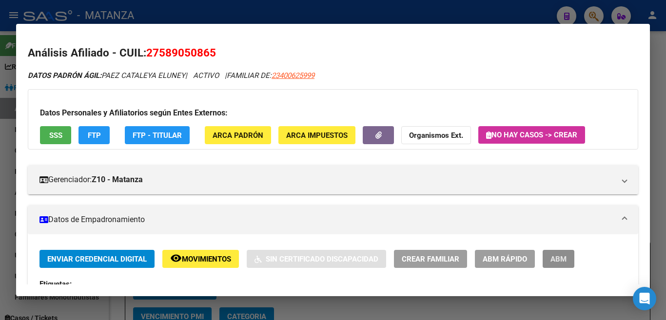
drag, startPoint x: 556, startPoint y: 254, endPoint x: 541, endPoint y: 269, distance: 20.0
click at [555, 255] on span "ABM" at bounding box center [558, 258] width 16 height 9
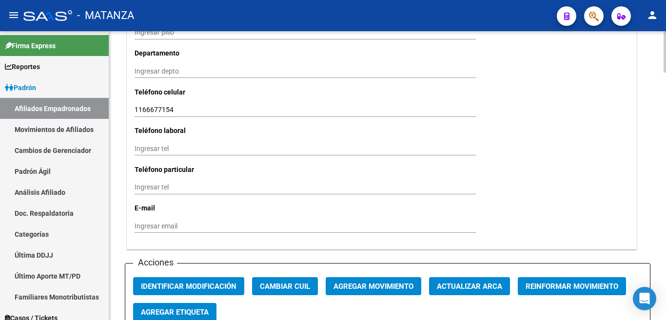
scroll to position [1023, 0]
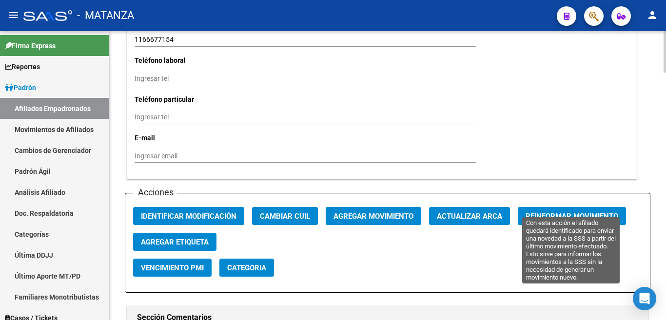
click at [541, 212] on span "Reinformar Movimiento" at bounding box center [571, 216] width 93 height 9
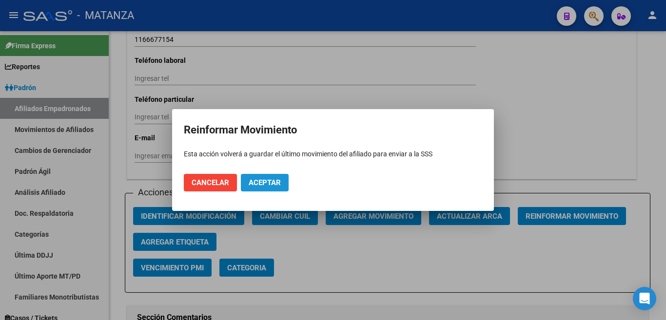
click at [276, 186] on span "Aceptar" at bounding box center [265, 182] width 32 height 9
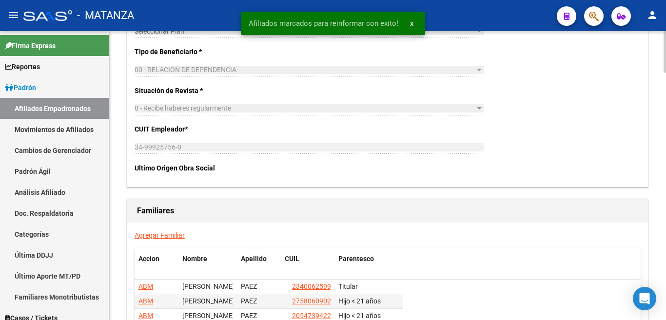
scroll to position [1657, 0]
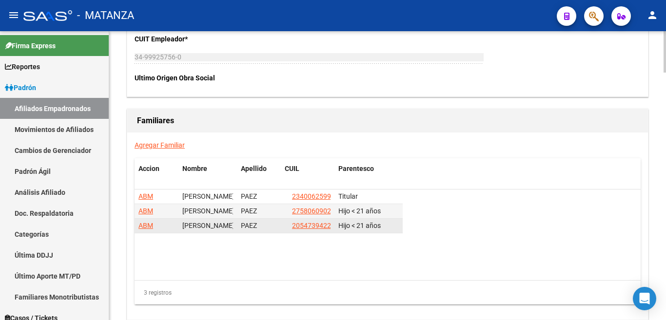
click at [143, 222] on span "ABM" at bounding box center [145, 226] width 15 height 8
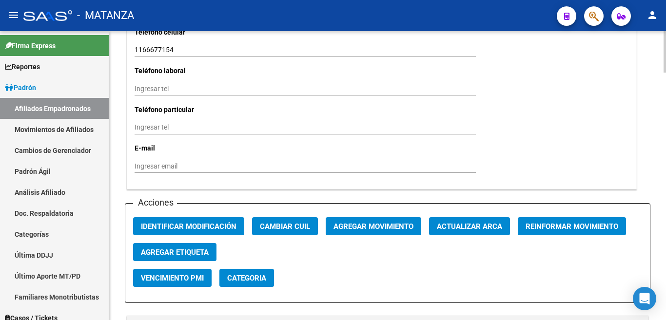
scroll to position [1023, 0]
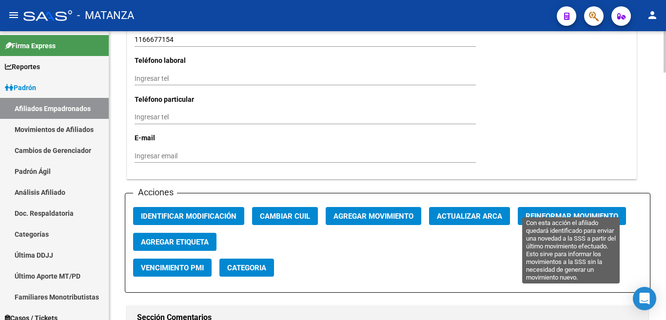
click at [543, 212] on span "Reinformar Movimiento" at bounding box center [571, 216] width 93 height 9
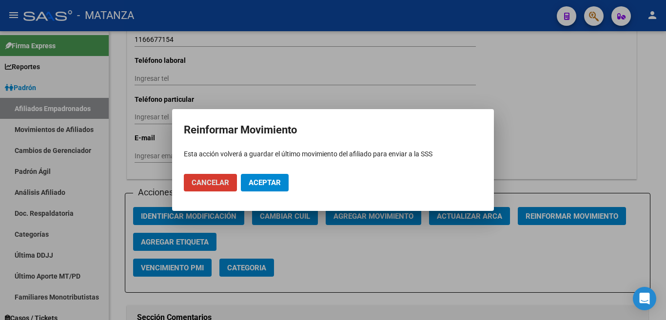
click at [272, 182] on span "Aceptar" at bounding box center [265, 182] width 32 height 9
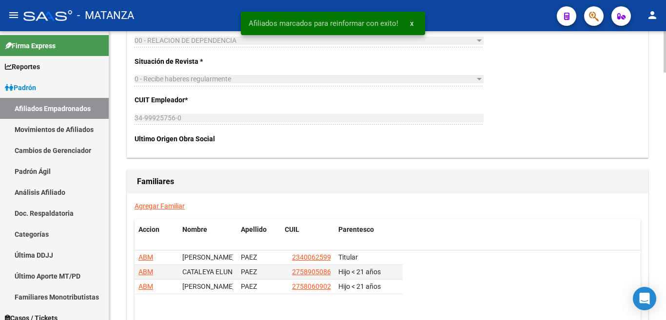
scroll to position [1657, 0]
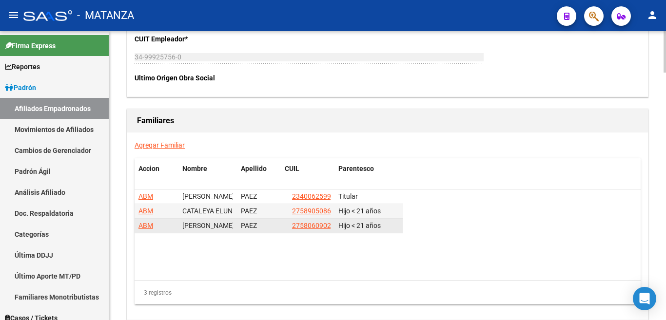
click at [148, 222] on span "ABM" at bounding box center [145, 226] width 15 height 8
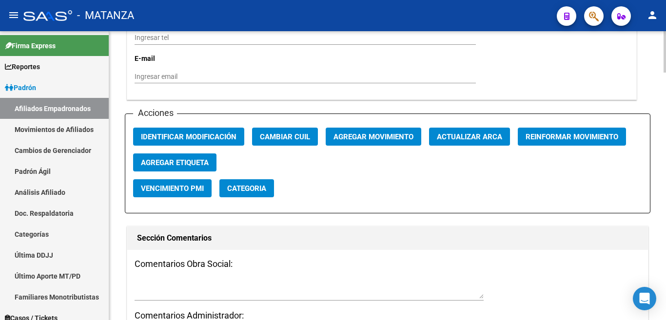
scroll to position [1121, 0]
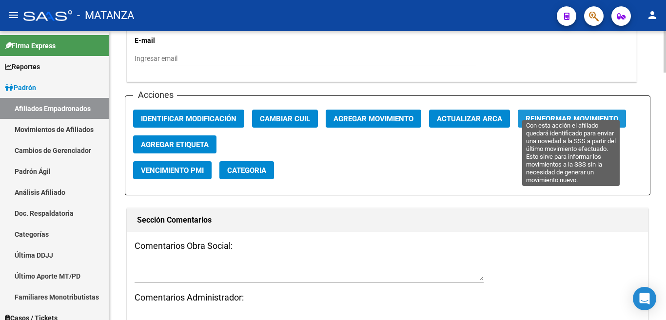
click at [569, 115] on span "Reinformar Movimiento" at bounding box center [571, 119] width 93 height 9
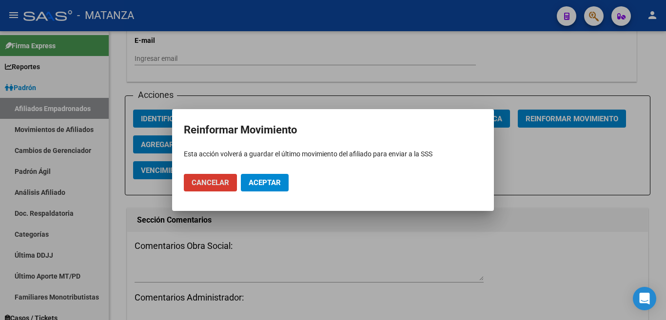
click at [275, 182] on span "Aceptar" at bounding box center [265, 182] width 32 height 9
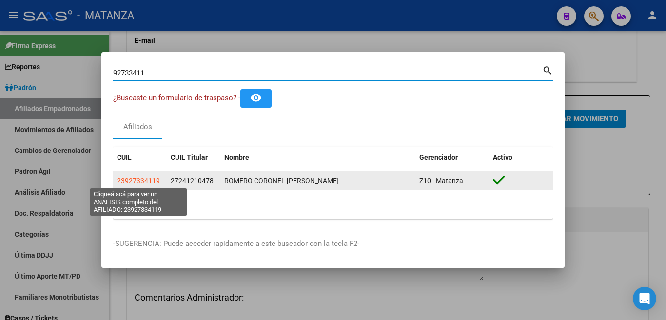
click at [137, 180] on span "23927334119" at bounding box center [138, 181] width 43 height 8
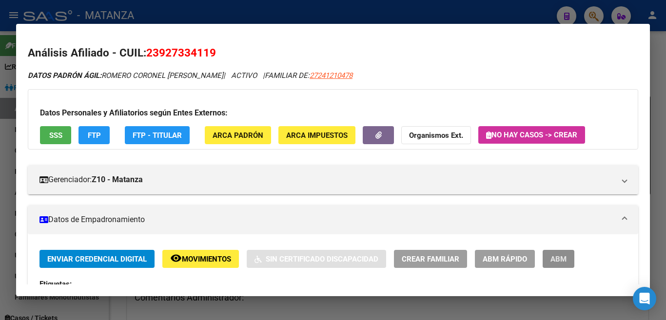
click at [567, 257] on button "ABM" at bounding box center [558, 259] width 32 height 18
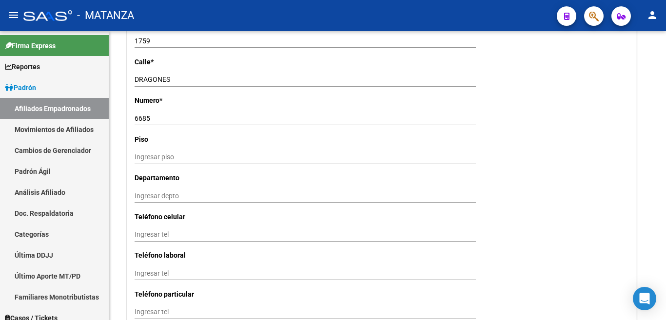
scroll to position [1121, 0]
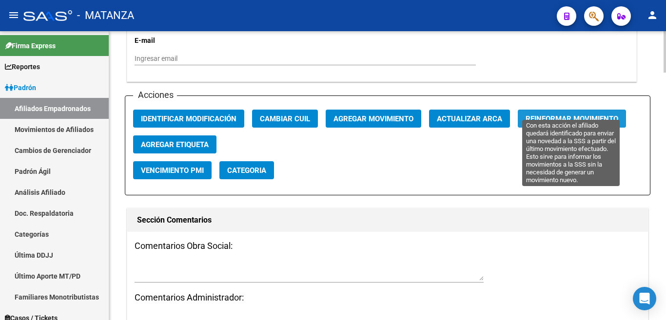
drag, startPoint x: 542, startPoint y: 106, endPoint x: 539, endPoint y: 115, distance: 8.6
click at [539, 115] on button "Reinformar Movimiento" at bounding box center [572, 119] width 108 height 18
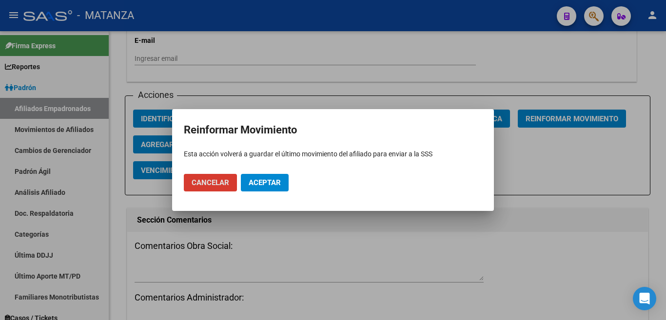
click at [271, 187] on button "Aceptar" at bounding box center [265, 183] width 48 height 18
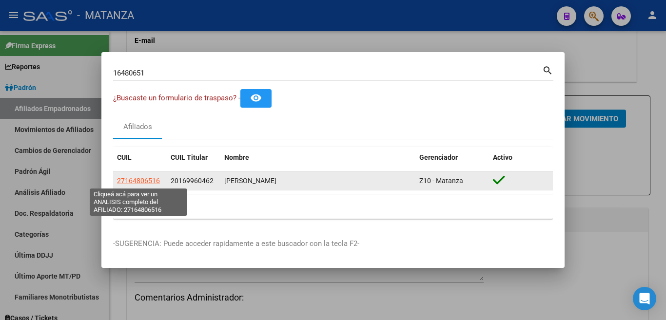
click at [147, 182] on span "27164806516" at bounding box center [138, 181] width 43 height 8
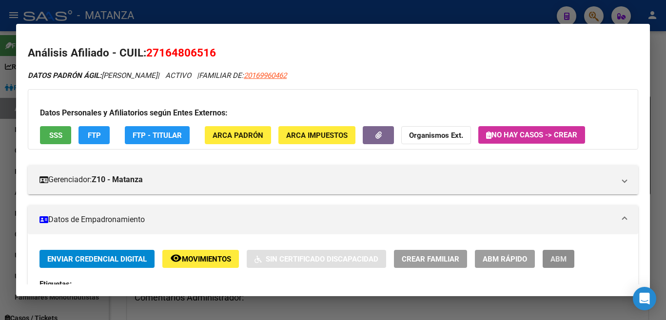
click at [559, 255] on span "ABM" at bounding box center [558, 259] width 16 height 9
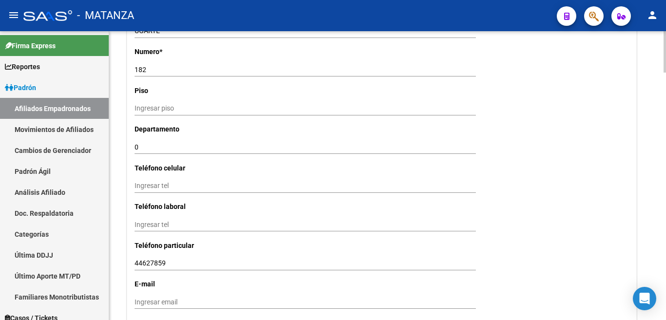
scroll to position [1121, 0]
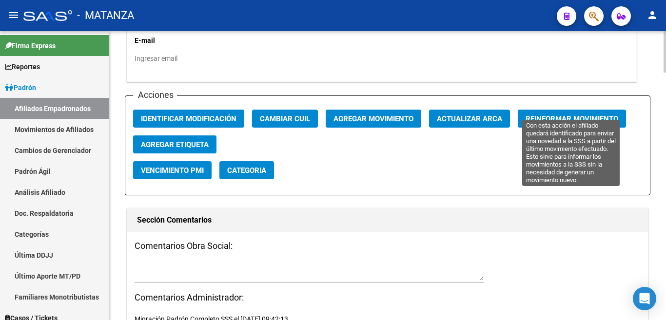
click at [550, 115] on span "Reinformar Movimiento" at bounding box center [571, 119] width 93 height 9
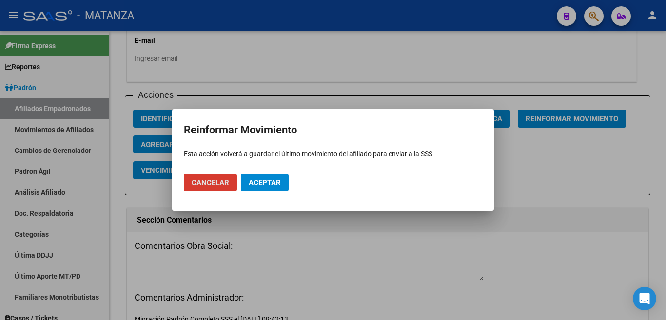
click at [278, 182] on span "Aceptar" at bounding box center [265, 182] width 32 height 9
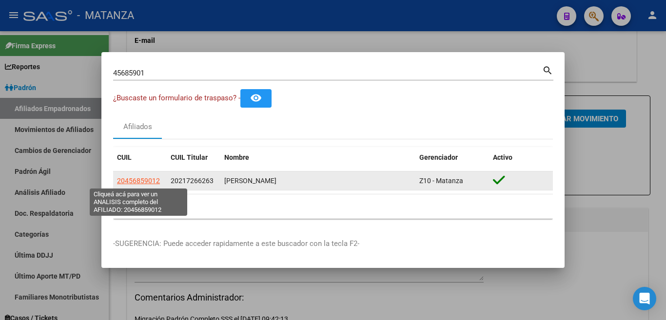
click at [130, 179] on span "20456859012" at bounding box center [138, 181] width 43 height 8
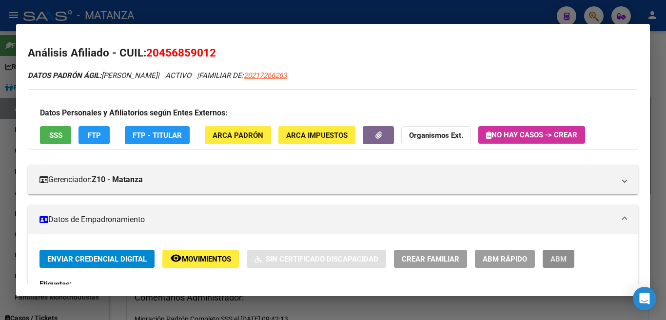
click at [559, 258] on span "ABM" at bounding box center [558, 259] width 16 height 9
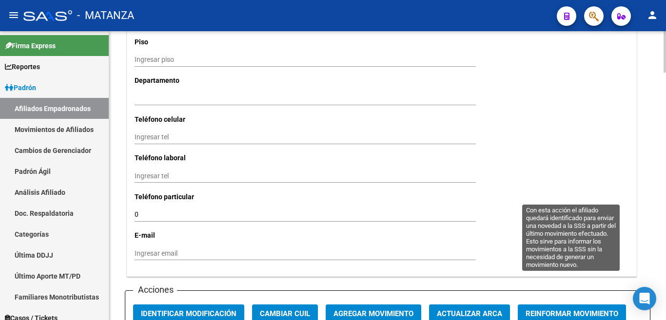
scroll to position [1121, 0]
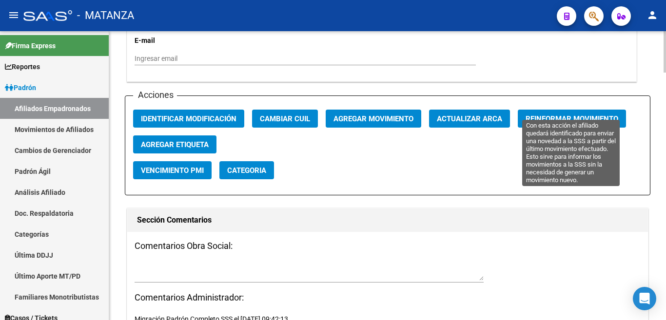
click at [576, 115] on span "Reinformar Movimiento" at bounding box center [571, 119] width 93 height 9
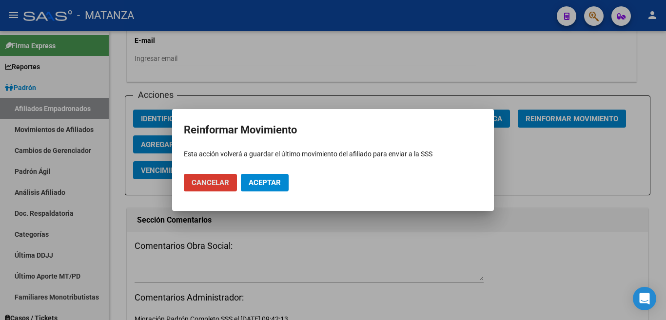
click at [275, 180] on span "Aceptar" at bounding box center [265, 182] width 32 height 9
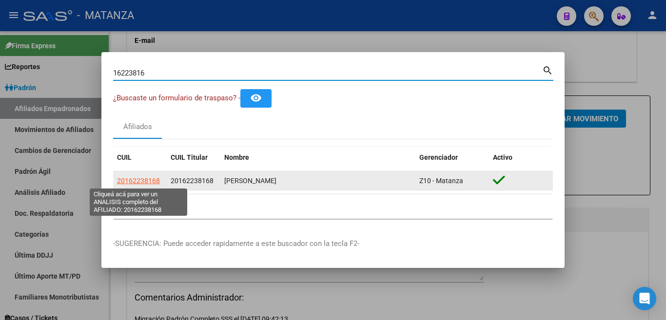
click at [142, 184] on span "20162238168" at bounding box center [138, 181] width 43 height 8
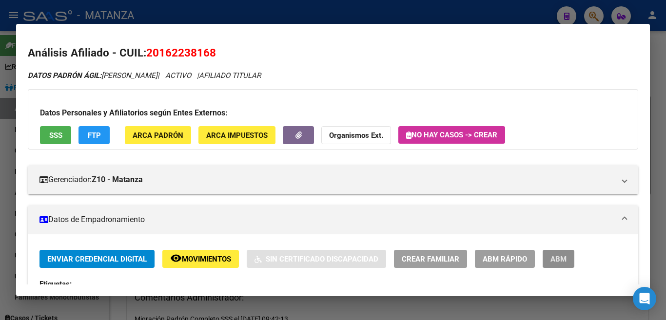
click at [550, 252] on button "ABM" at bounding box center [558, 259] width 32 height 18
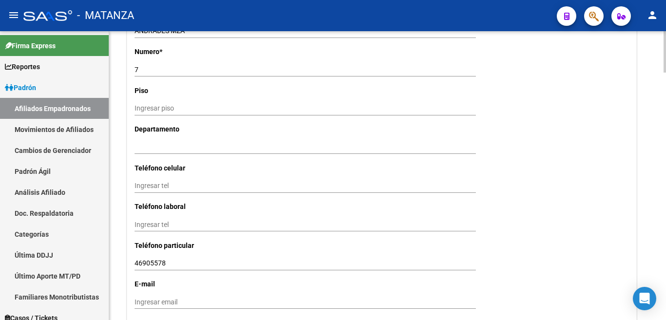
scroll to position [1121, 0]
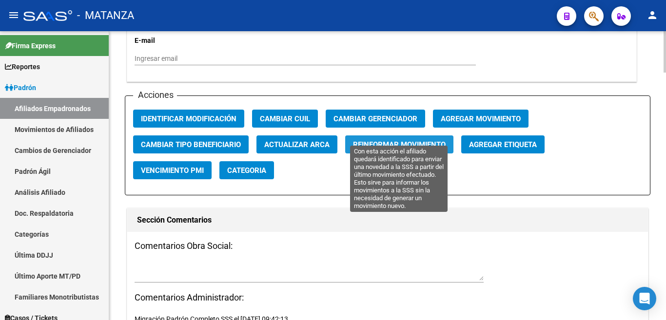
click at [431, 140] on span "Reinformar Movimiento" at bounding box center [399, 144] width 93 height 9
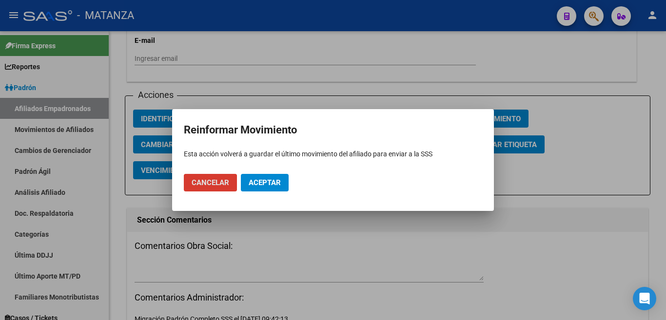
click at [269, 188] on button "Aceptar" at bounding box center [265, 183] width 48 height 18
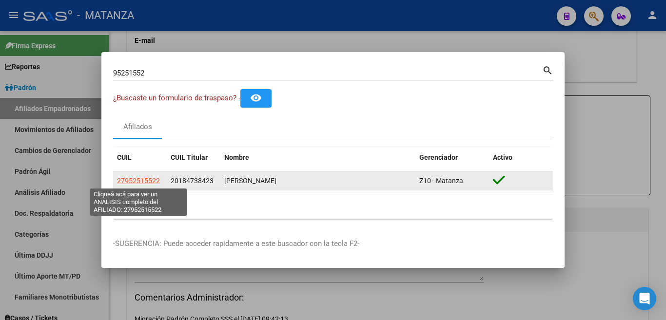
click at [139, 183] on span "27952515522" at bounding box center [138, 181] width 43 height 8
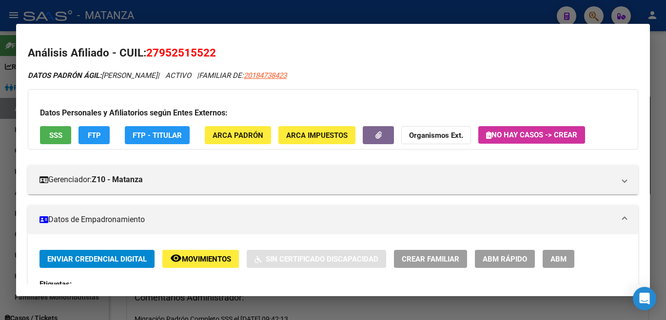
click at [551, 257] on span "ABM" at bounding box center [558, 259] width 16 height 9
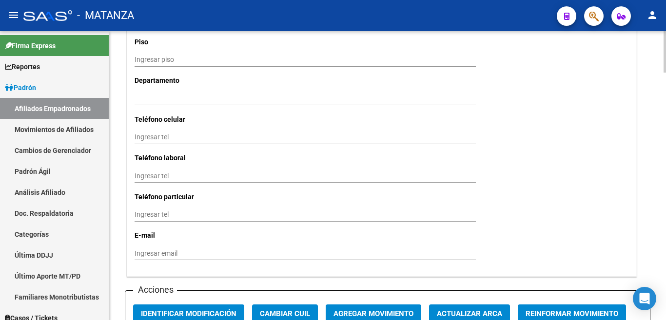
scroll to position [1072, 0]
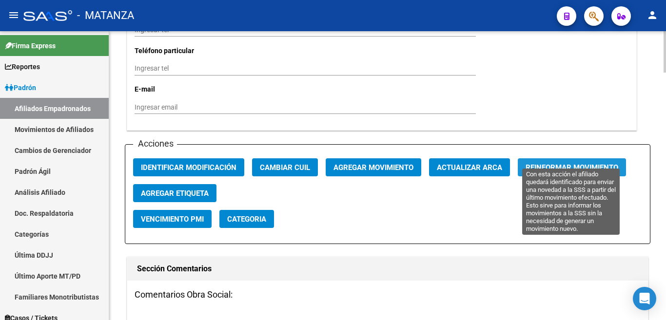
click at [551, 158] on button "Reinformar Movimiento" at bounding box center [572, 167] width 108 height 18
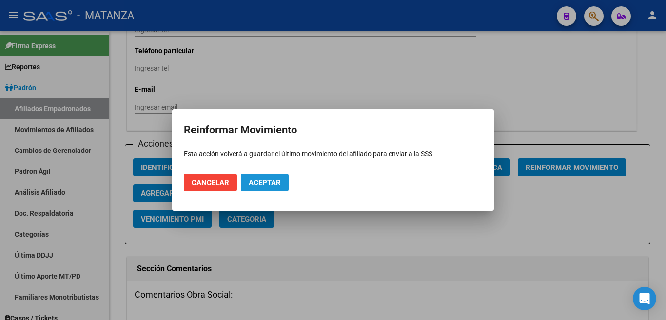
click at [274, 180] on span "Aceptar" at bounding box center [265, 182] width 32 height 9
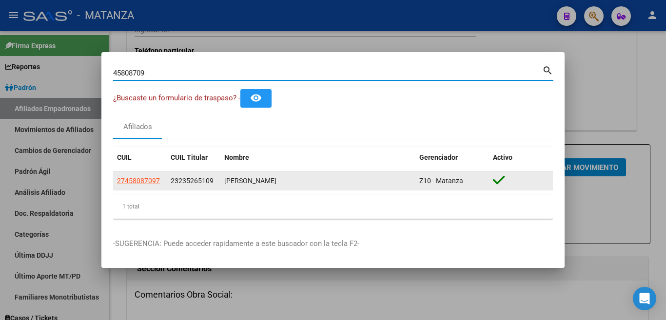
click at [163, 177] on datatable-body-cell "27458087097" at bounding box center [140, 181] width 54 height 19
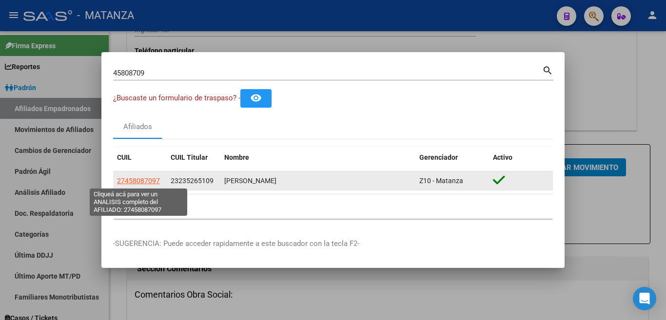
click at [153, 179] on span "27458087097" at bounding box center [138, 181] width 43 height 8
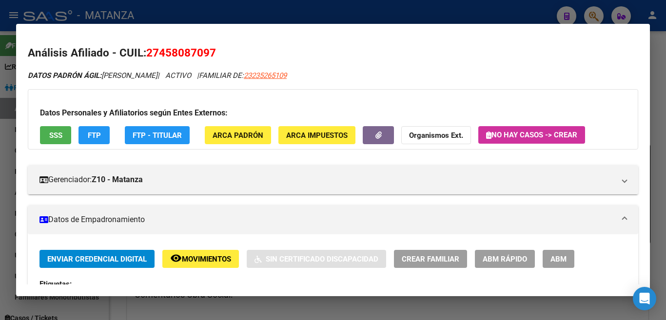
click at [553, 254] on button "ABM" at bounding box center [558, 259] width 32 height 18
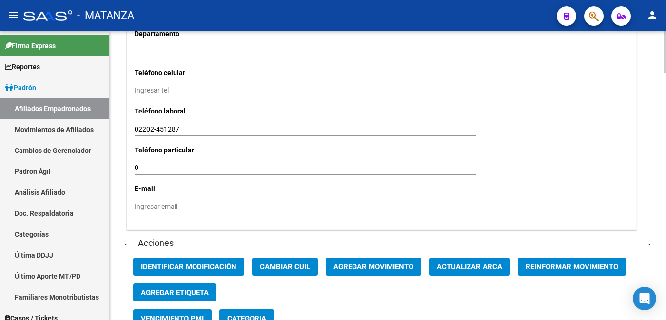
scroll to position [1072, 0]
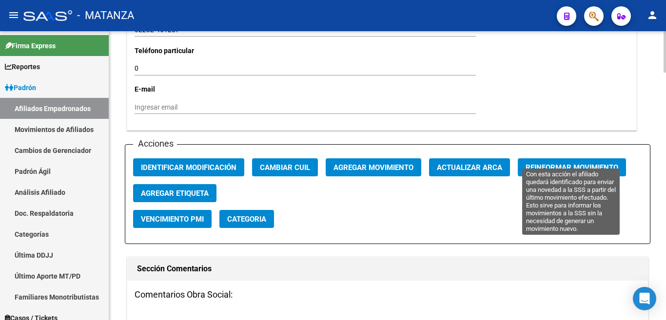
drag, startPoint x: 558, startPoint y: 159, endPoint x: 525, endPoint y: 207, distance: 57.9
click at [558, 168] on app-reinformar-movimiento "Reinformar Movimiento" at bounding box center [576, 171] width 116 height 26
click at [534, 163] on span "Reinformar Movimiento" at bounding box center [571, 167] width 93 height 9
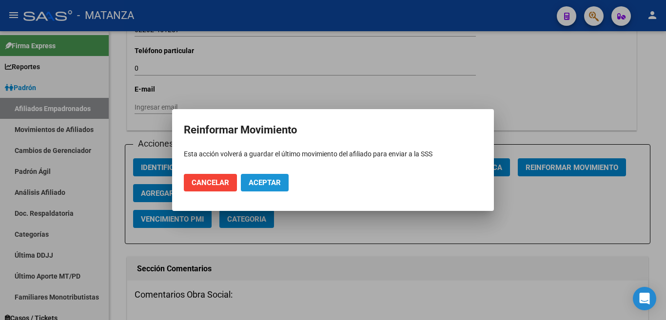
click at [279, 181] on span "Aceptar" at bounding box center [265, 182] width 32 height 9
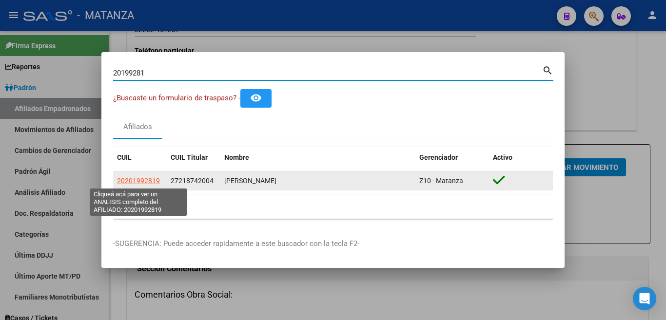
click at [152, 178] on span "20201992819" at bounding box center [138, 181] width 43 height 8
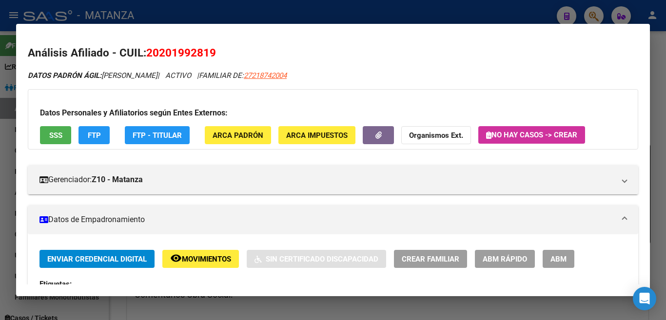
drag, startPoint x: 564, startPoint y: 255, endPoint x: 554, endPoint y: 261, distance: 11.6
click at [564, 255] on span "ABM" at bounding box center [558, 259] width 16 height 9
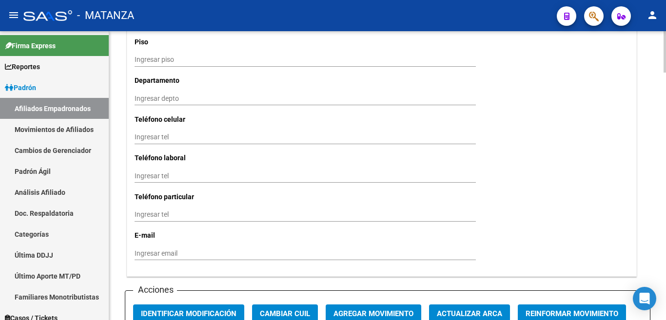
scroll to position [975, 0]
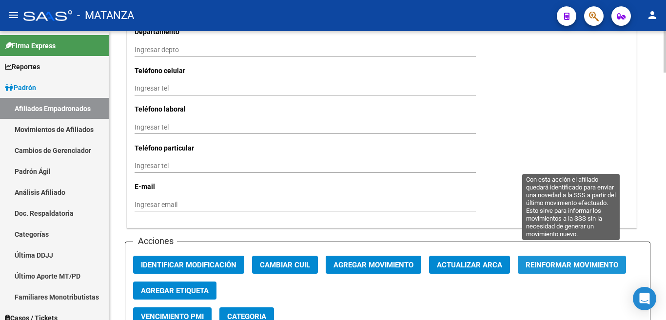
click at [562, 261] on span "Reinformar Movimiento" at bounding box center [571, 265] width 93 height 9
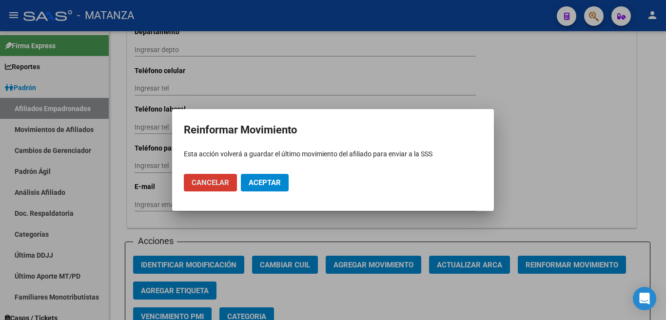
click at [271, 181] on span "Aceptar" at bounding box center [265, 182] width 32 height 9
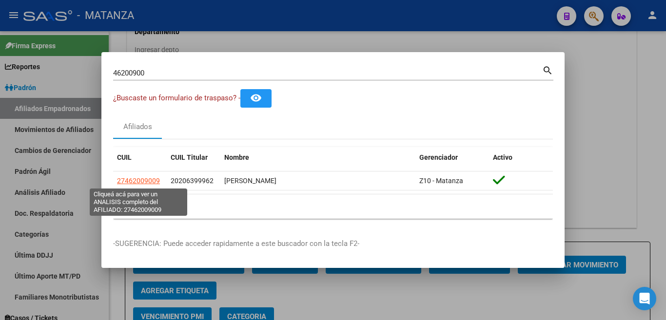
drag, startPoint x: 146, startPoint y: 180, endPoint x: 174, endPoint y: 225, distance: 53.0
click at [145, 186] on app-link-go-to "27462009009" at bounding box center [138, 180] width 43 height 11
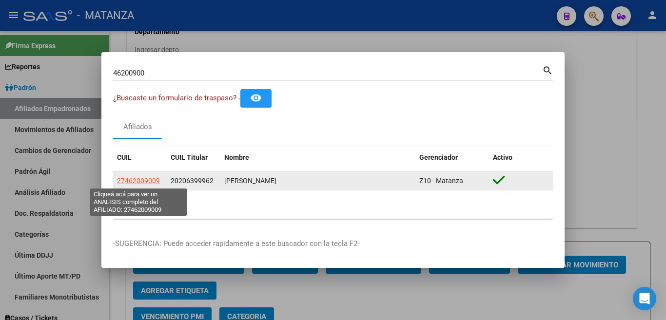
click at [135, 181] on span "27462009009" at bounding box center [138, 181] width 43 height 8
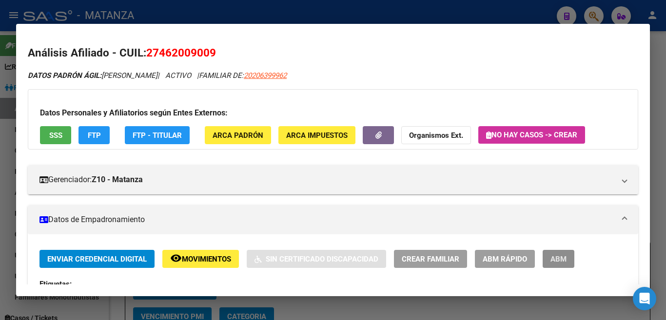
drag, startPoint x: 556, startPoint y: 255, endPoint x: 525, endPoint y: 291, distance: 47.0
click at [556, 256] on span "ABM" at bounding box center [558, 259] width 16 height 9
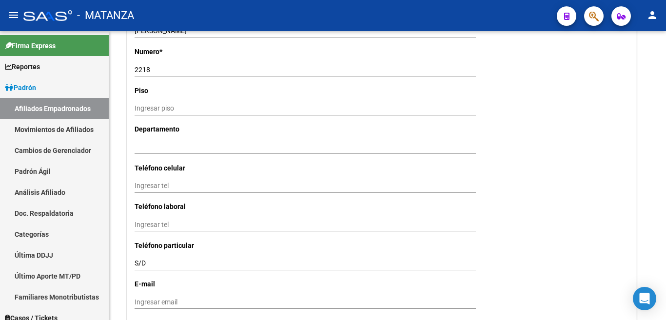
scroll to position [1170, 0]
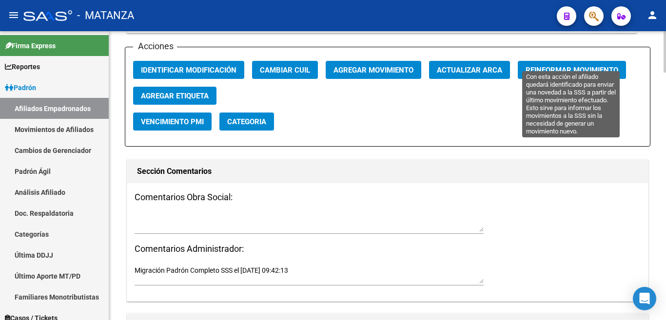
click at [556, 66] on span "Reinformar Movimiento" at bounding box center [571, 70] width 93 height 9
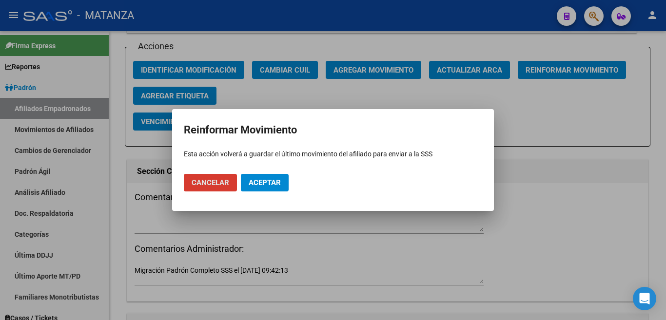
click at [274, 177] on button "Aceptar" at bounding box center [265, 183] width 48 height 18
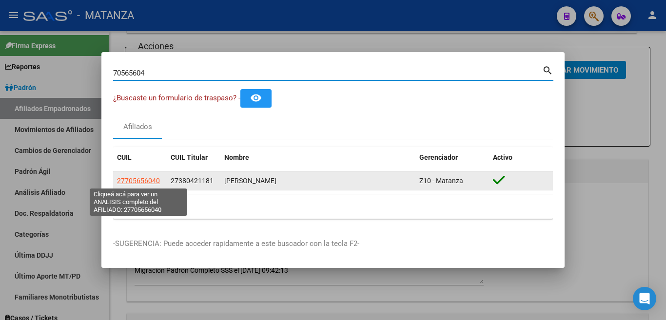
click at [136, 178] on span "27705656040" at bounding box center [138, 181] width 43 height 8
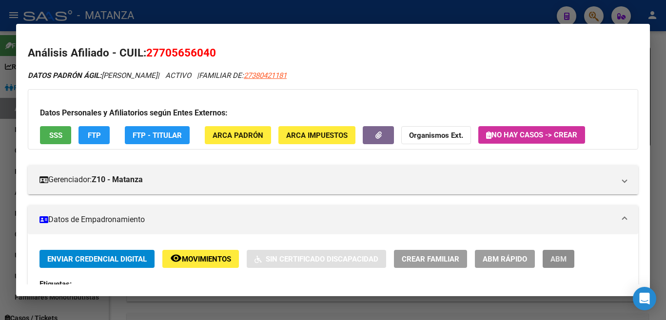
click at [564, 259] on span "ABM" at bounding box center [558, 259] width 16 height 9
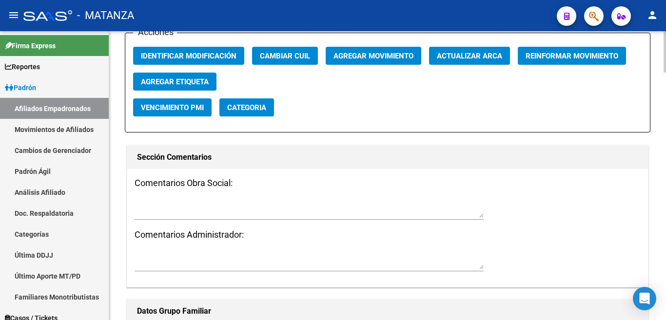
scroll to position [1121, 0]
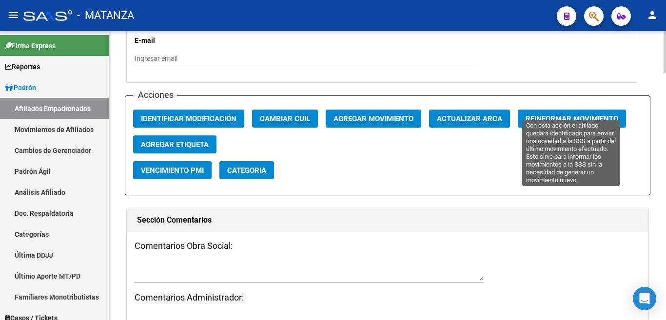
click at [539, 115] on span "Reinformar Movimiento" at bounding box center [571, 119] width 93 height 9
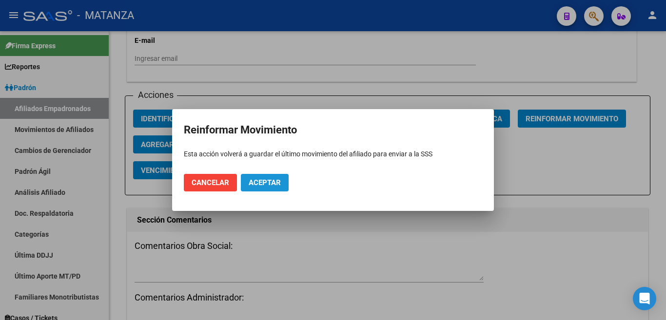
drag, startPoint x: 265, startPoint y: 179, endPoint x: 249, endPoint y: 173, distance: 17.9
click at [256, 177] on button "Aceptar" at bounding box center [265, 183] width 48 height 18
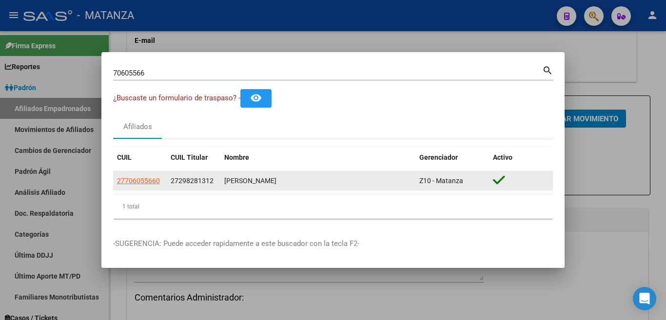
click at [136, 175] on app-link-go-to "27706055660" at bounding box center [138, 180] width 43 height 11
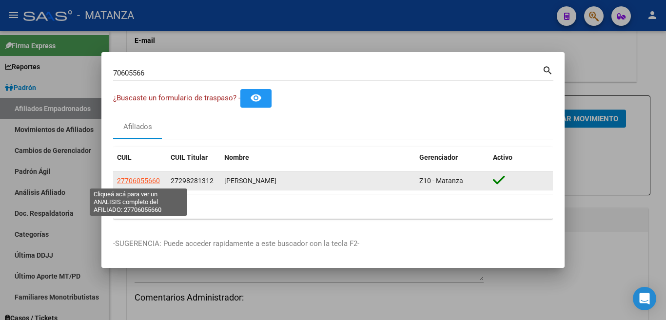
click at [141, 180] on span "27706055660" at bounding box center [138, 181] width 43 height 8
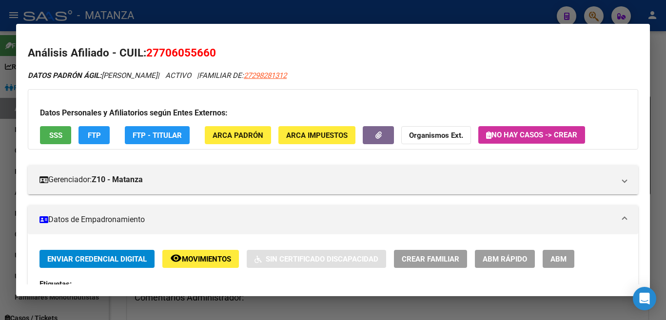
click at [560, 262] on span "ABM" at bounding box center [558, 259] width 16 height 9
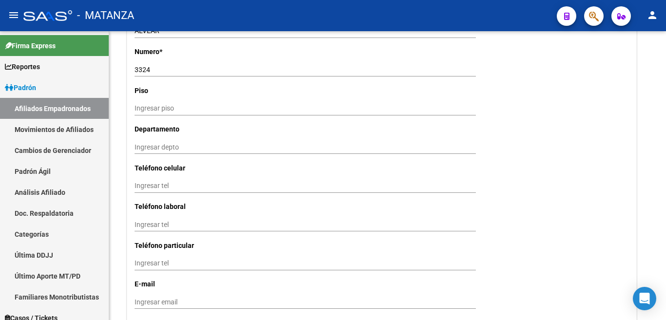
scroll to position [1121, 0]
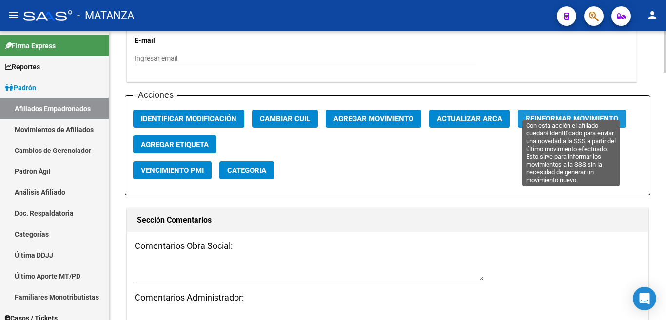
click at [555, 115] on span "Reinformar Movimiento" at bounding box center [571, 119] width 93 height 9
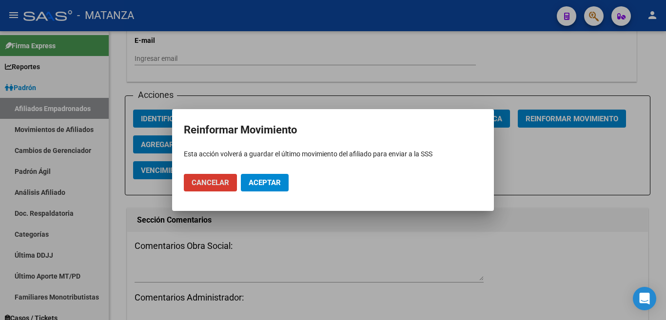
drag, startPoint x: 260, startPoint y: 181, endPoint x: 260, endPoint y: 173, distance: 7.3
click at [259, 179] on span "Aceptar" at bounding box center [265, 182] width 32 height 9
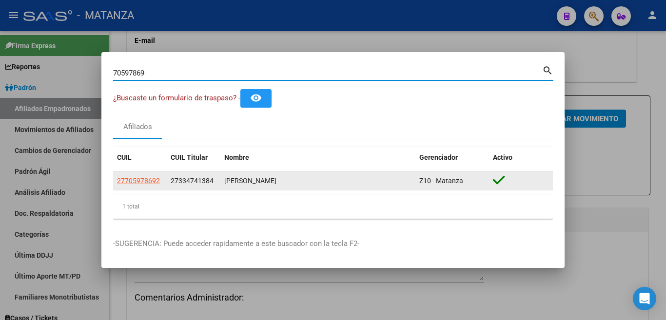
click at [116, 180] on datatable-body-cell "27705978692" at bounding box center [140, 181] width 54 height 19
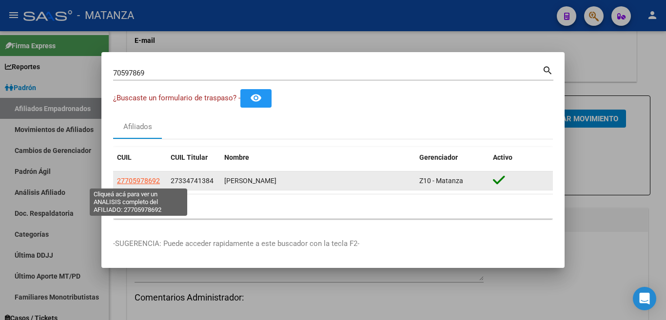
click at [136, 178] on span "27705978692" at bounding box center [138, 181] width 43 height 8
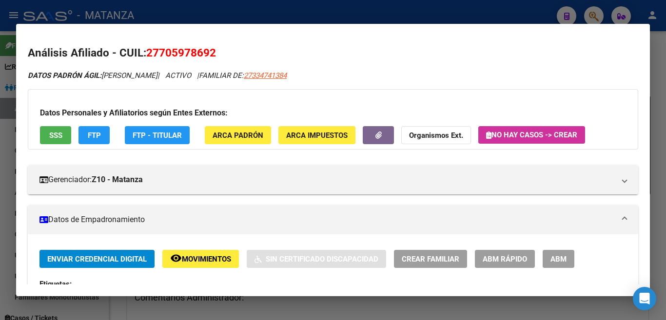
drag, startPoint x: 557, startPoint y: 256, endPoint x: 560, endPoint y: 263, distance: 7.4
click at [558, 256] on span "ABM" at bounding box center [558, 259] width 16 height 9
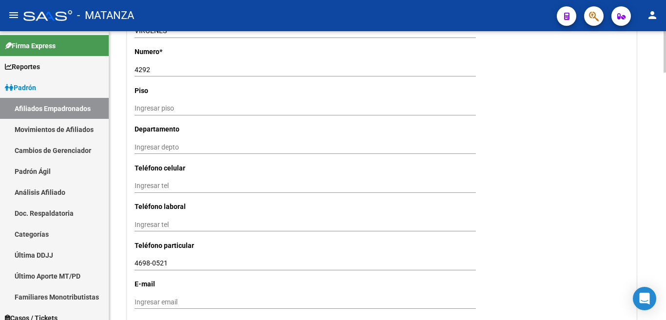
scroll to position [1072, 0]
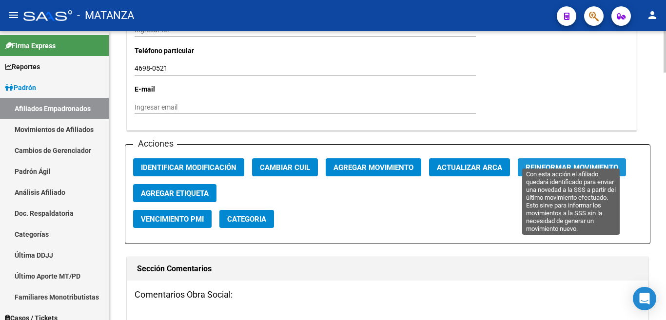
click at [556, 163] on span "Reinformar Movimiento" at bounding box center [571, 167] width 93 height 9
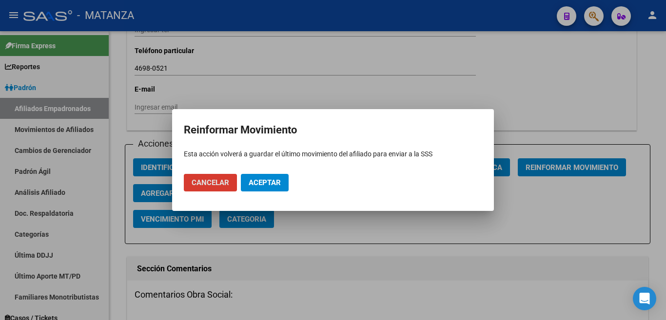
drag, startPoint x: 260, startPoint y: 179, endPoint x: 269, endPoint y: 201, distance: 23.2
click at [261, 180] on span "Aceptar" at bounding box center [265, 182] width 32 height 9
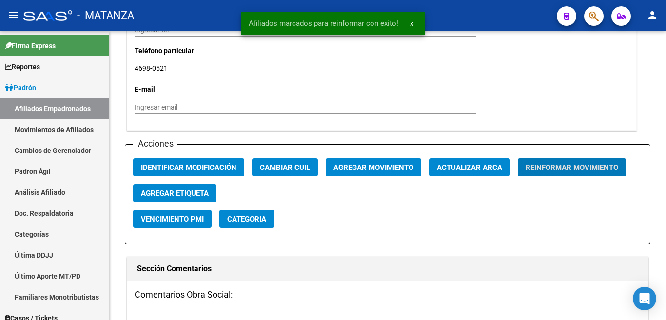
click at [600, 15] on button "button" at bounding box center [593, 15] width 19 height 19
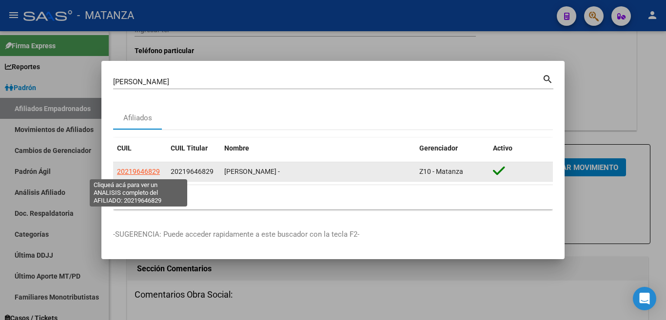
click at [151, 172] on span "20219646829" at bounding box center [138, 172] width 43 height 8
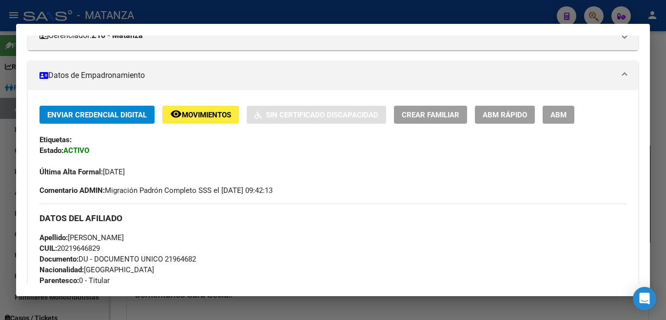
scroll to position [0, 0]
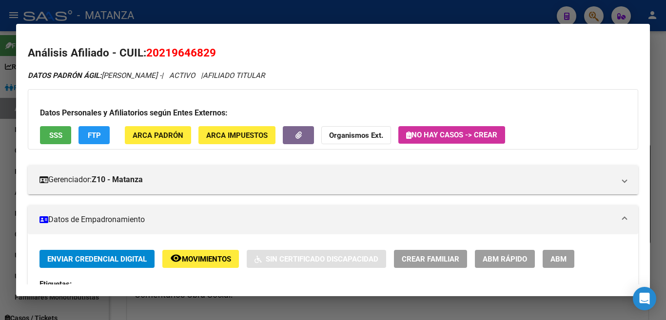
click at [408, 9] on div at bounding box center [333, 160] width 666 height 320
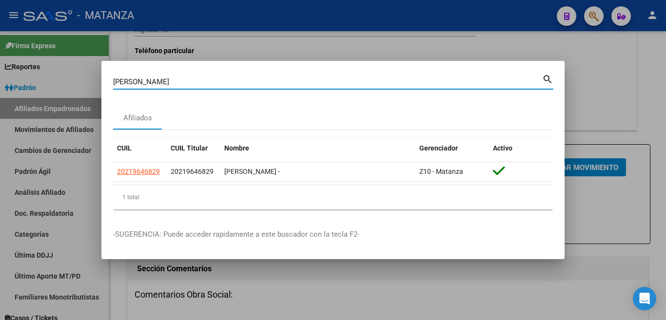
click at [167, 81] on input "[PERSON_NAME]" at bounding box center [327, 81] width 429 height 9
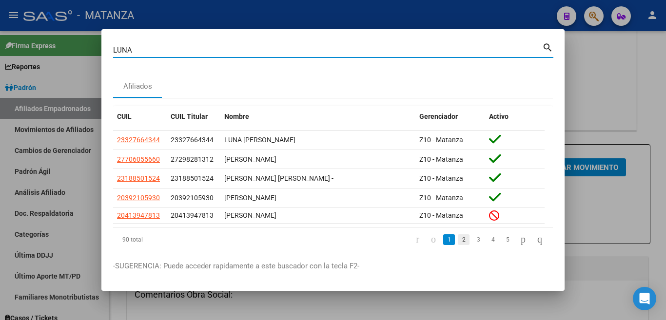
click at [458, 238] on link "2" at bounding box center [464, 239] width 12 height 11
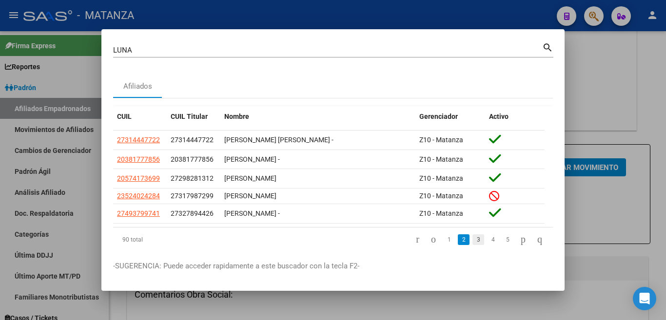
click at [472, 238] on link "3" at bounding box center [478, 239] width 12 height 11
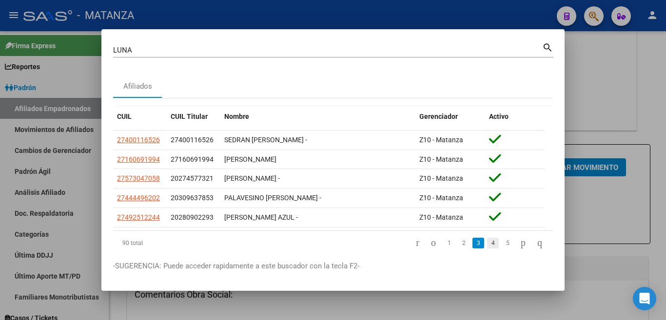
click at [487, 239] on link "4" at bounding box center [493, 243] width 12 height 11
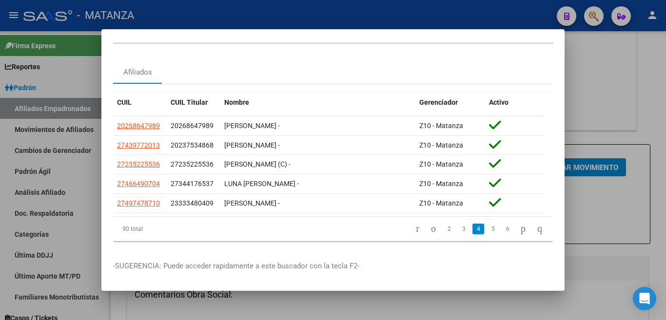
scroll to position [22, 0]
click at [487, 224] on link "5" at bounding box center [493, 229] width 12 height 11
click at [487, 224] on link "6" at bounding box center [493, 229] width 12 height 11
click at [487, 224] on link "7" at bounding box center [493, 229] width 12 height 11
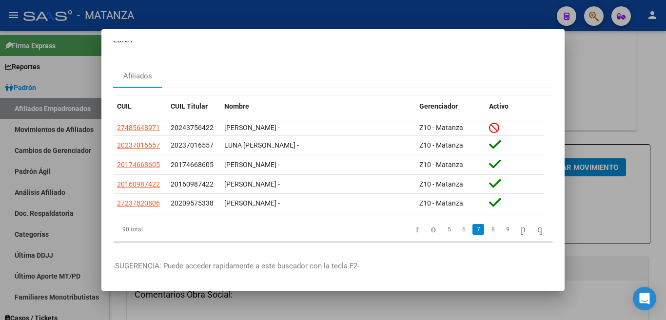
scroll to position [19, 0]
click at [487, 224] on link "8" at bounding box center [493, 229] width 12 height 11
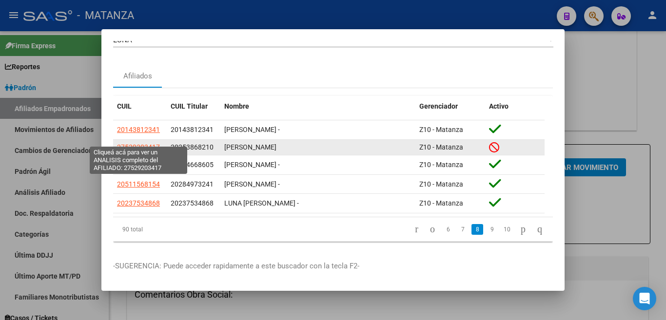
click at [131, 143] on span "27529203417" at bounding box center [138, 147] width 43 height 8
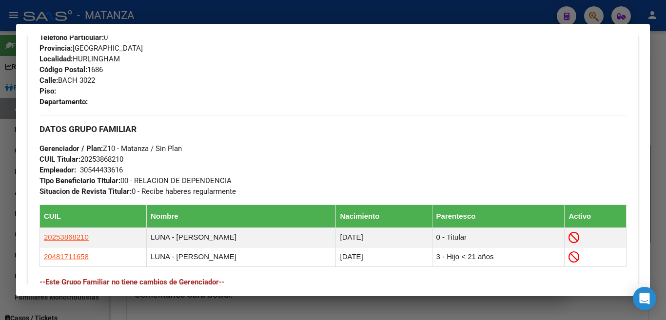
scroll to position [487, 0]
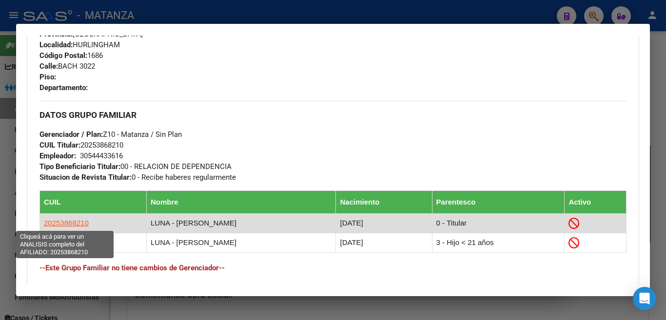
click at [77, 223] on span "20253868210" at bounding box center [66, 223] width 45 height 8
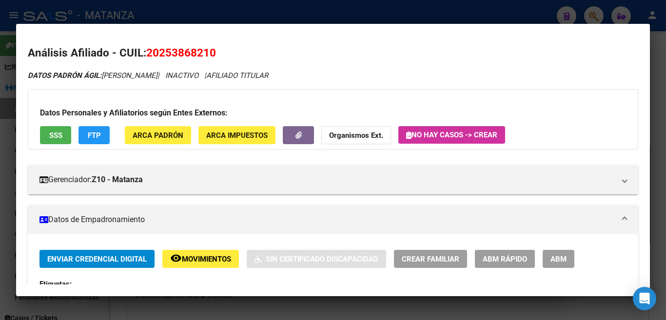
click at [557, 260] on span "ABM" at bounding box center [558, 259] width 16 height 9
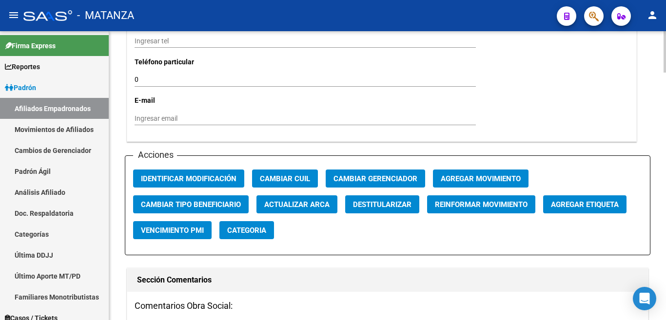
scroll to position [1072, 0]
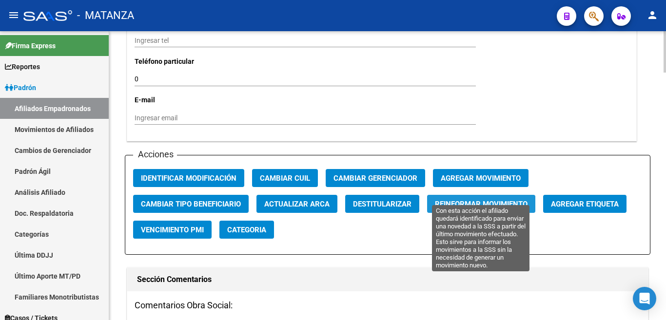
drag, startPoint x: 478, startPoint y: 193, endPoint x: 476, endPoint y: 198, distance: 5.7
click at [476, 198] on button "Reinformar Movimiento" at bounding box center [481, 204] width 108 height 18
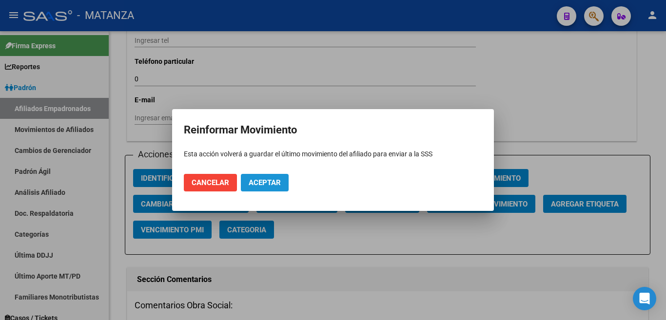
click at [253, 182] on span "Aceptar" at bounding box center [265, 182] width 32 height 9
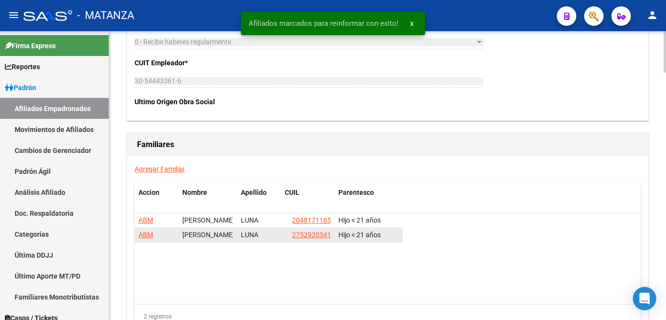
scroll to position [1706, 0]
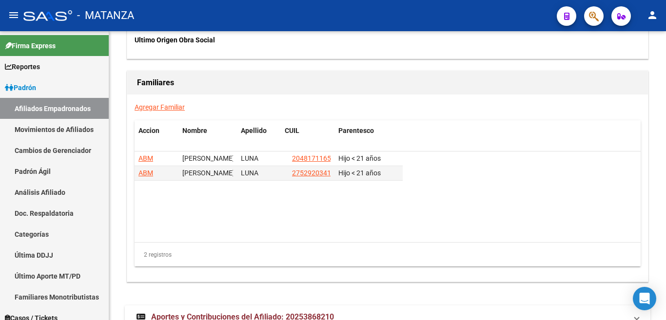
click at [147, 154] on span "ABM" at bounding box center [145, 158] width 15 height 8
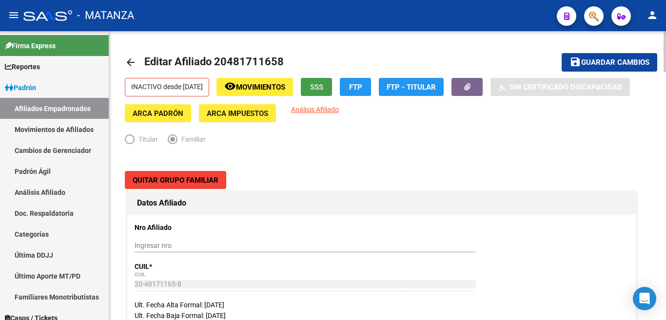
click at [323, 88] on span "SSS" at bounding box center [316, 87] width 13 height 9
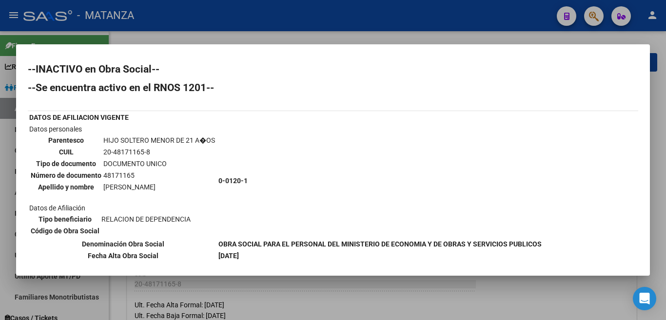
click at [311, 28] on div at bounding box center [333, 160] width 666 height 320
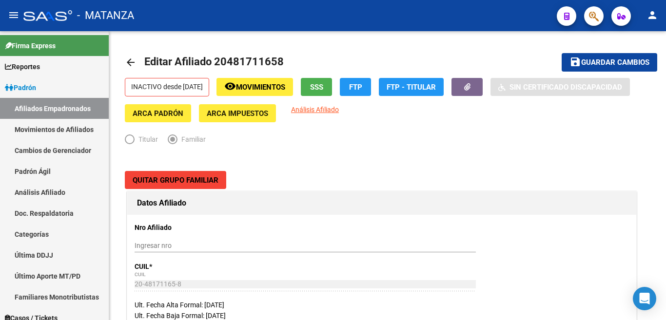
click at [345, 19] on div "- MATANZA" at bounding box center [285, 15] width 525 height 21
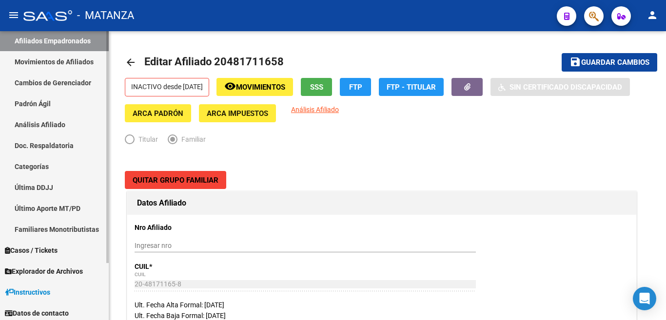
scroll to position [71, 0]
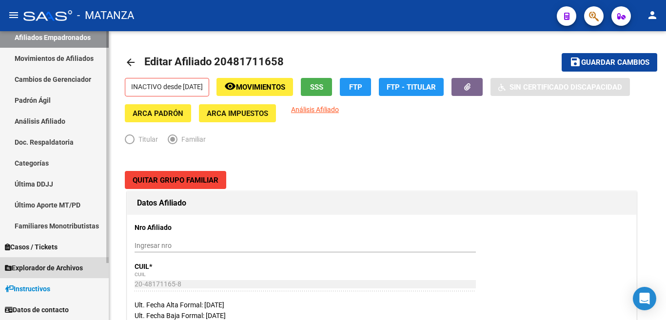
click at [59, 268] on span "Explorador de Archivos" at bounding box center [44, 268] width 78 height 11
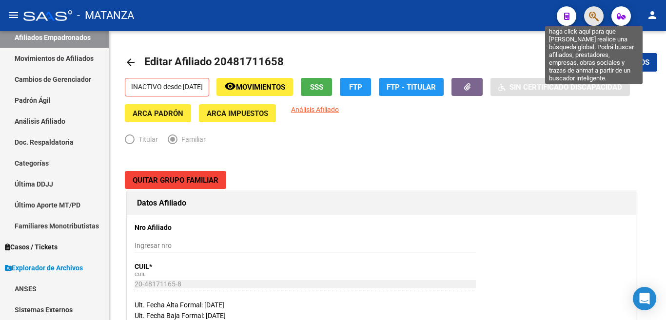
click at [592, 17] on icon "button" at bounding box center [594, 16] width 10 height 11
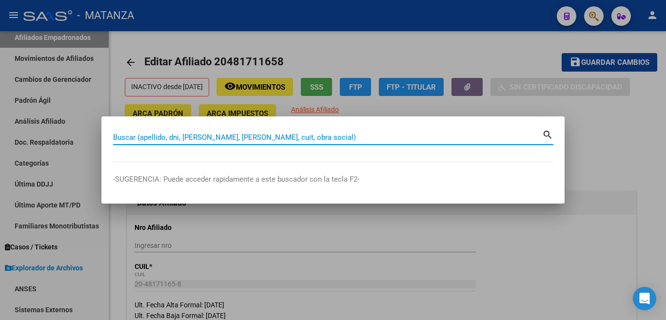
click at [475, 140] on input "Buscar (apellido, dni, [PERSON_NAME], [PERSON_NAME], cuit, obra social)" at bounding box center [327, 137] width 429 height 9
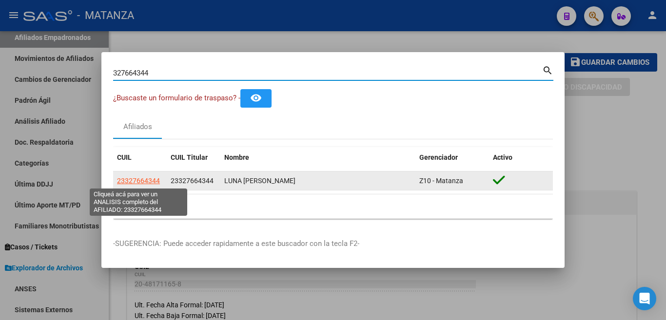
click at [154, 183] on span "23327664344" at bounding box center [138, 181] width 43 height 8
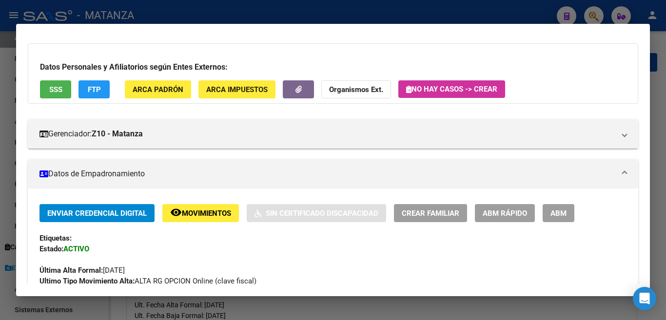
scroll to position [0, 0]
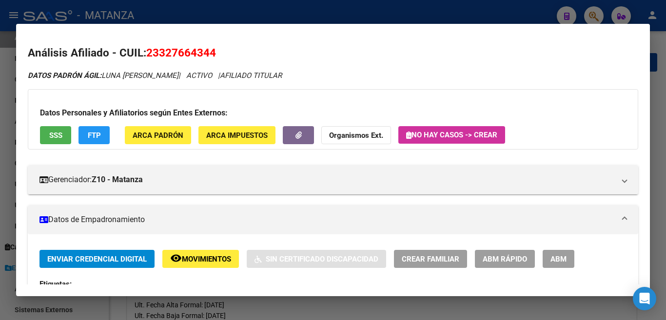
click at [565, 258] on span "ABM" at bounding box center [558, 259] width 16 height 9
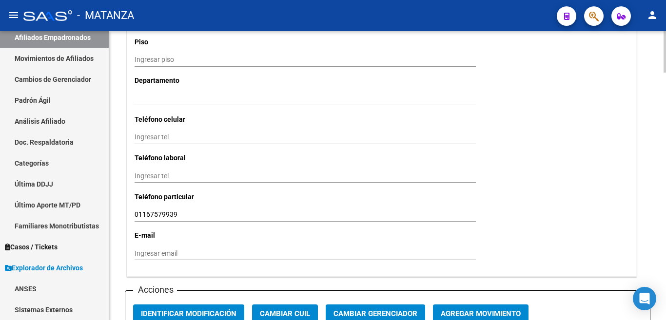
scroll to position [975, 0]
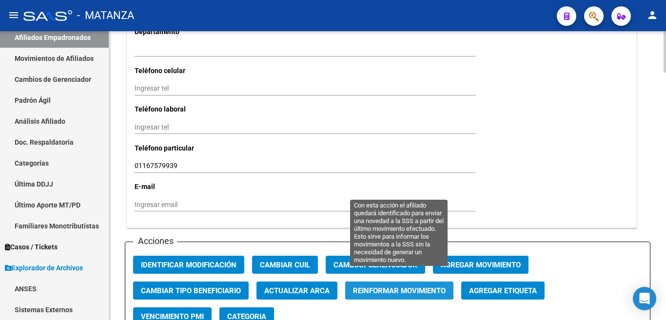
click at [431, 287] on span "Reinformar Movimiento" at bounding box center [399, 291] width 93 height 9
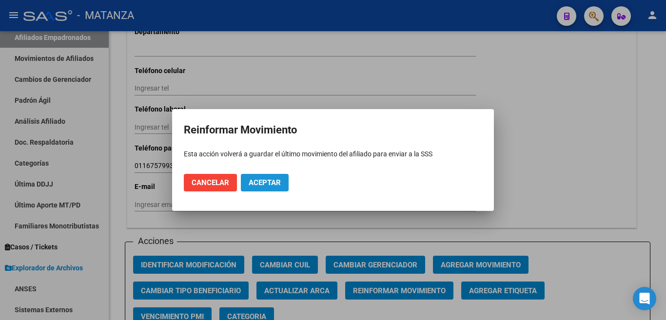
click at [266, 181] on span "Aceptar" at bounding box center [265, 182] width 32 height 9
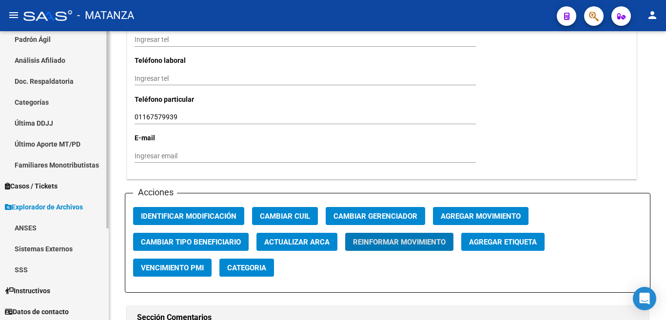
scroll to position [134, 0]
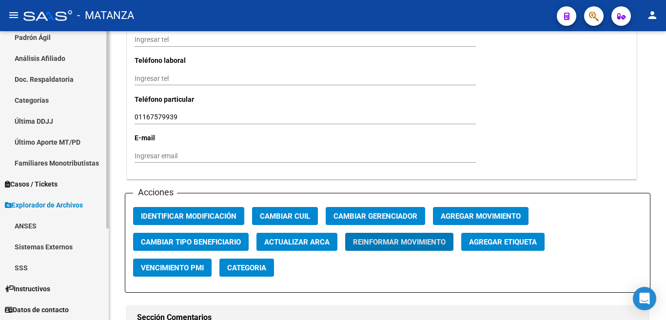
click at [21, 269] on link "SSS" at bounding box center [54, 267] width 109 height 21
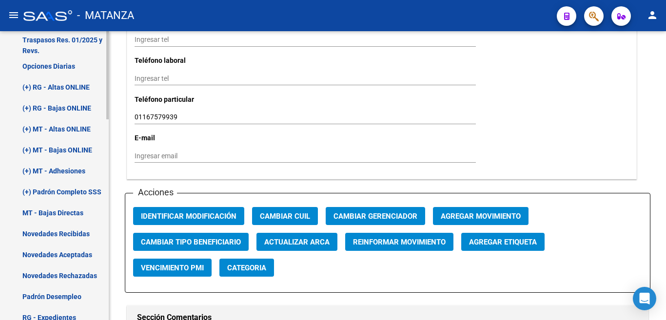
scroll to position [280, 0]
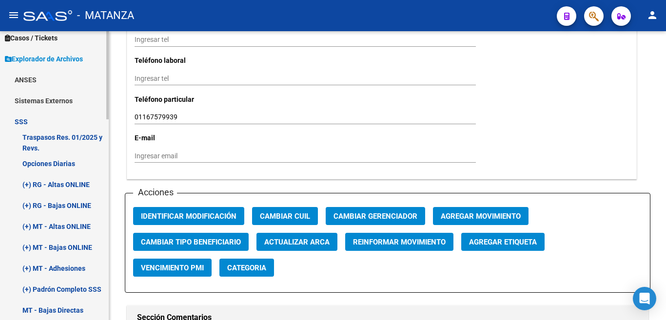
click at [61, 183] on link "(+) RG - Altas ONLINE" at bounding box center [54, 184] width 109 height 21
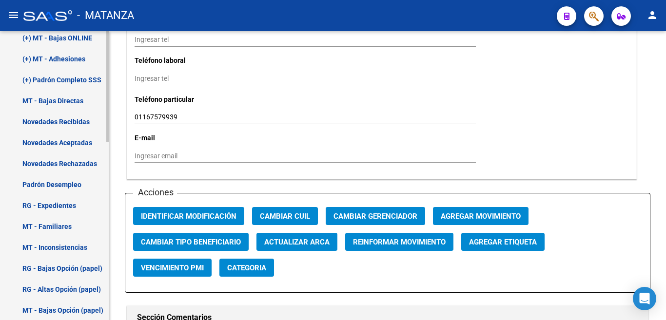
scroll to position [77, 0]
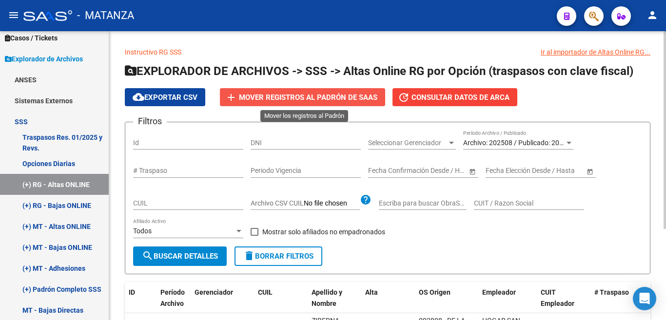
click at [333, 99] on span "Mover registros al PADRÓN de SAAS" at bounding box center [308, 97] width 138 height 9
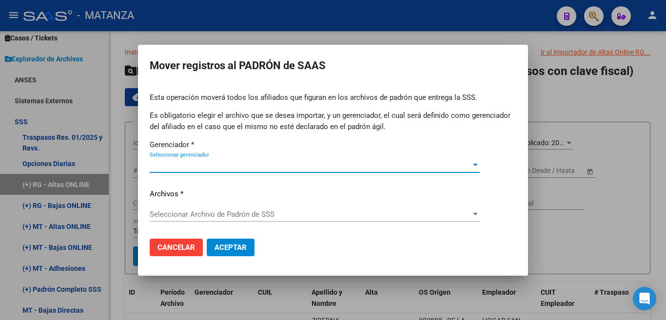
click at [472, 168] on div at bounding box center [475, 165] width 9 height 8
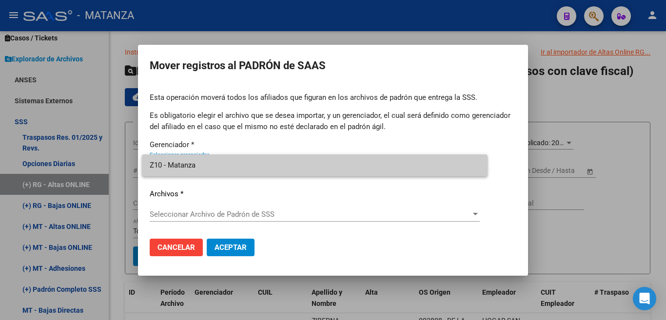
click at [469, 172] on span "Z10 - Matanza" at bounding box center [315, 165] width 330 height 22
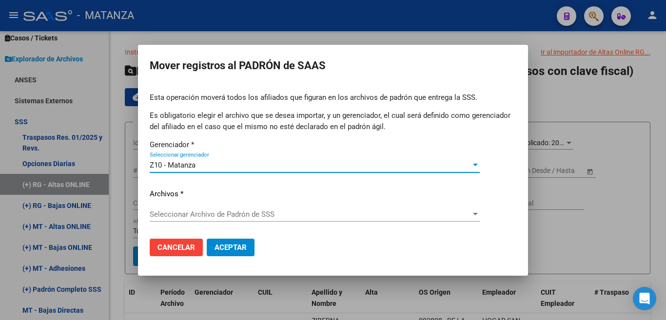
click at [468, 216] on span "Seleccionar Archivo de Padrón de SSS" at bounding box center [310, 214] width 321 height 9
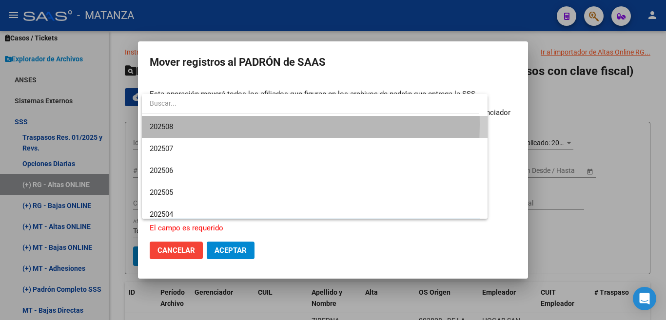
drag, startPoint x: 217, startPoint y: 124, endPoint x: 223, endPoint y: 170, distance: 45.7
click at [217, 126] on span "202508" at bounding box center [315, 127] width 330 height 22
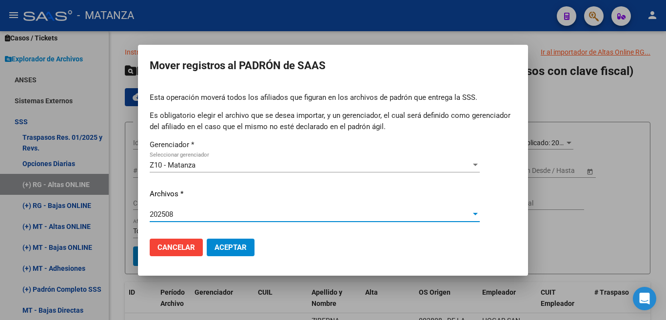
click at [230, 246] on span "Aceptar" at bounding box center [230, 247] width 32 height 9
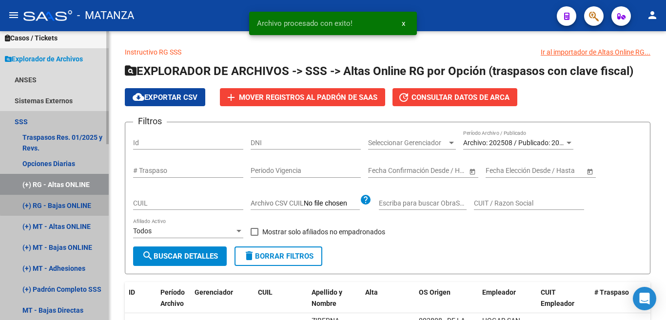
click at [74, 203] on link "(+) RG - Bajas ONLINE" at bounding box center [54, 205] width 109 height 21
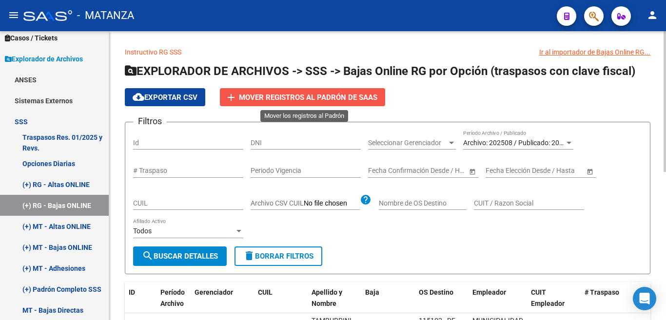
click at [311, 97] on span "Mover registros al PADRÓN de SAAS" at bounding box center [308, 97] width 138 height 9
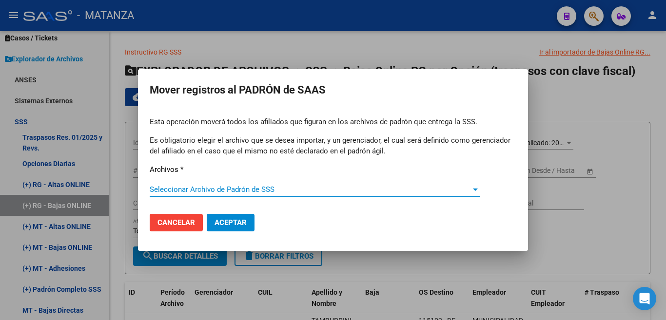
click at [474, 189] on div at bounding box center [475, 190] width 5 height 2
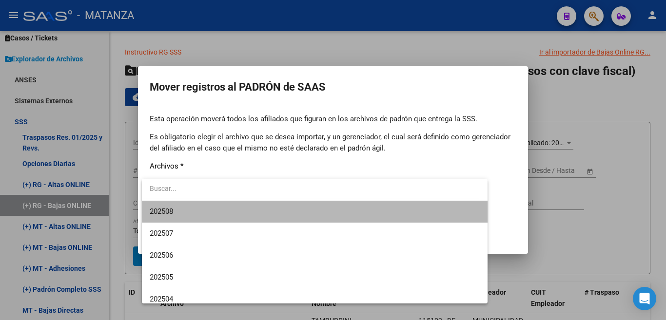
click at [434, 212] on span "202508" at bounding box center [315, 212] width 330 height 22
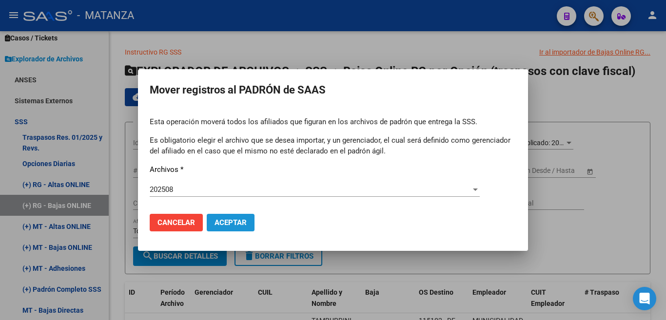
click at [241, 222] on span "Aceptar" at bounding box center [230, 222] width 32 height 9
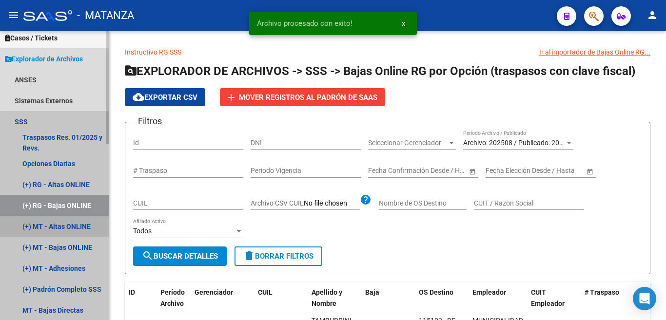
click at [57, 222] on link "(+) MT - Altas ONLINE" at bounding box center [54, 226] width 109 height 21
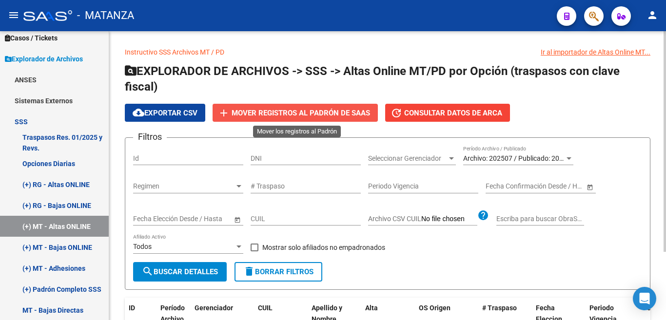
click at [335, 110] on span "Mover registros al PADRÓN de SAAS" at bounding box center [300, 113] width 138 height 9
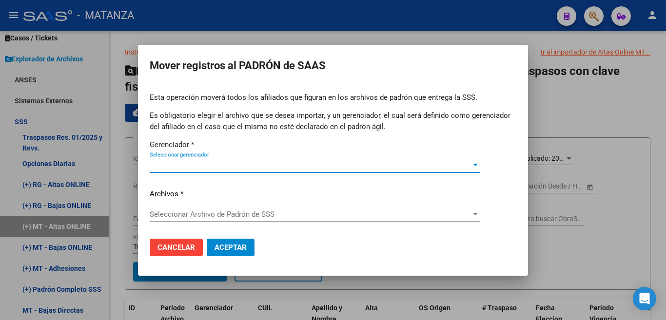
click at [473, 167] on div at bounding box center [475, 165] width 9 height 8
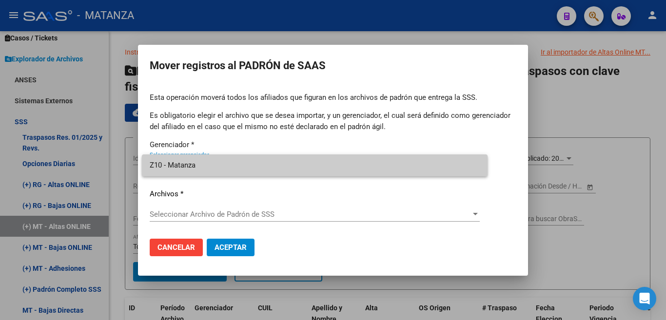
click at [455, 171] on span "Z10 - Matanza" at bounding box center [315, 165] width 330 height 22
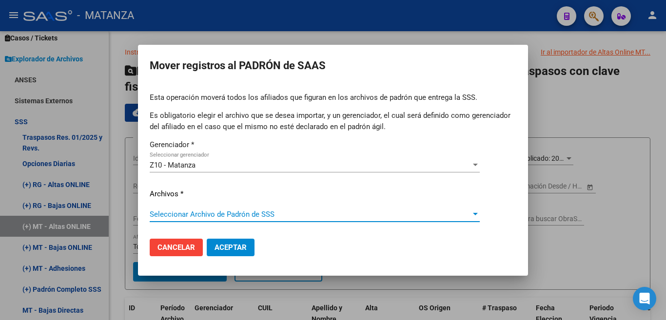
click at [466, 217] on span "Seleccionar Archivo de Padrón de SSS" at bounding box center [310, 214] width 321 height 9
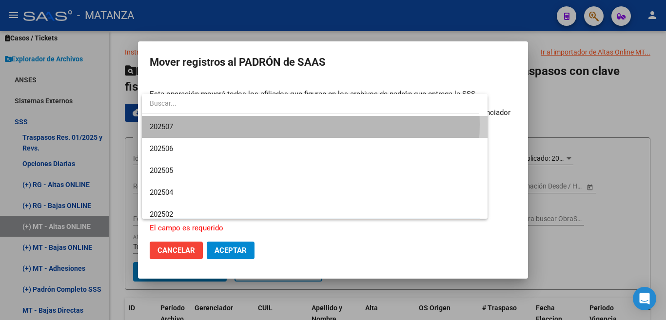
click at [289, 124] on span "202507" at bounding box center [315, 127] width 330 height 22
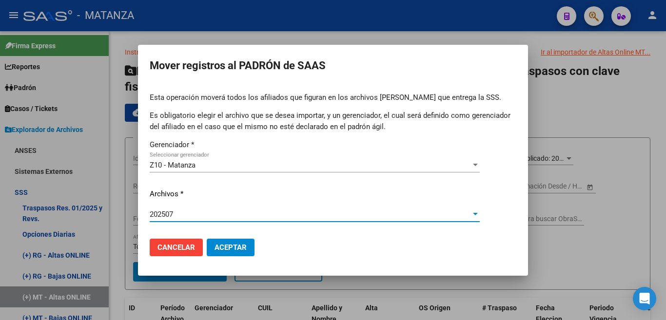
scroll to position [71, 0]
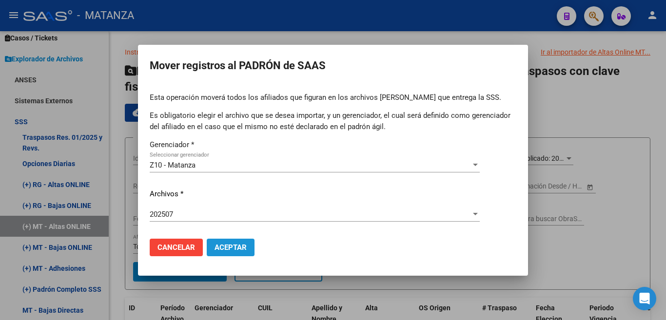
click at [230, 248] on span "Aceptar" at bounding box center [230, 247] width 32 height 9
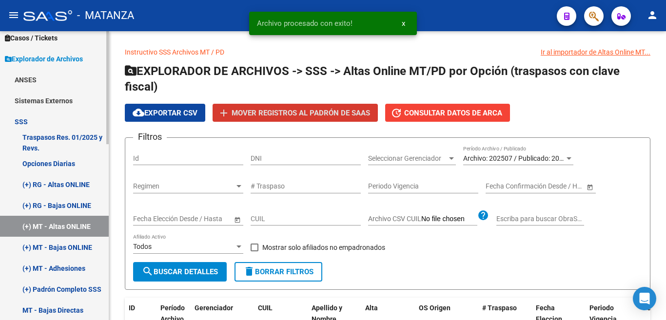
click at [77, 247] on link "(+) MT - Bajas ONLINE" at bounding box center [54, 247] width 109 height 21
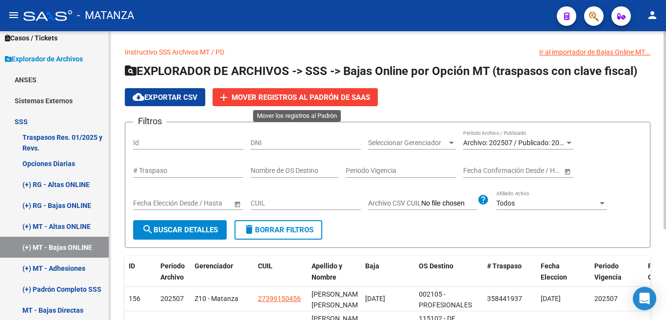
click at [256, 101] on span "Mover registros al PADRÓN de SAAS" at bounding box center [300, 97] width 138 height 9
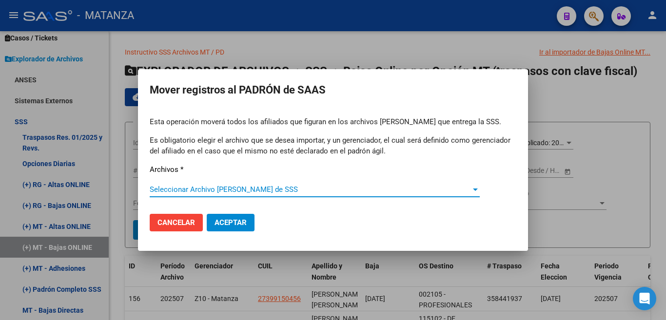
click at [416, 192] on span "Seleccionar Archivo de Padrón de SSS" at bounding box center [310, 189] width 321 height 9
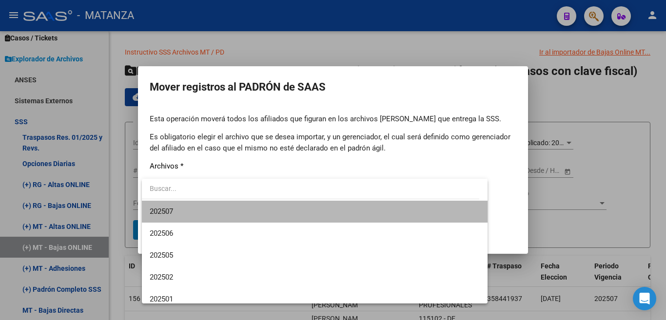
drag, startPoint x: 395, startPoint y: 207, endPoint x: 354, endPoint y: 221, distance: 42.8
click at [394, 207] on span "202507" at bounding box center [315, 212] width 330 height 22
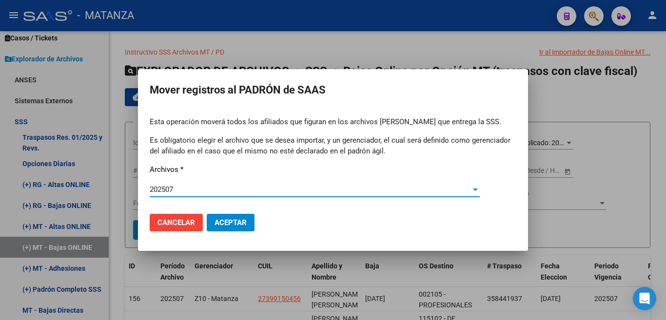
click at [229, 222] on span "Aceptar" at bounding box center [230, 222] width 32 height 9
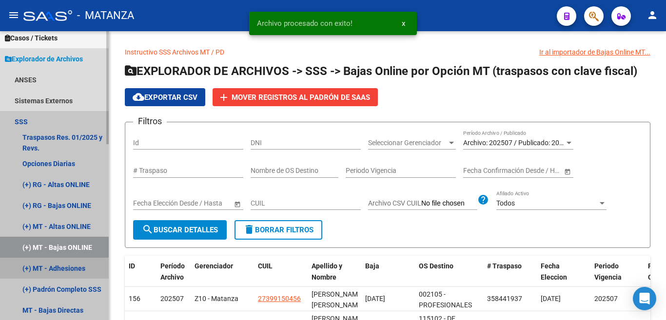
click at [78, 270] on link "(+) MT - Adhesiones" at bounding box center [54, 268] width 109 height 21
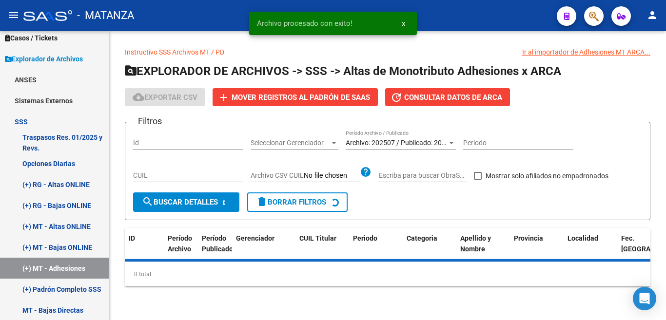
click at [297, 95] on span "Mover registros al PADRÓN de SAAS" at bounding box center [300, 97] width 138 height 9
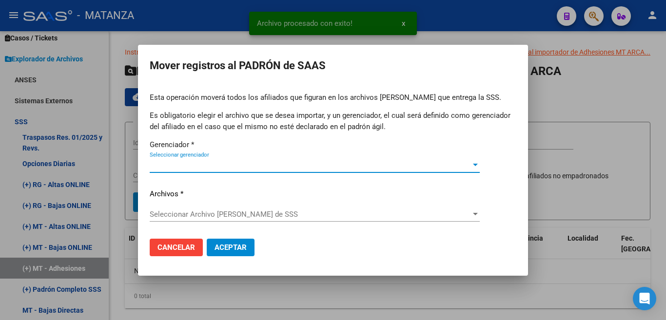
click at [250, 163] on span "Seleccionar gerenciador" at bounding box center [310, 165] width 321 height 9
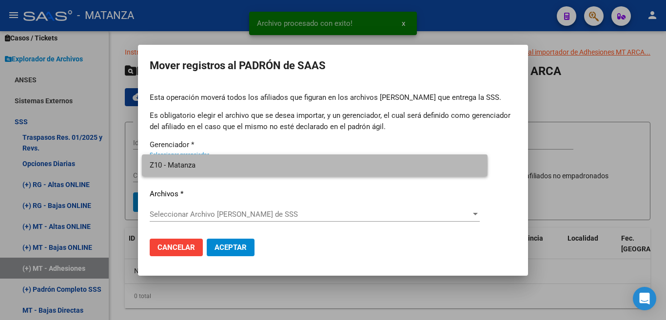
drag, startPoint x: 243, startPoint y: 164, endPoint x: 244, endPoint y: 170, distance: 5.9
click at [243, 166] on span "Z10 - Matanza" at bounding box center [315, 165] width 330 height 22
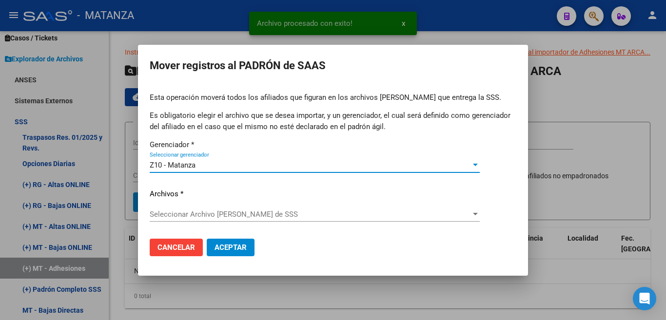
click at [259, 212] on span "Seleccionar Archivo de Padrón de SSS" at bounding box center [310, 214] width 321 height 9
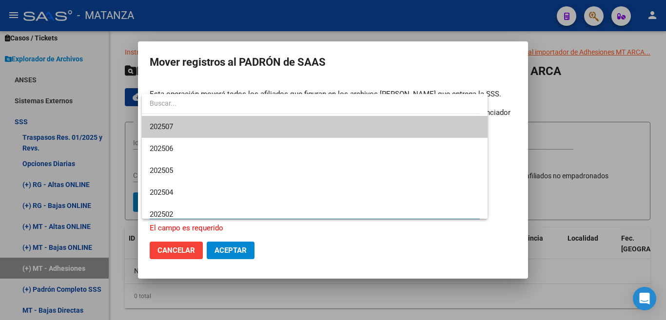
click at [178, 128] on span "202507" at bounding box center [315, 127] width 330 height 22
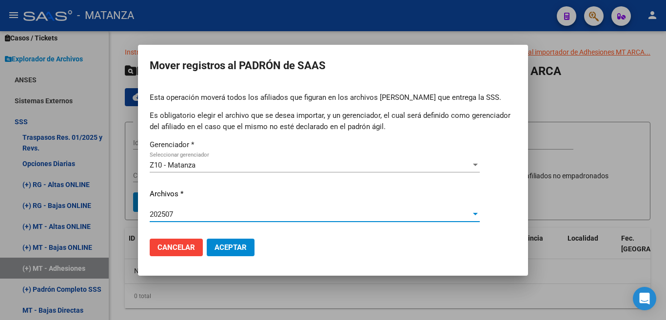
click at [245, 244] on span "Aceptar" at bounding box center [230, 247] width 32 height 9
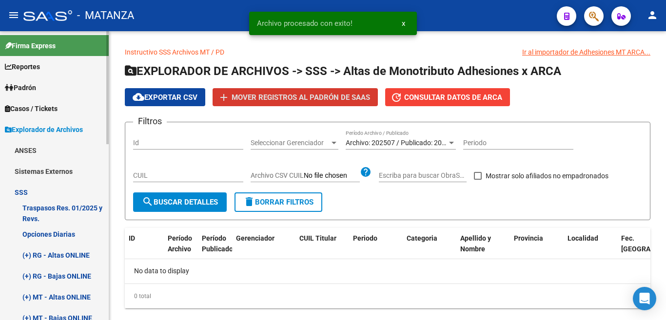
click at [51, 88] on link "Padrón" at bounding box center [54, 87] width 109 height 21
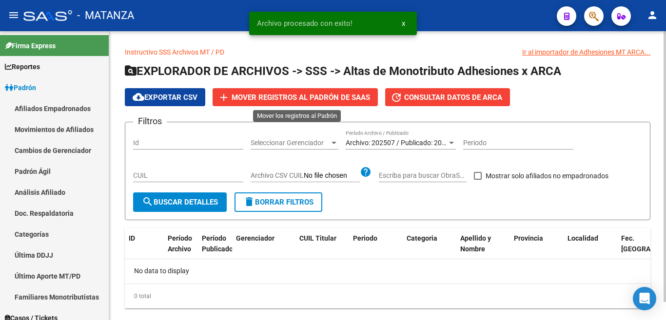
click at [302, 93] on span "Mover registros al PADRÓN de SAAS" at bounding box center [300, 97] width 138 height 9
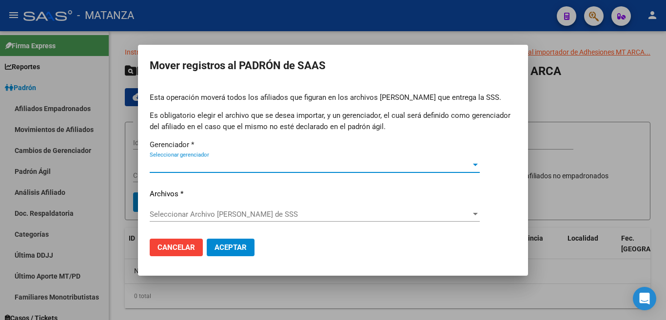
click at [426, 168] on span "Seleccionar gerenciador" at bounding box center [310, 165] width 321 height 9
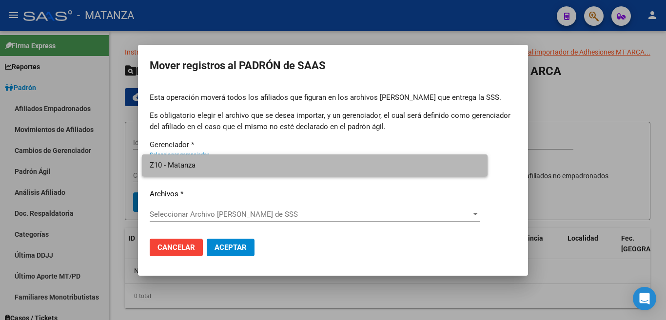
click at [415, 170] on span "Z10 - Matanza" at bounding box center [315, 165] width 330 height 22
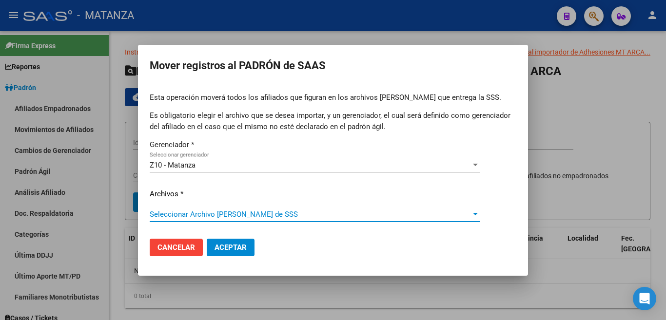
click at [458, 211] on span "Seleccionar Archivo de Padrón de SSS" at bounding box center [310, 214] width 321 height 9
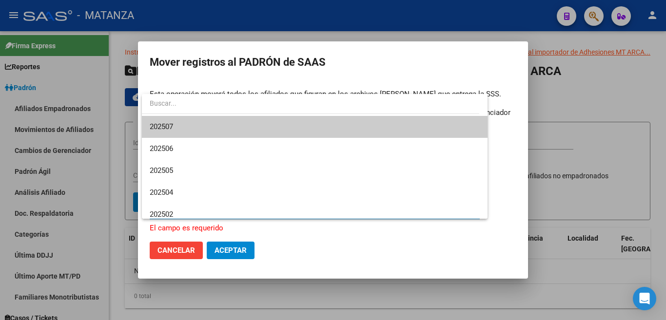
click at [392, 131] on span "202507" at bounding box center [315, 127] width 330 height 22
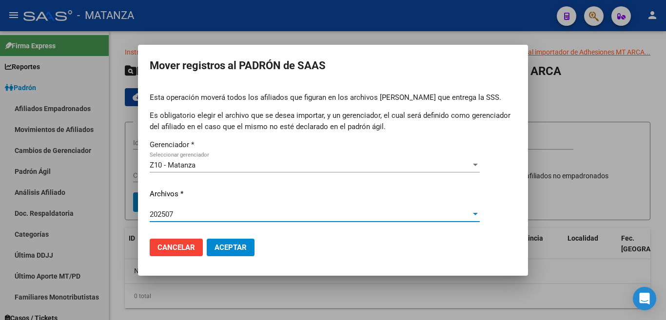
click at [243, 242] on button "Aceptar" at bounding box center [231, 248] width 48 height 18
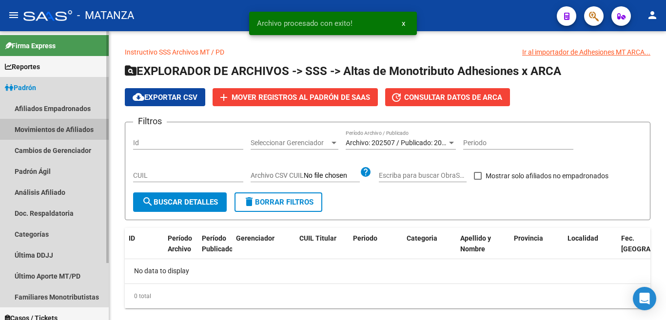
click at [70, 126] on link "Movimientos de Afiliados" at bounding box center [54, 129] width 109 height 21
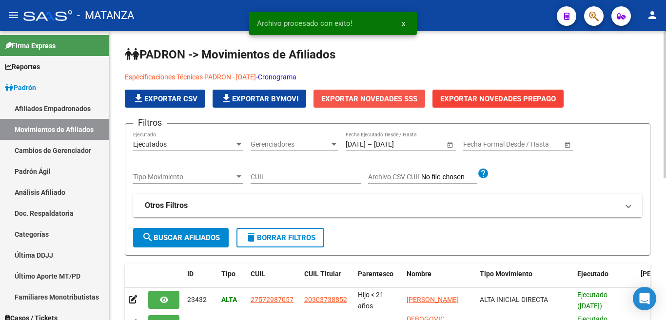
click at [369, 99] on span "Exportar Novedades SSS" at bounding box center [369, 99] width 96 height 9
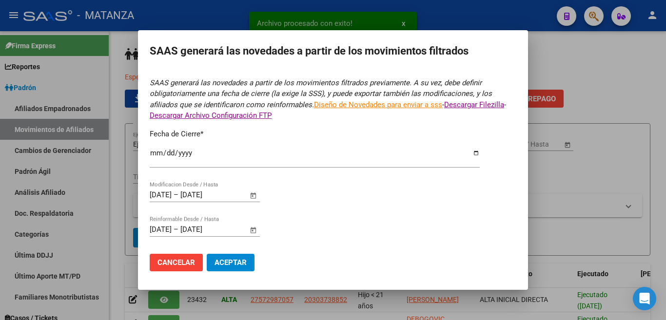
type input "2025-07-31"
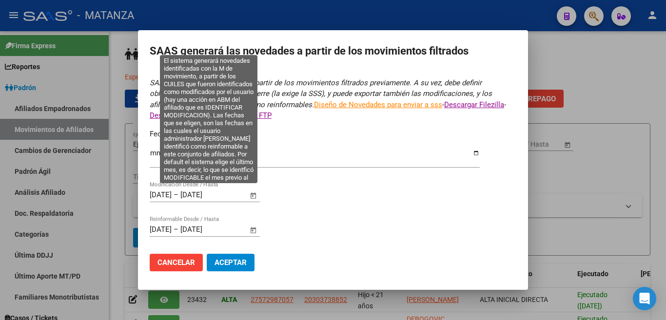
click at [250, 190] on span "Open calendar" at bounding box center [253, 195] width 23 height 23
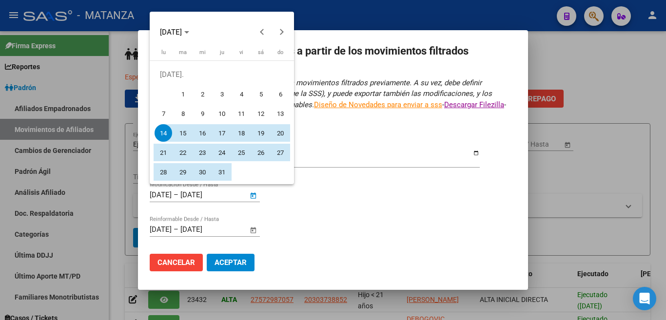
click at [224, 169] on span "31" at bounding box center [222, 172] width 18 height 18
type input "31/7/2025"
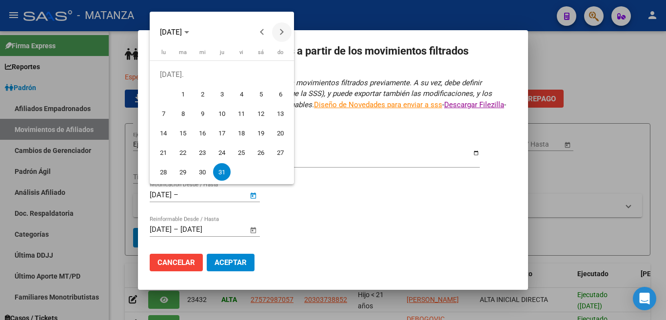
click at [276, 30] on span "Next month" at bounding box center [281, 31] width 19 height 19
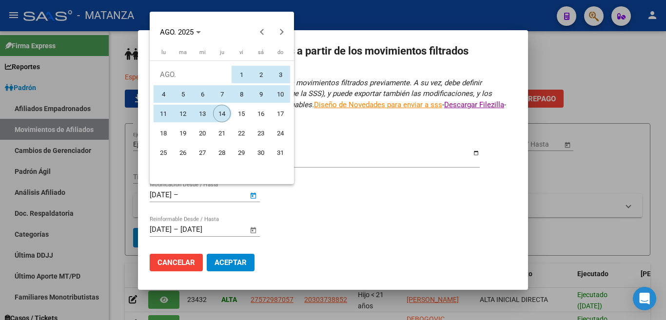
click at [223, 114] on span "14" at bounding box center [222, 114] width 18 height 18
type input "14/8/2025"
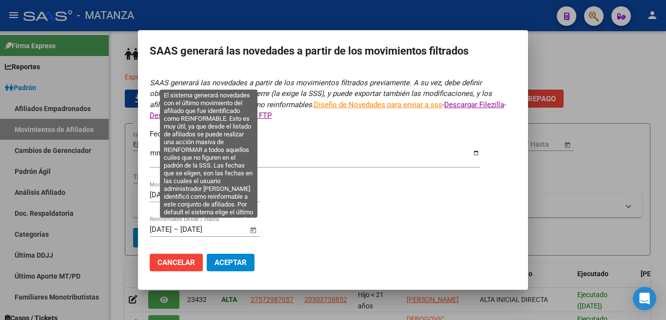
click at [250, 225] on span "Open calendar" at bounding box center [253, 230] width 23 height 23
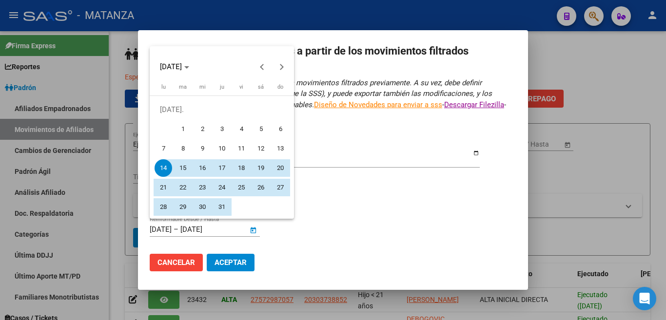
click at [222, 205] on span "31" at bounding box center [222, 207] width 18 height 18
type input "31/7/2025"
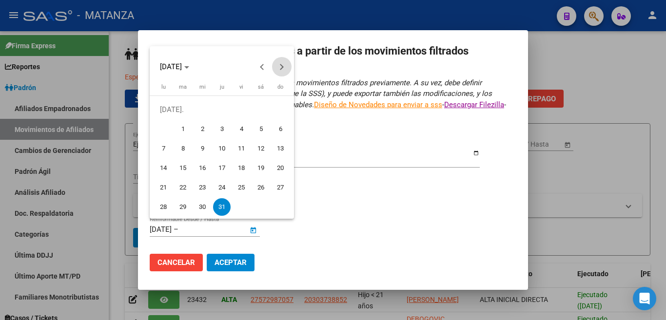
click at [281, 71] on span "Next month" at bounding box center [281, 66] width 19 height 19
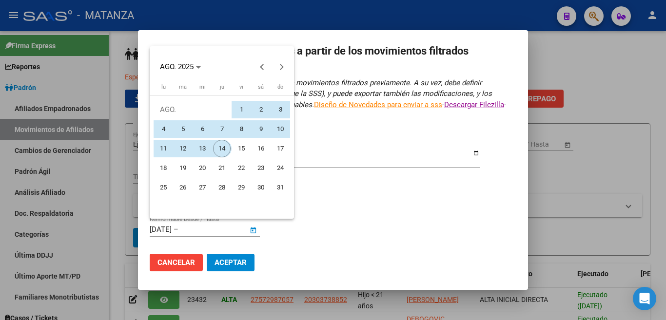
click at [220, 145] on span "14" at bounding box center [222, 149] width 18 height 18
type input "14/8/2025"
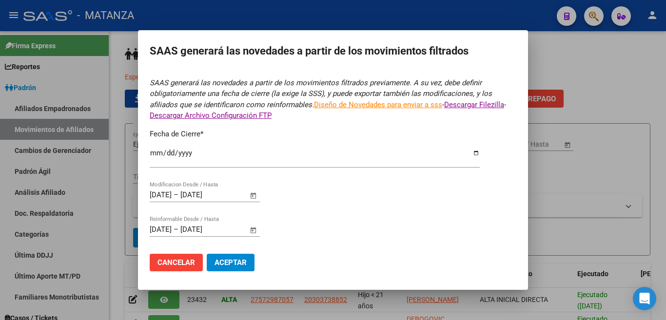
click at [239, 261] on span "Aceptar" at bounding box center [230, 262] width 32 height 9
